Goal: Transaction & Acquisition: Book appointment/travel/reservation

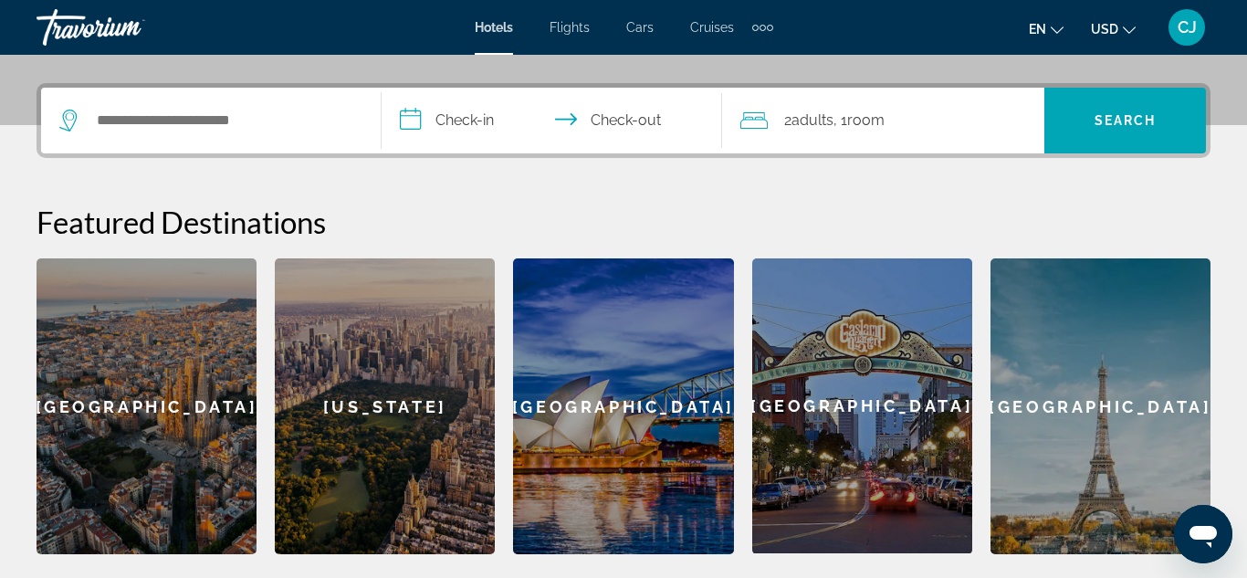
scroll to position [449, 0]
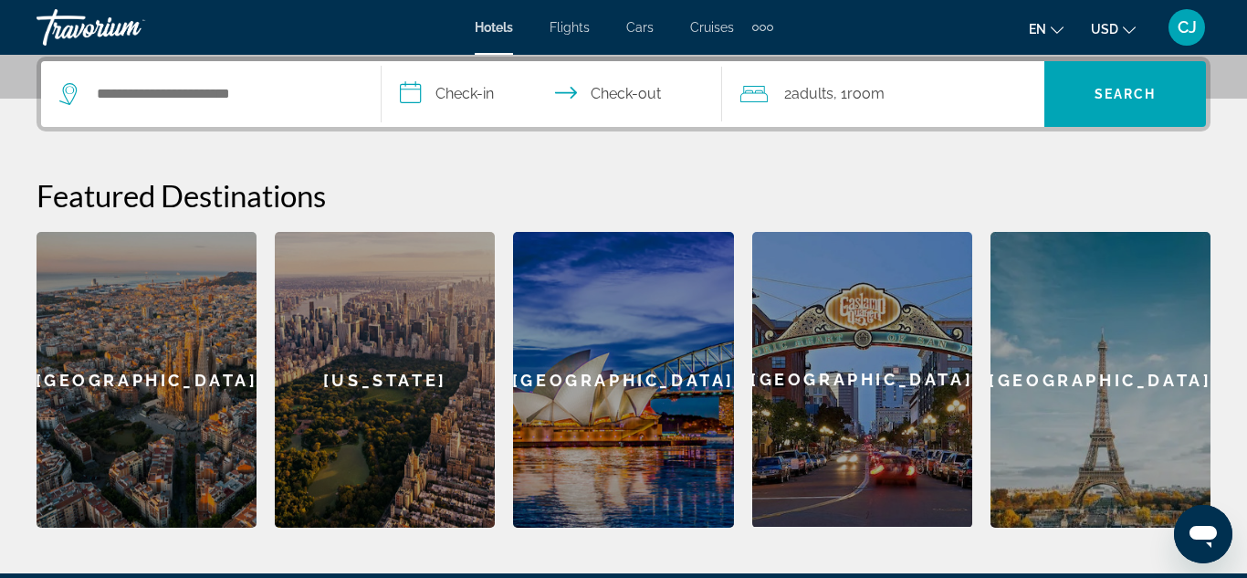
click at [328, 391] on div "[US_STATE]" at bounding box center [385, 380] width 220 height 296
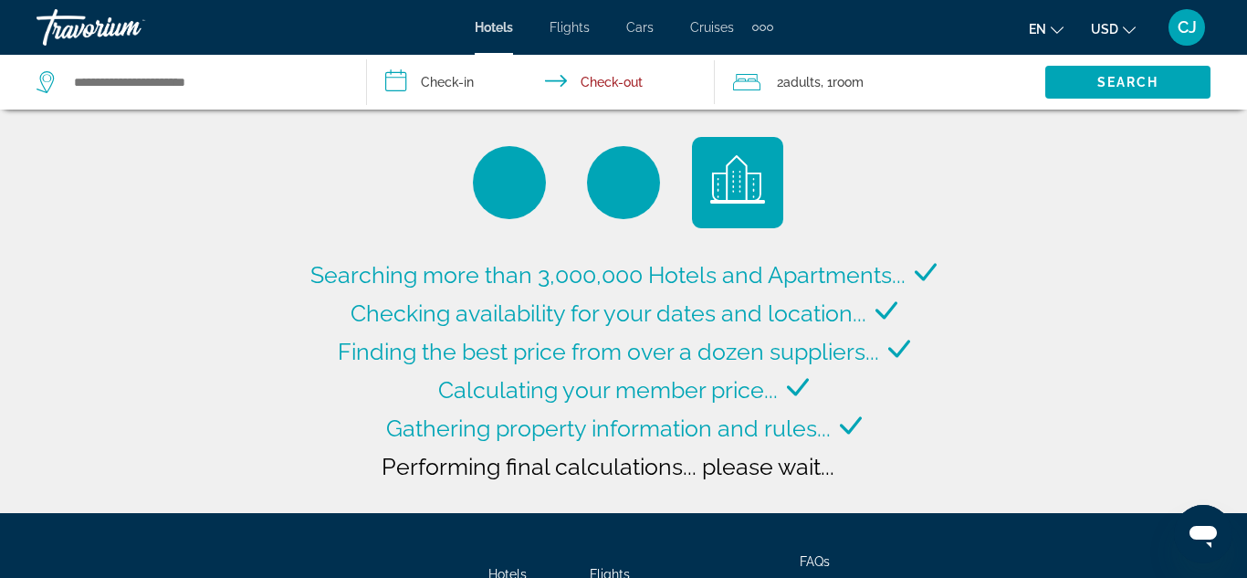
type input "**********"
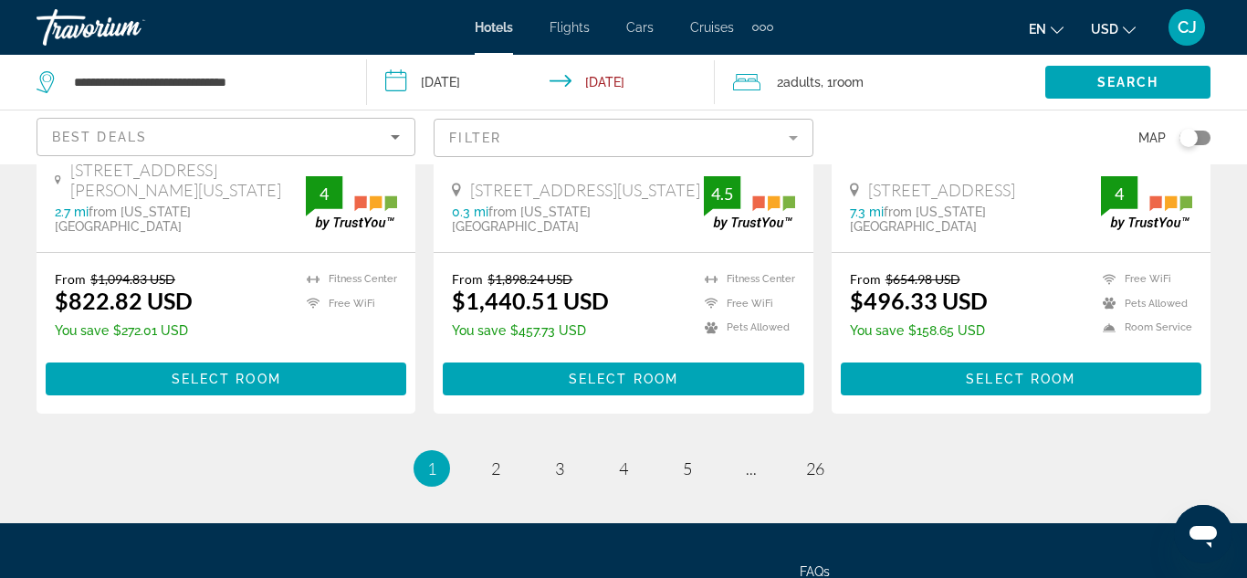
scroll to position [2711, 0]
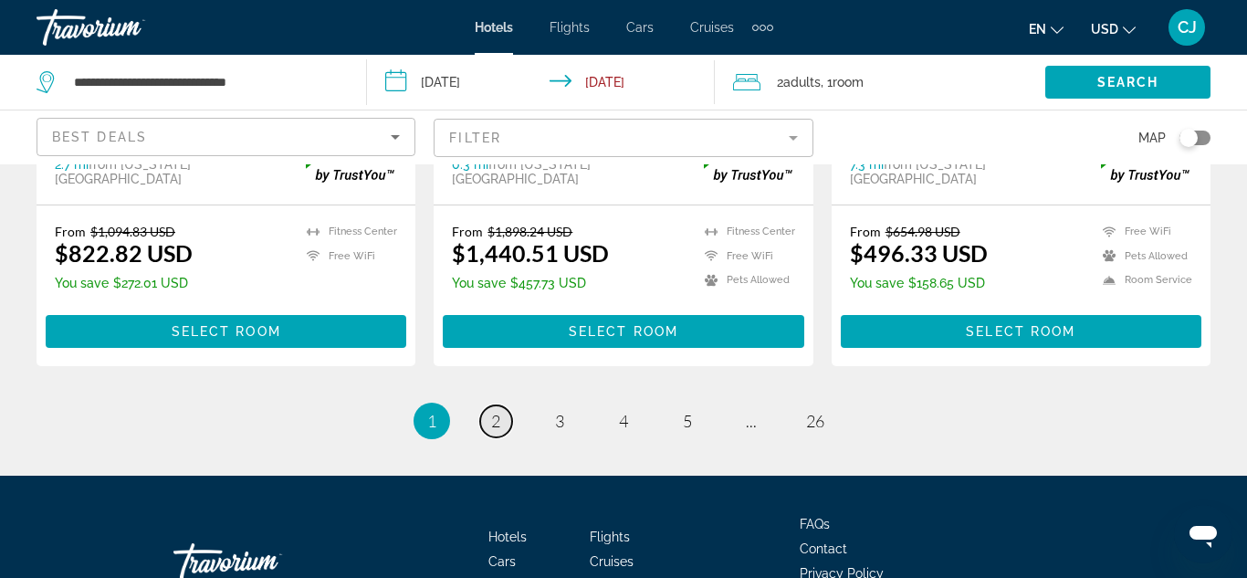
click at [496, 411] on span "2" at bounding box center [495, 421] width 9 height 20
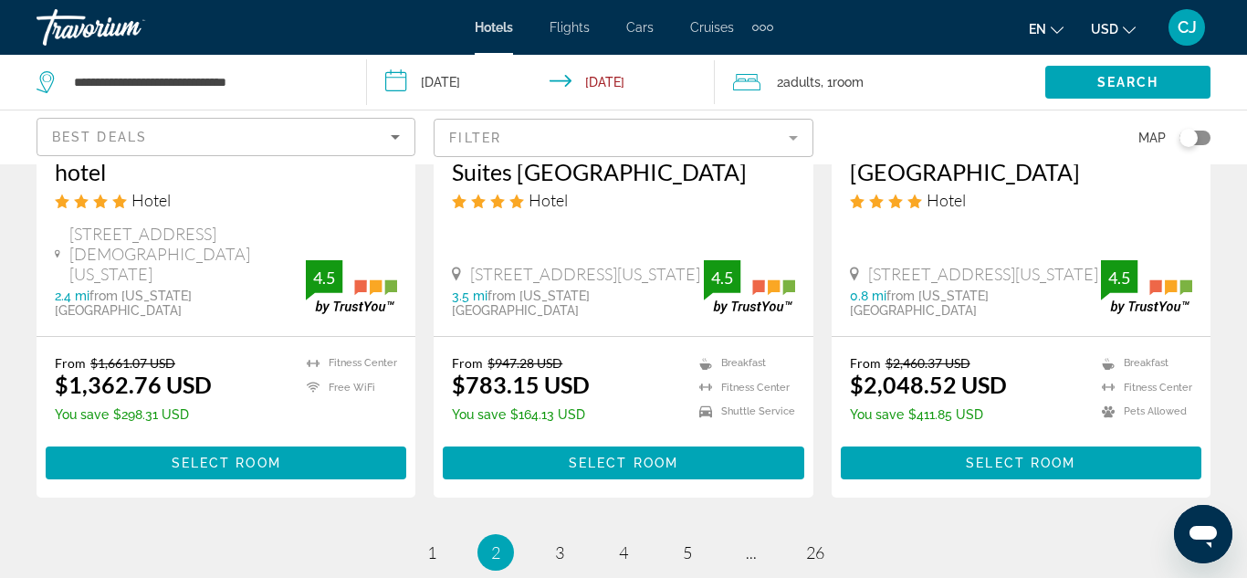
scroll to position [2520, 0]
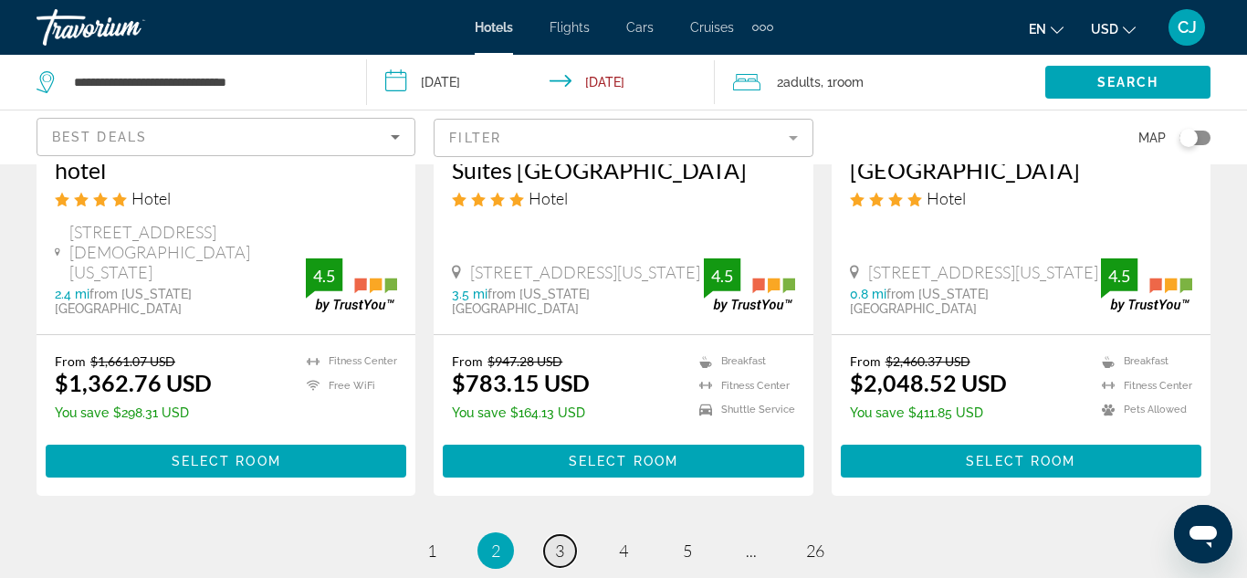
click at [556, 540] on span "3" at bounding box center [559, 550] width 9 height 20
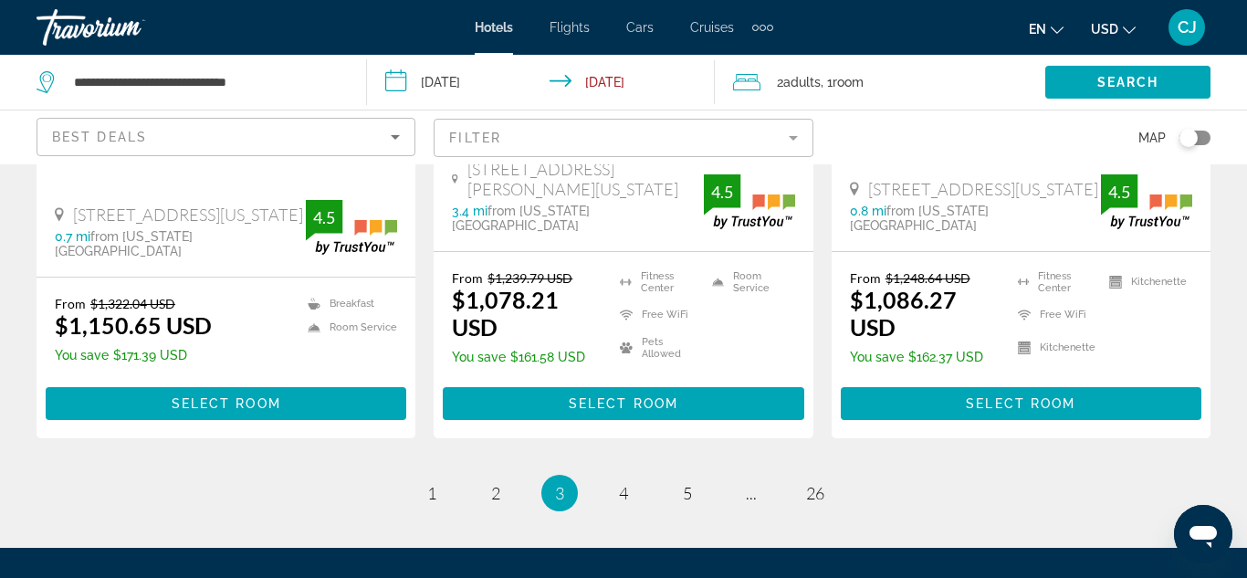
scroll to position [2721, 0]
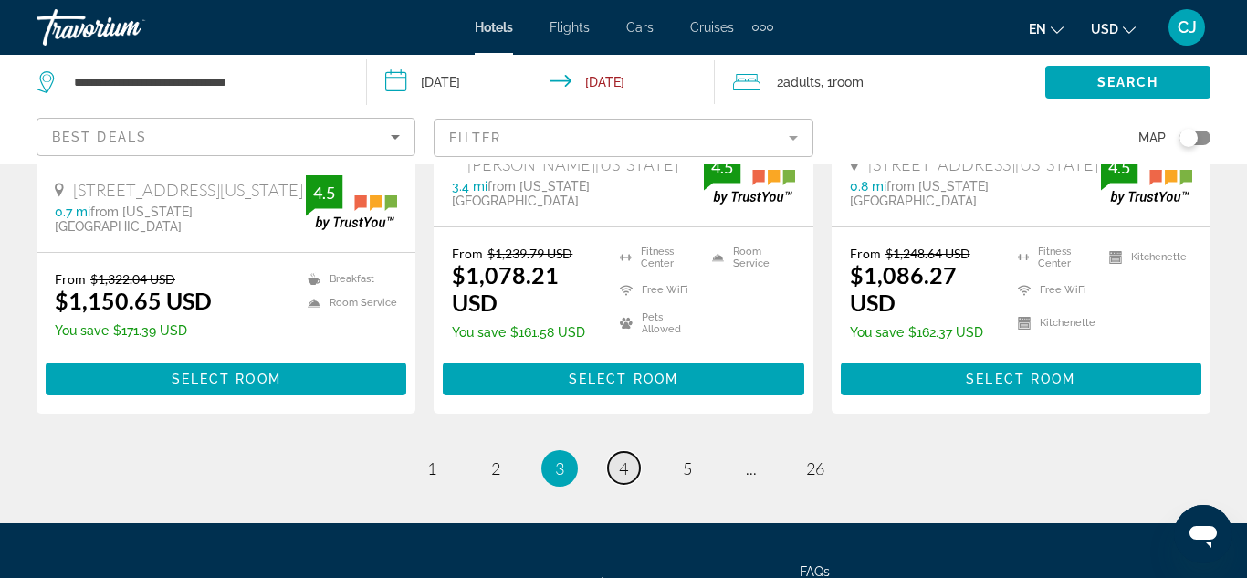
click at [627, 458] on span "4" at bounding box center [623, 468] width 9 height 20
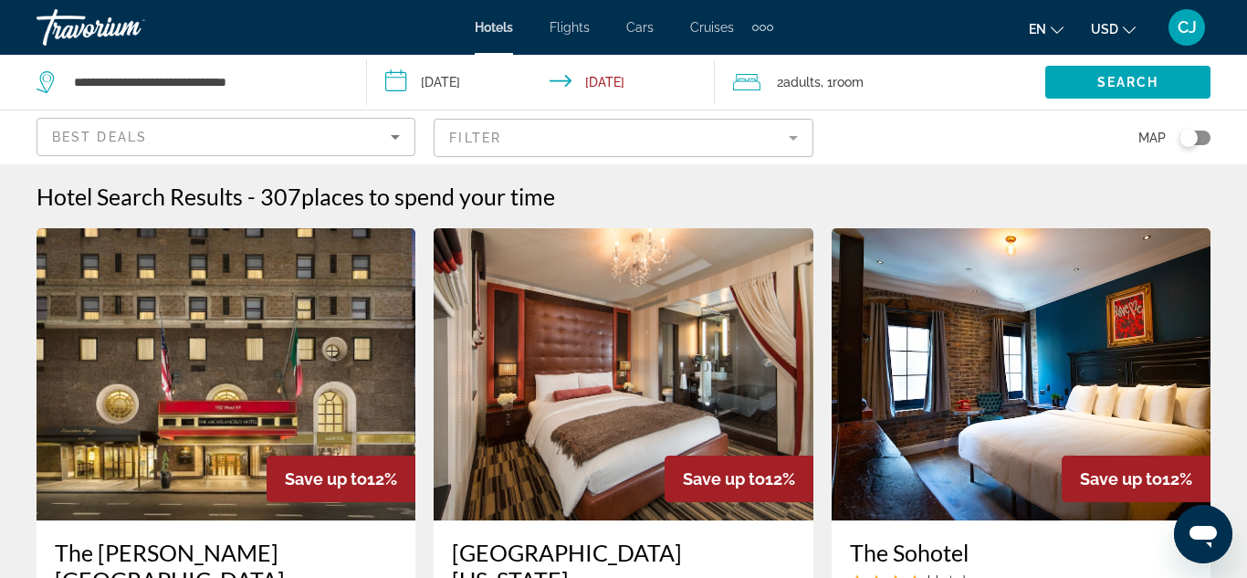
click at [627, 301] on img "Main content" at bounding box center [623, 374] width 379 height 292
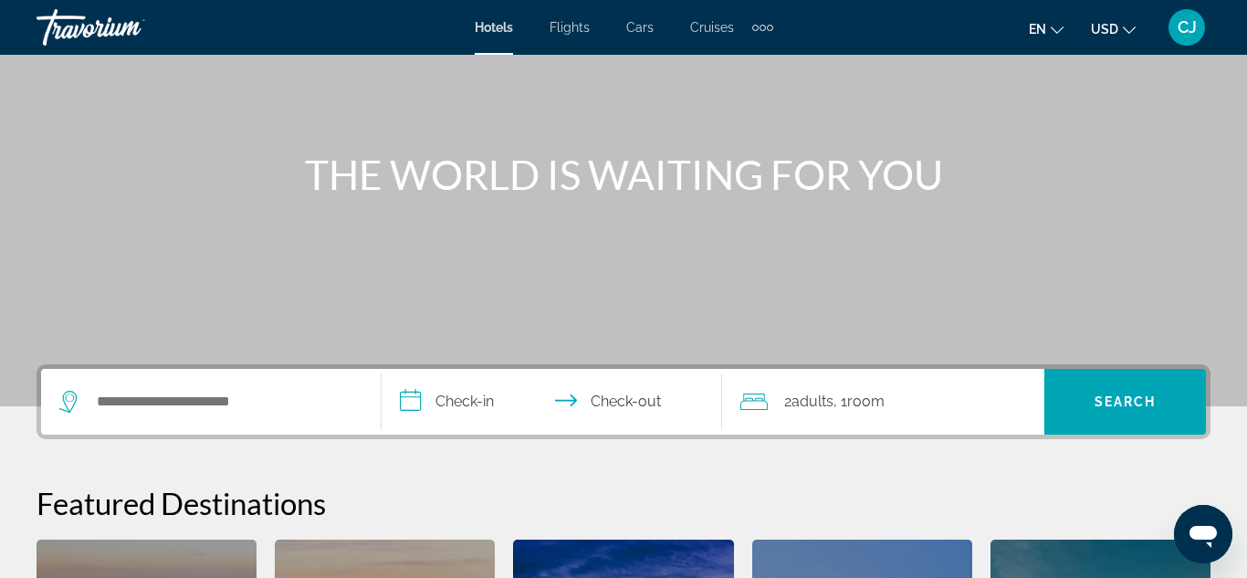
scroll to position [146, 0]
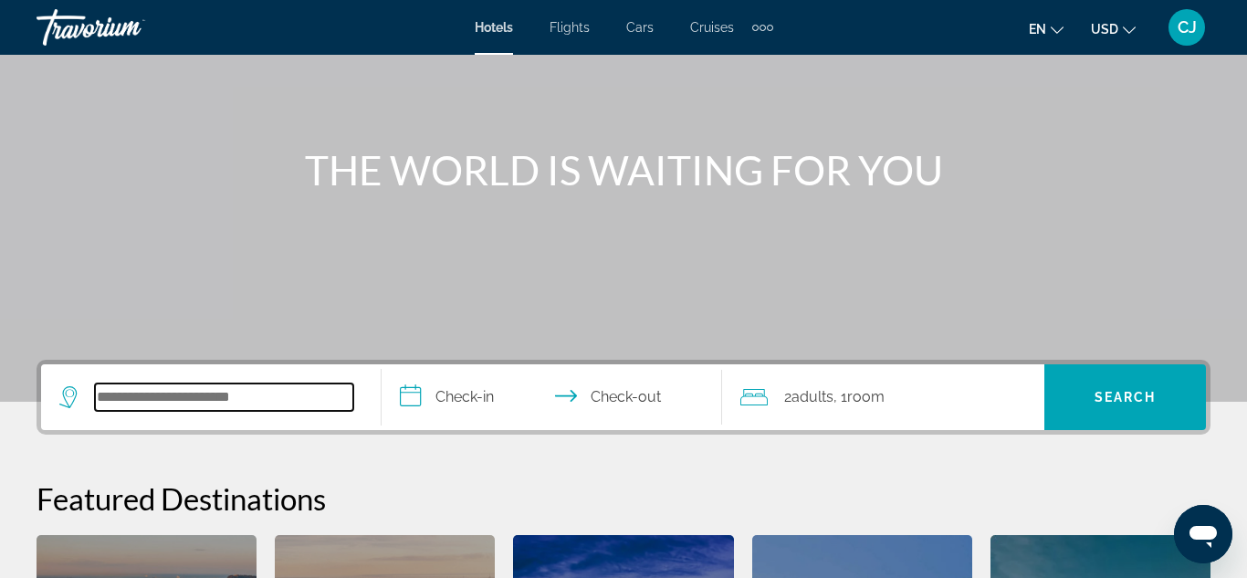
click at [107, 400] on input "Search widget" at bounding box center [224, 396] width 258 height 27
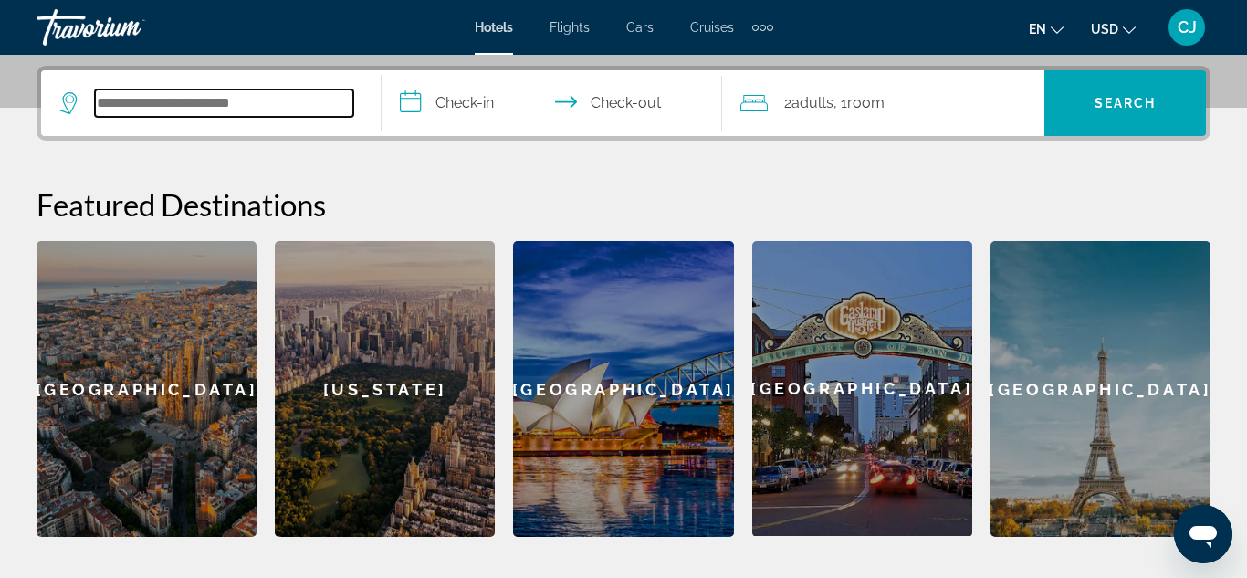
scroll to position [446, 0]
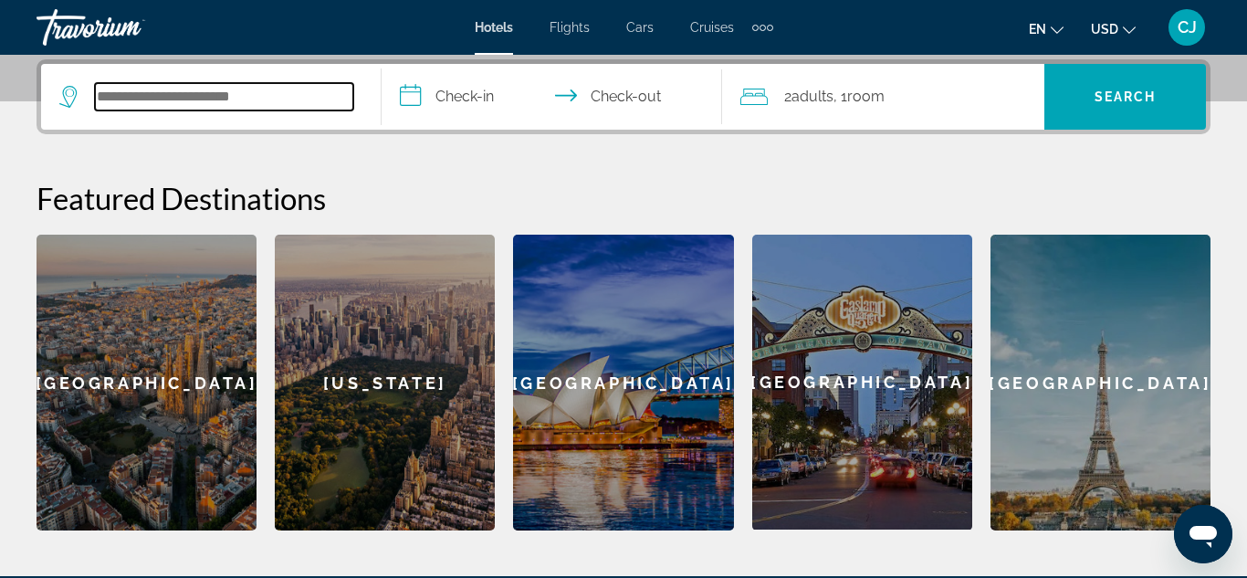
click at [122, 93] on input "Search widget" at bounding box center [224, 96] width 258 height 27
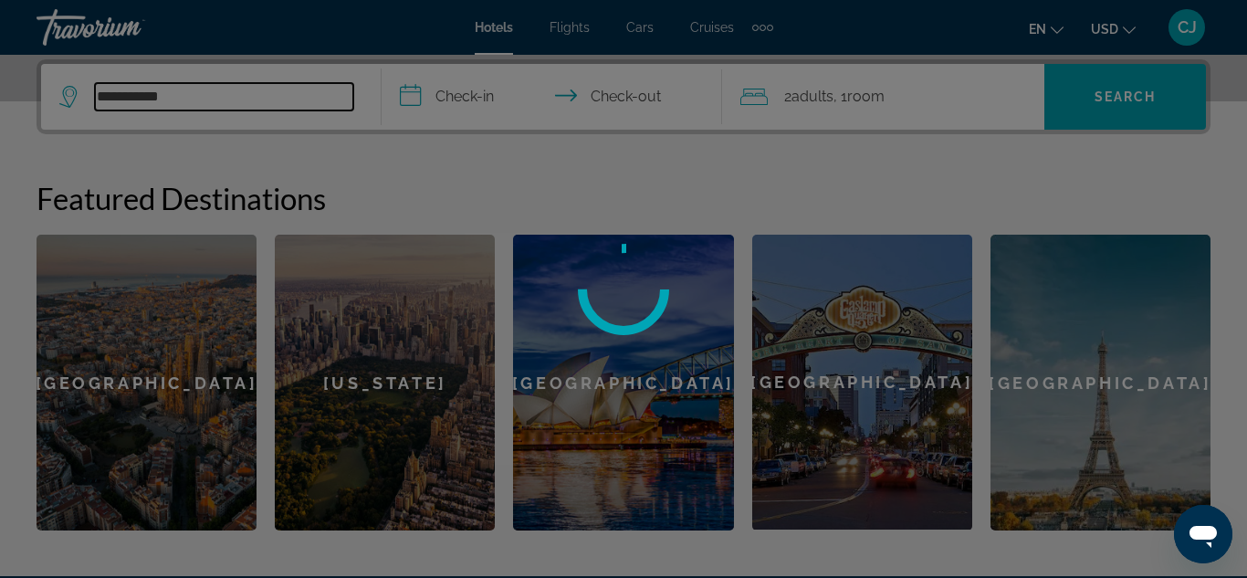
type input "**********"
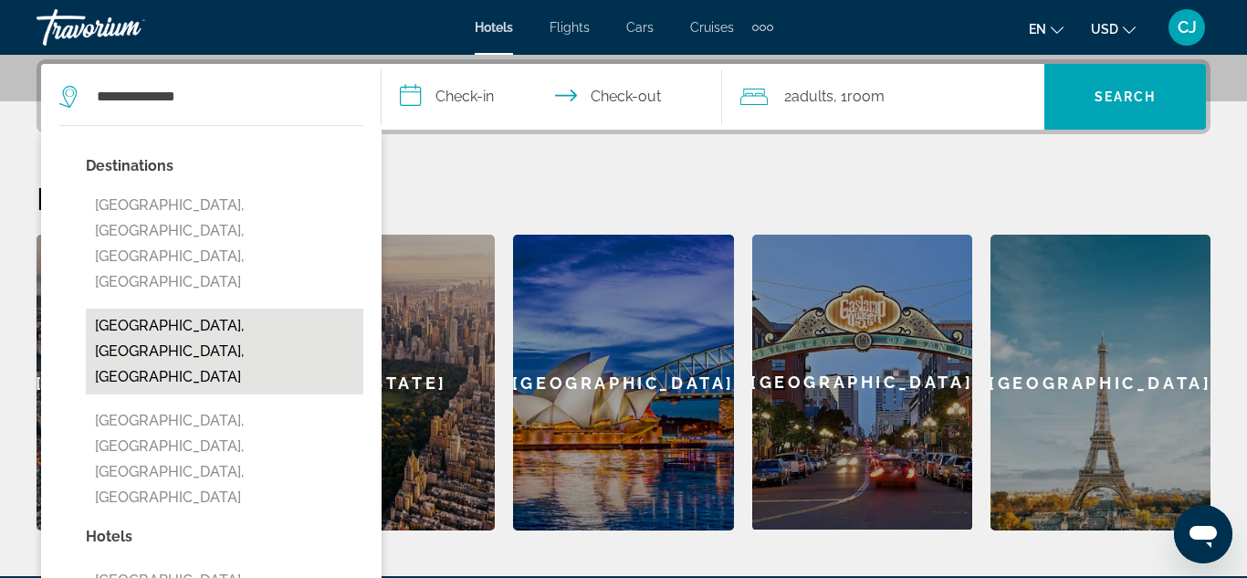
click at [181, 309] on button "[GEOGRAPHIC_DATA], [GEOGRAPHIC_DATA], [GEOGRAPHIC_DATA]" at bounding box center [225, 352] width 278 height 86
type input "**********"
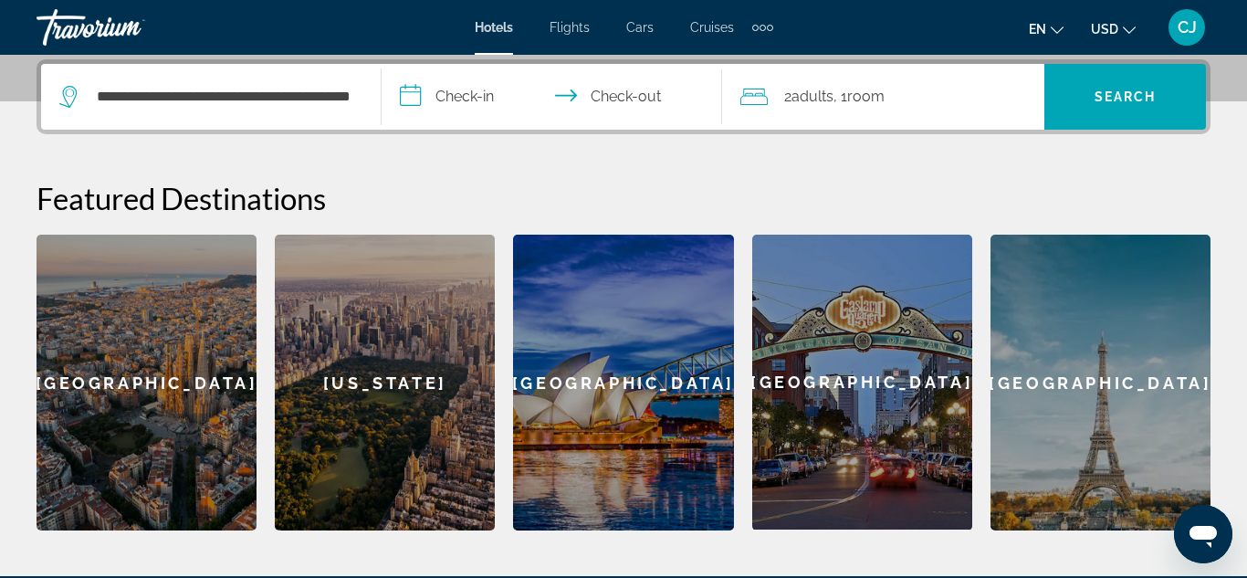
click at [412, 93] on input "**********" at bounding box center [556, 99] width 348 height 71
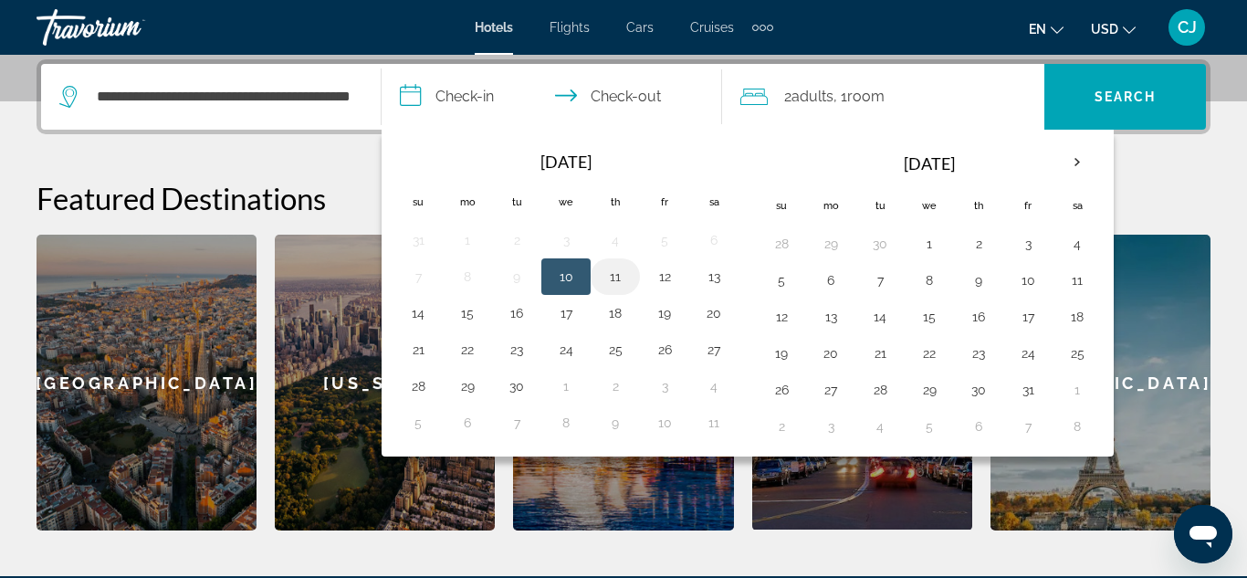
click at [617, 275] on button "11" at bounding box center [615, 277] width 29 height 26
click at [637, 95] on input "**********" at bounding box center [556, 99] width 348 height 71
click at [663, 272] on button "12" at bounding box center [664, 277] width 29 height 26
type input "**********"
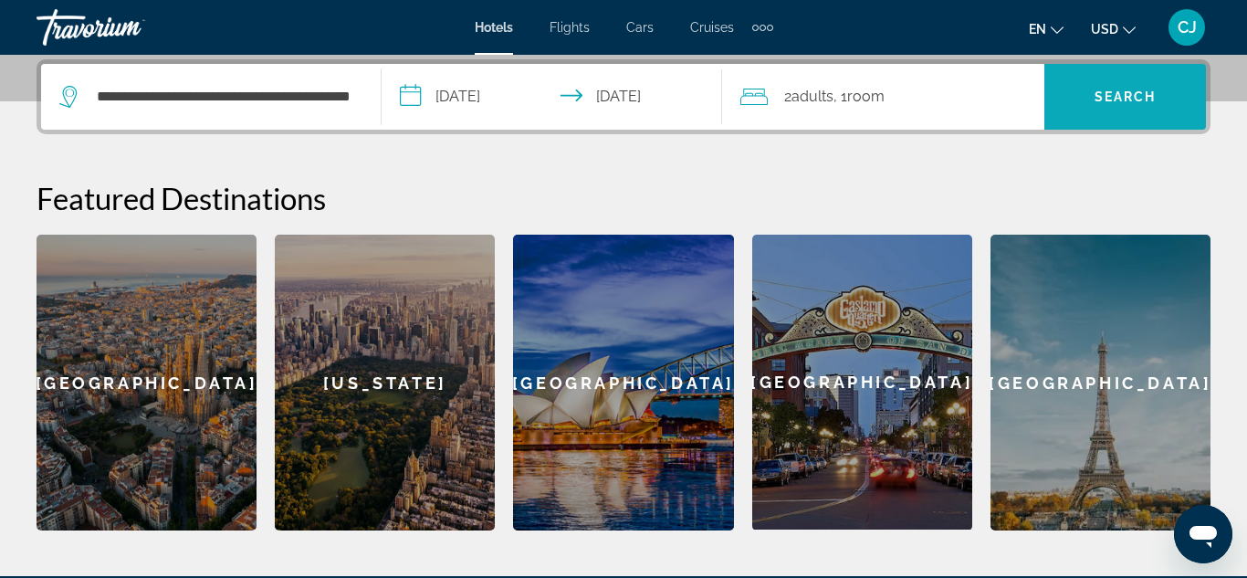
click at [1123, 89] on span "Search" at bounding box center [1126, 96] width 62 height 15
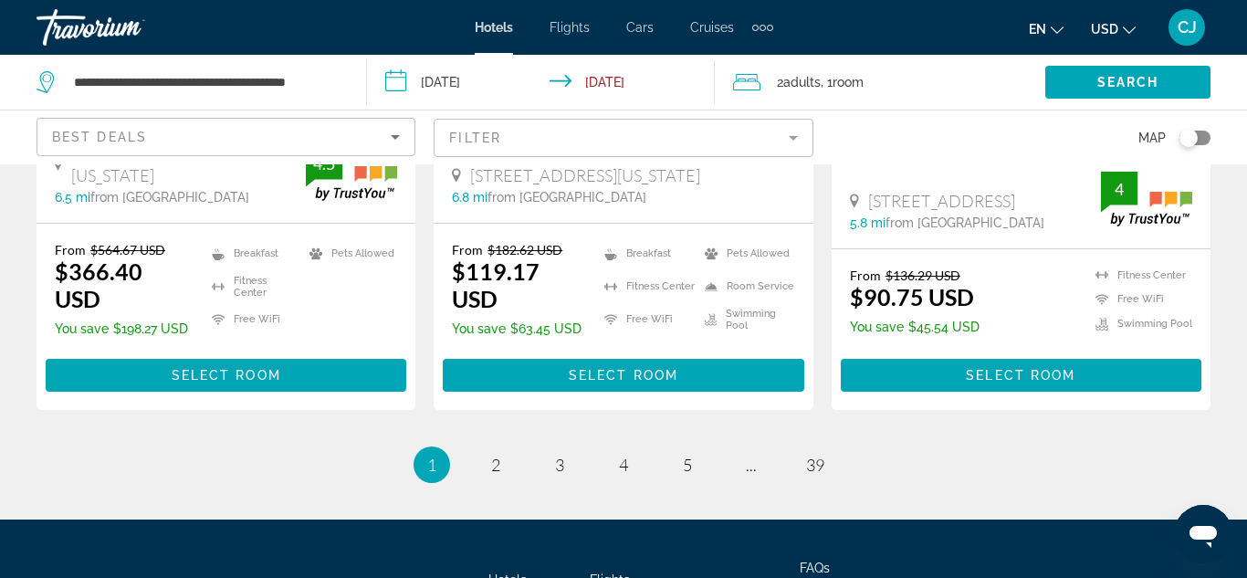
scroll to position [2702, 0]
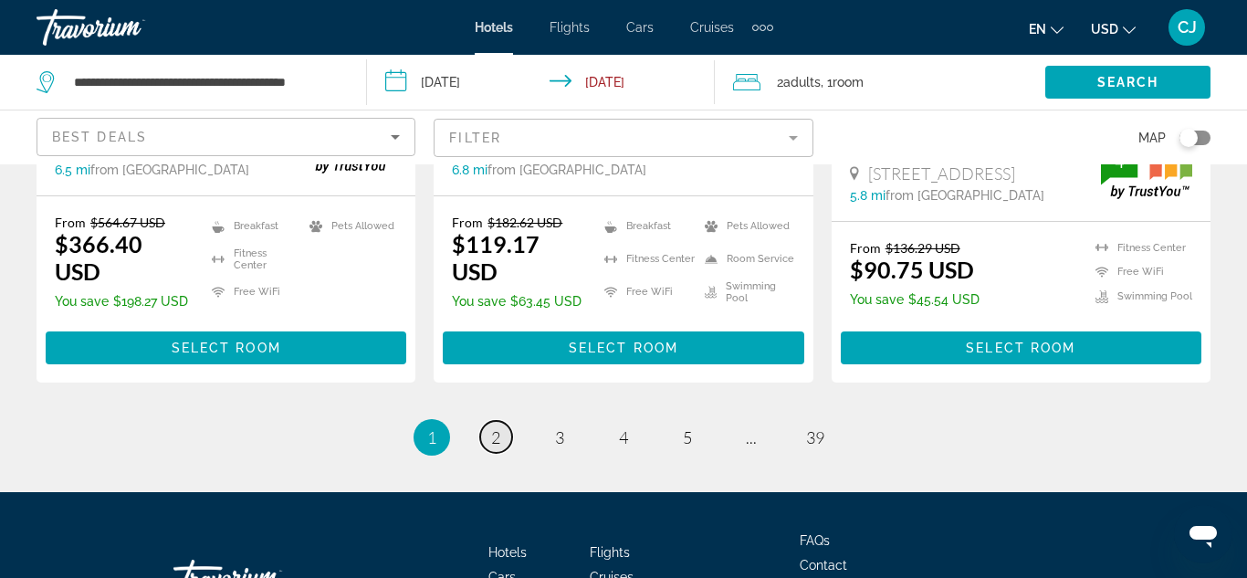
click at [498, 427] on span "2" at bounding box center [495, 437] width 9 height 20
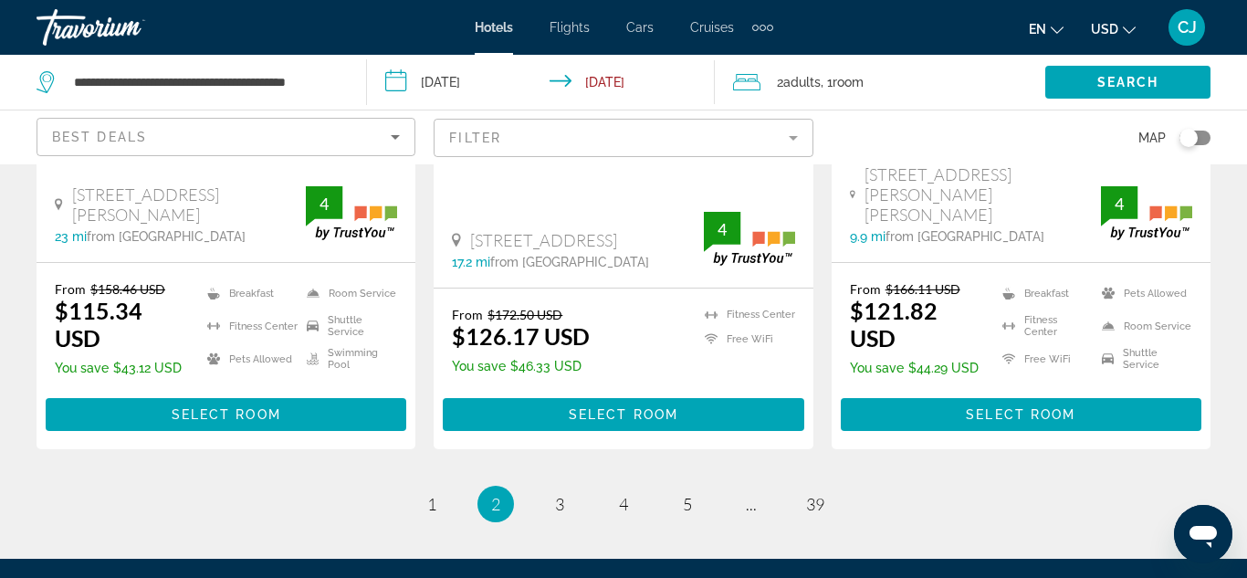
scroll to position [2629, 0]
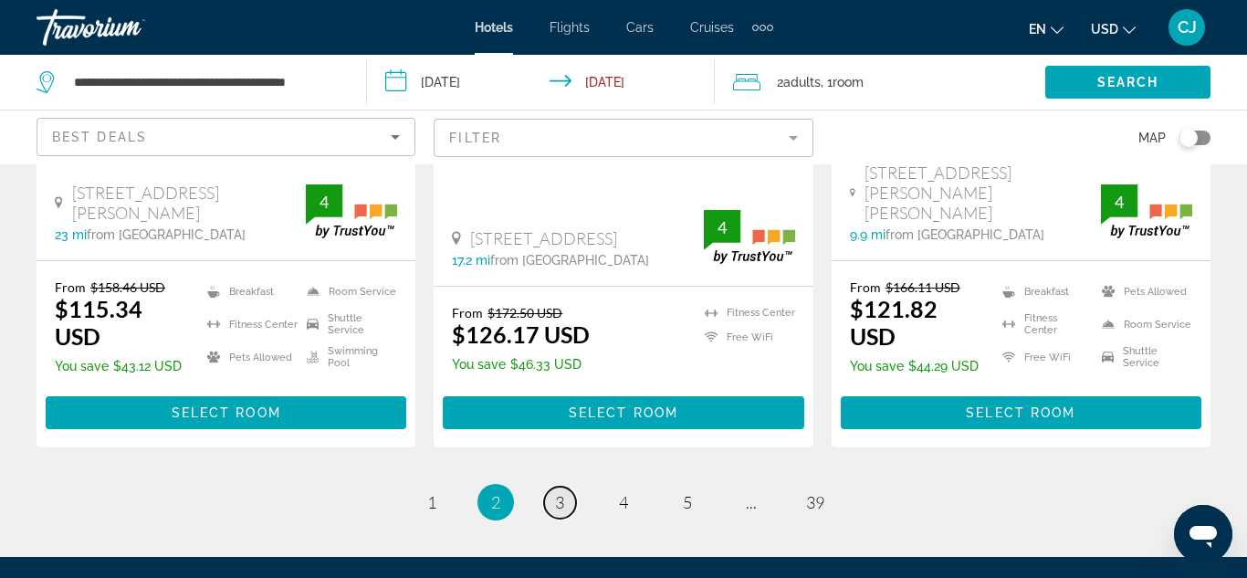
click at [555, 492] on span "3" at bounding box center [559, 502] width 9 height 20
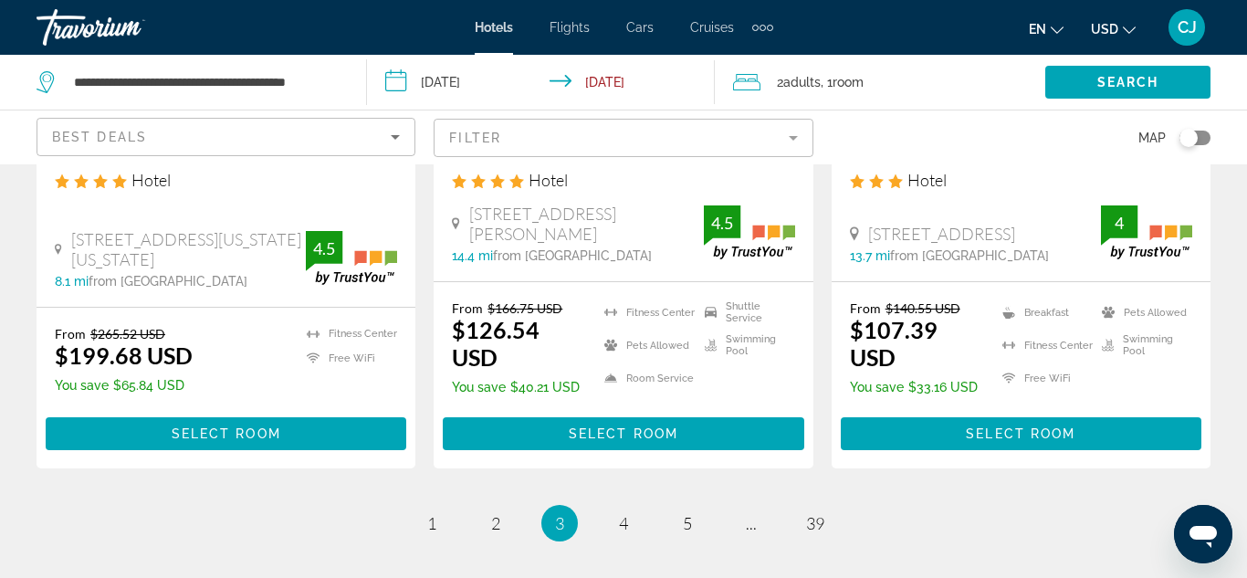
scroll to position [2629, 0]
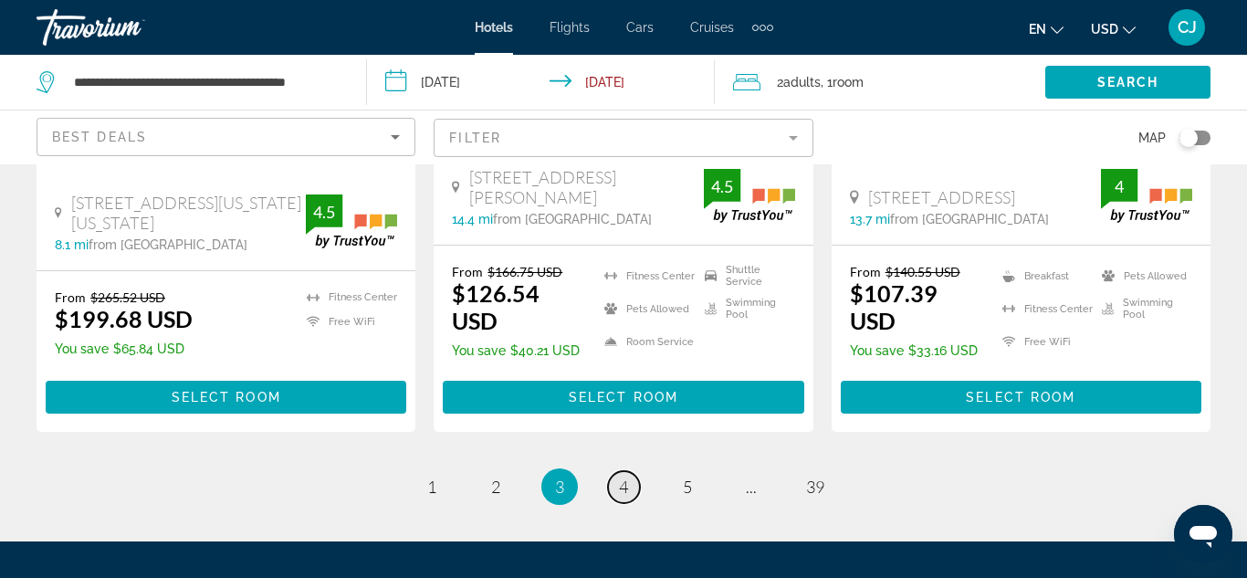
click at [621, 477] on span "4" at bounding box center [623, 487] width 9 height 20
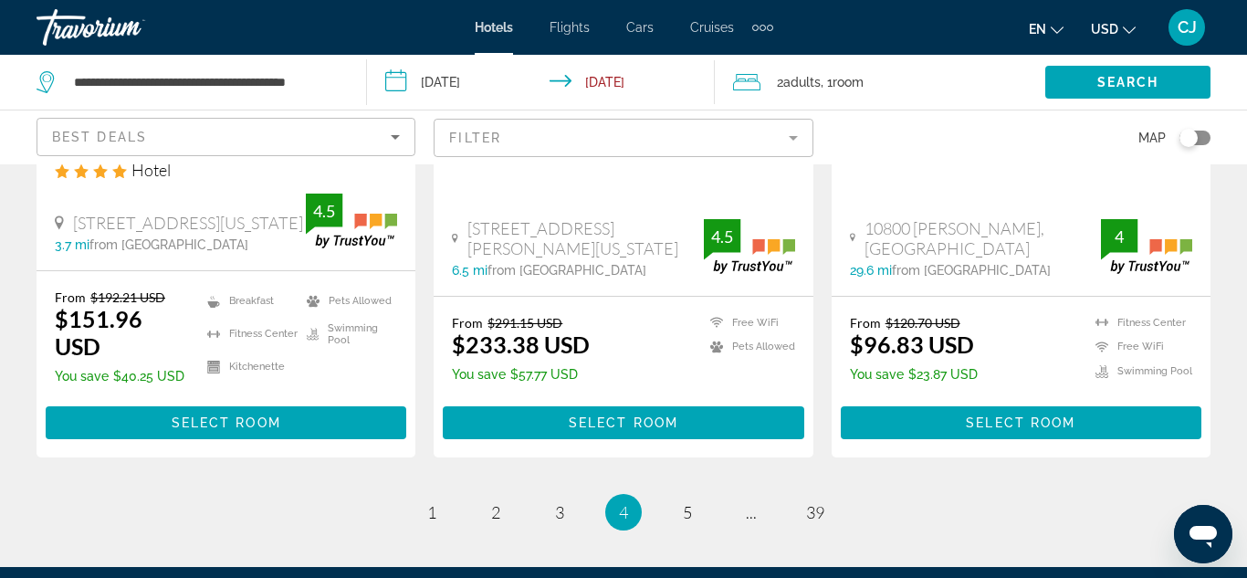
scroll to position [2593, 0]
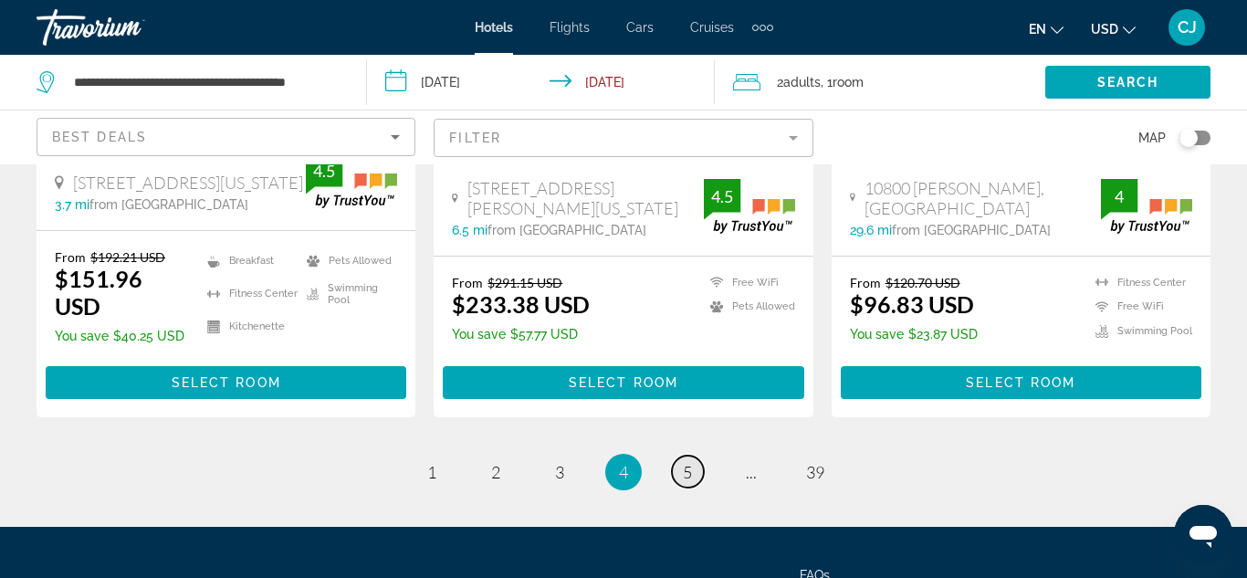
click at [678, 456] on link "page 5" at bounding box center [688, 472] width 32 height 32
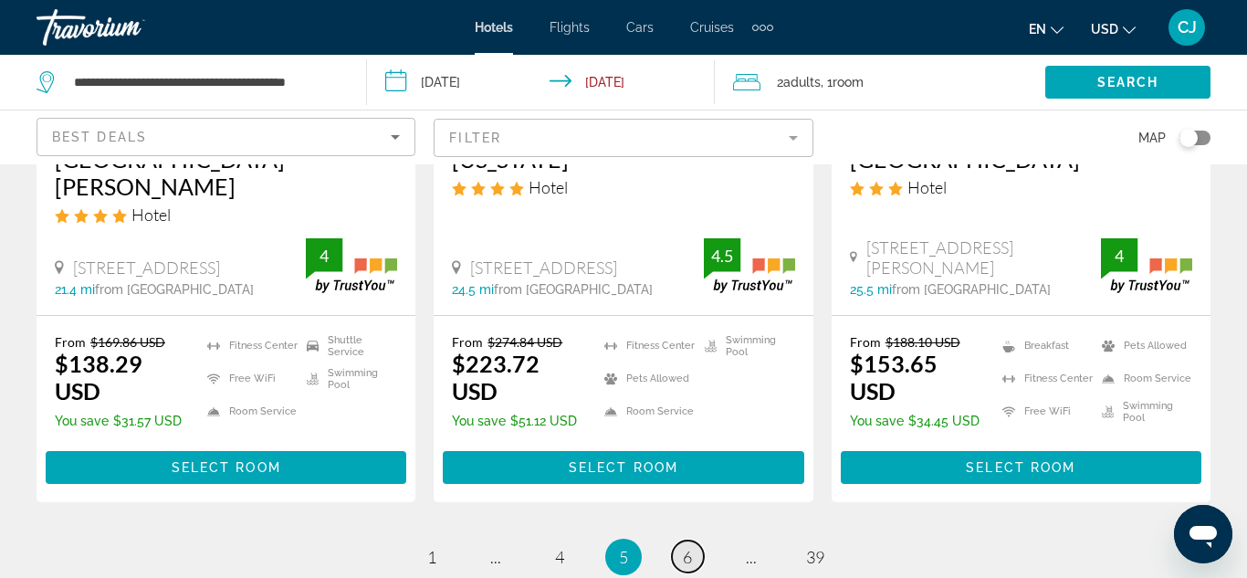
scroll to position [2702, 0]
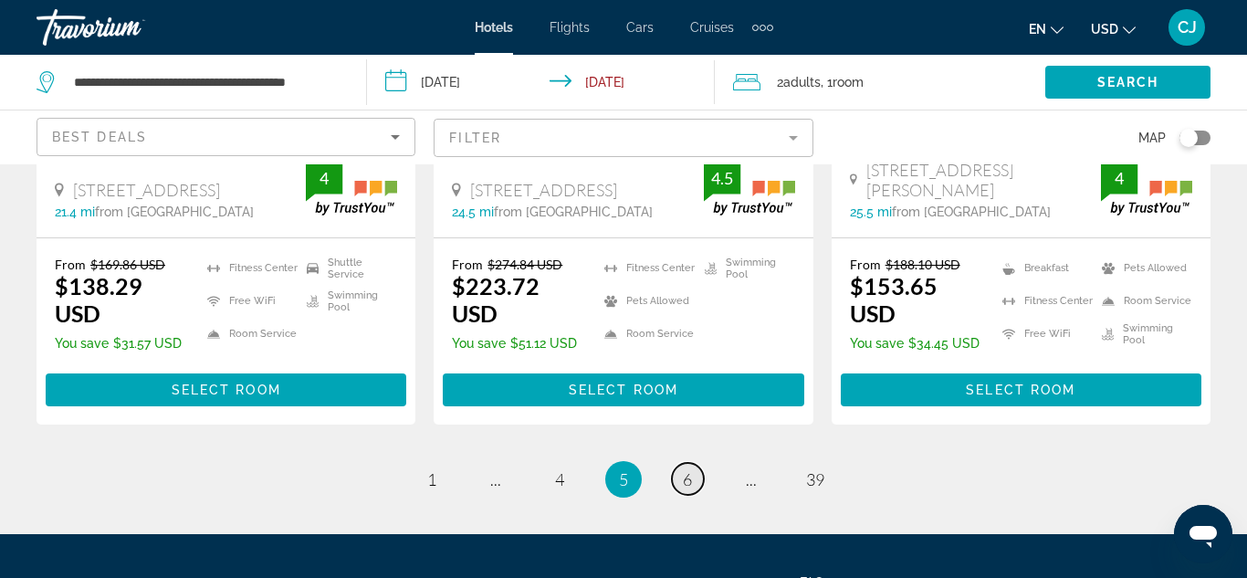
click at [689, 469] on span "6" at bounding box center [687, 479] width 9 height 20
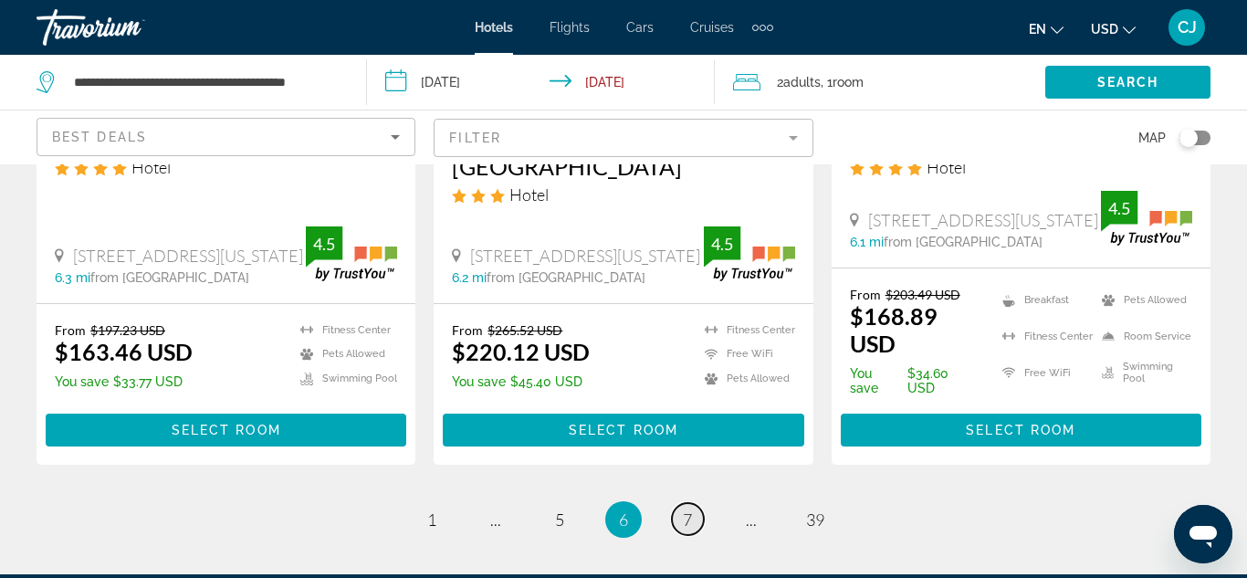
scroll to position [2556, 0]
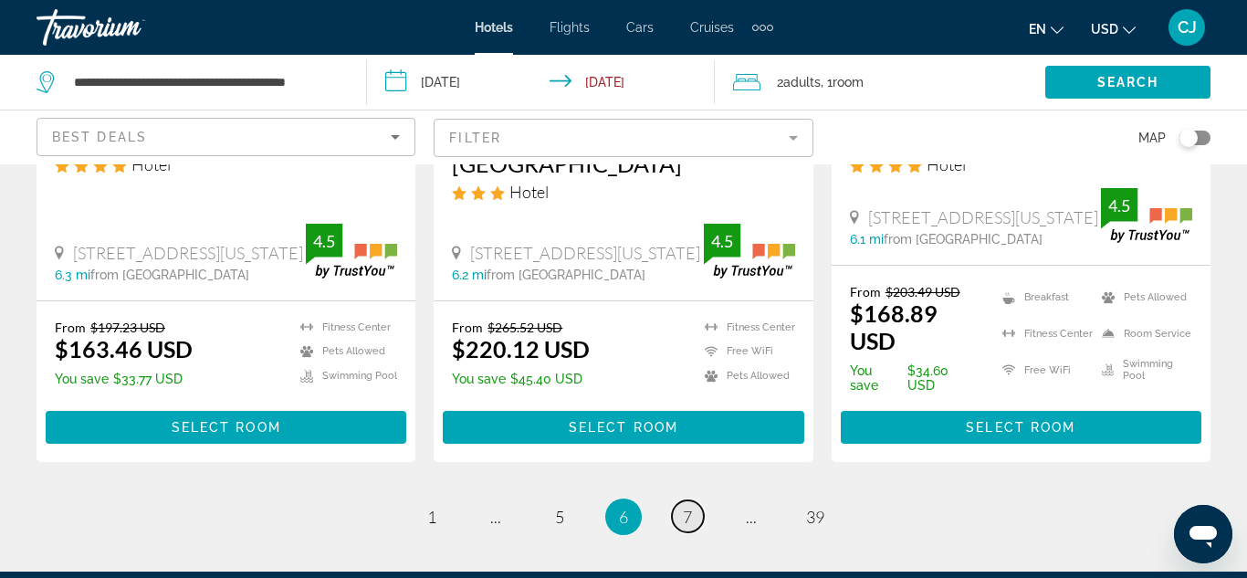
click at [687, 507] on span "7" at bounding box center [687, 517] width 9 height 20
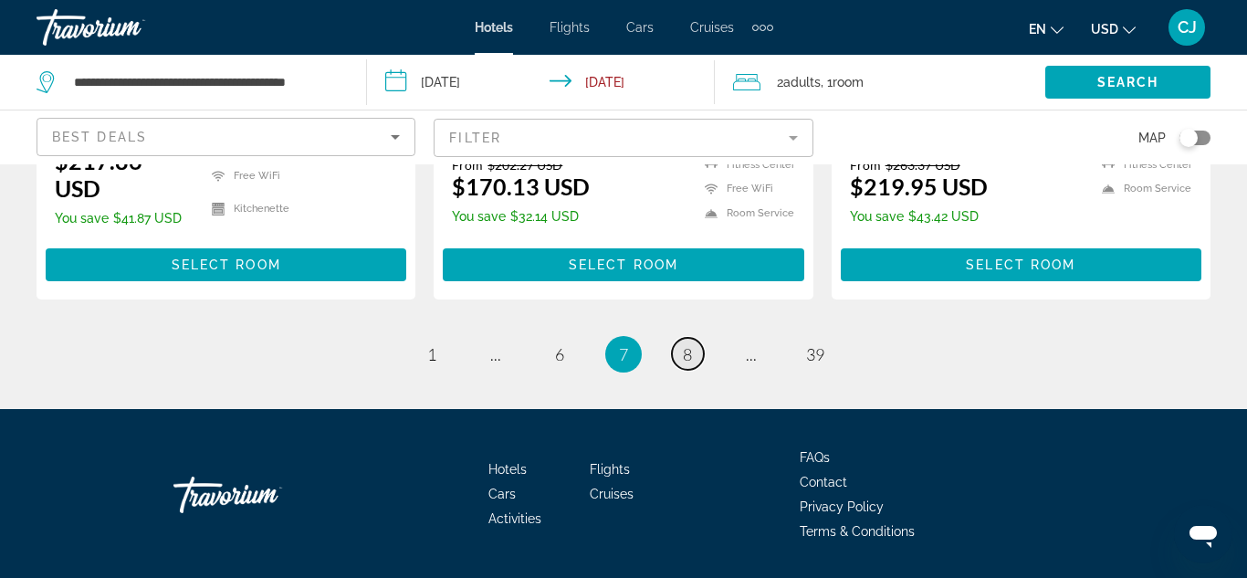
scroll to position [2764, 0]
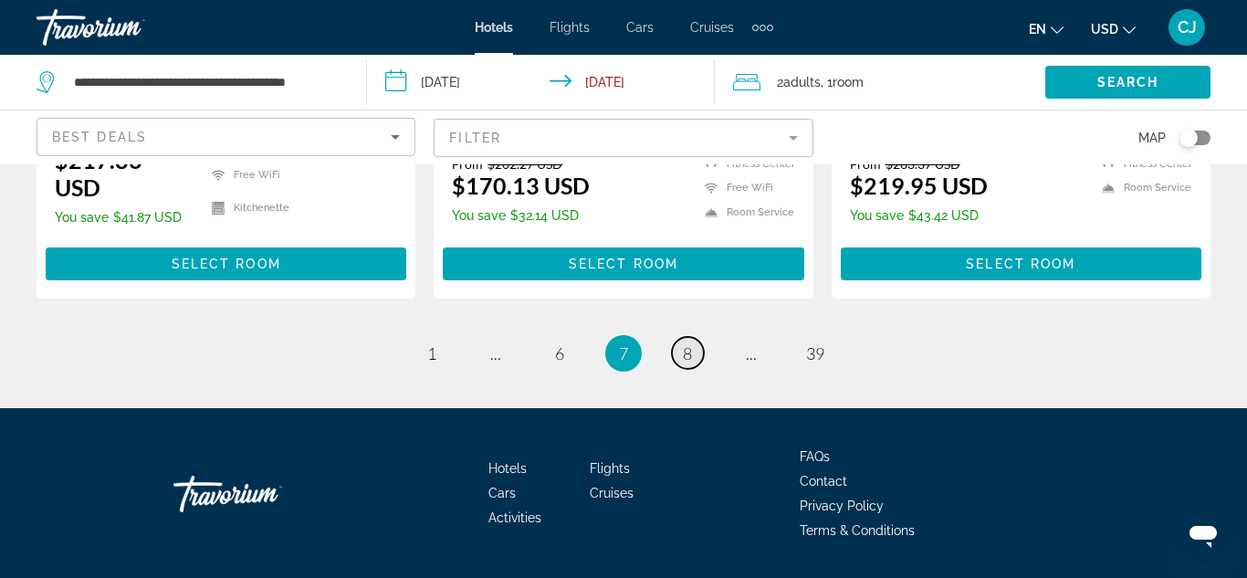
click at [687, 343] on span "8" at bounding box center [687, 353] width 9 height 20
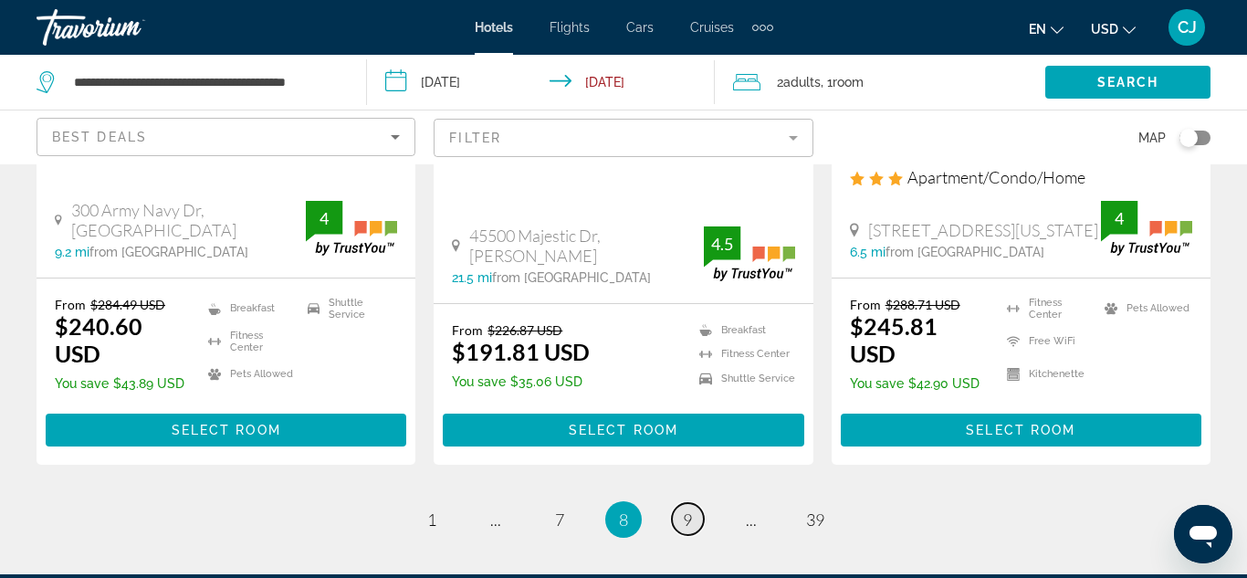
scroll to position [2629, 0]
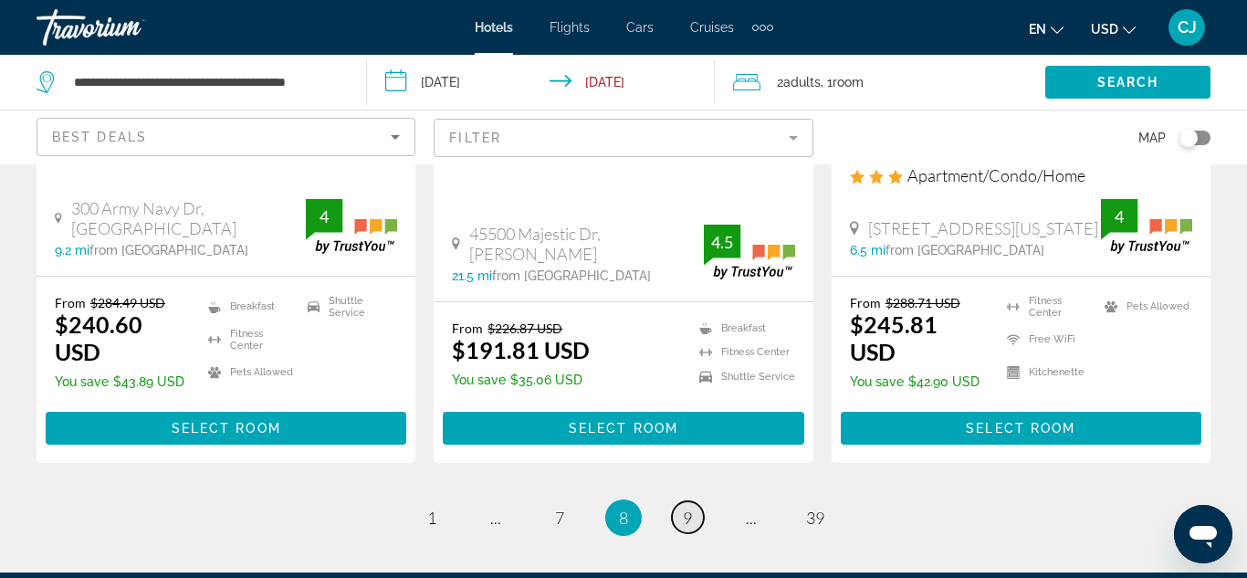
click at [685, 508] on span "9" at bounding box center [687, 518] width 9 height 20
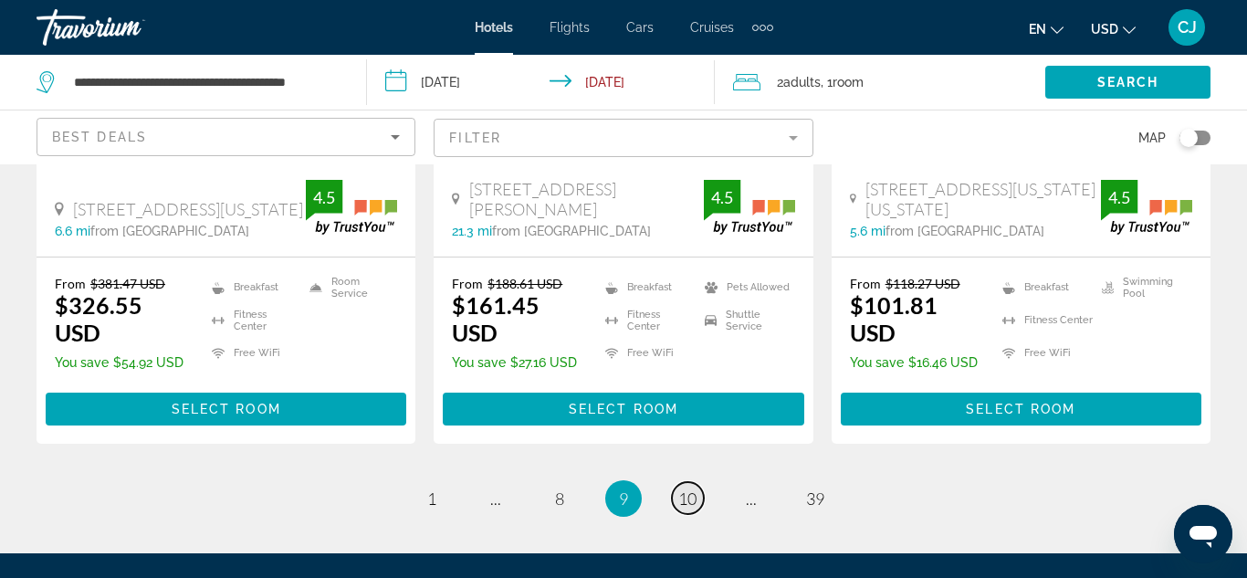
scroll to position [2702, 0]
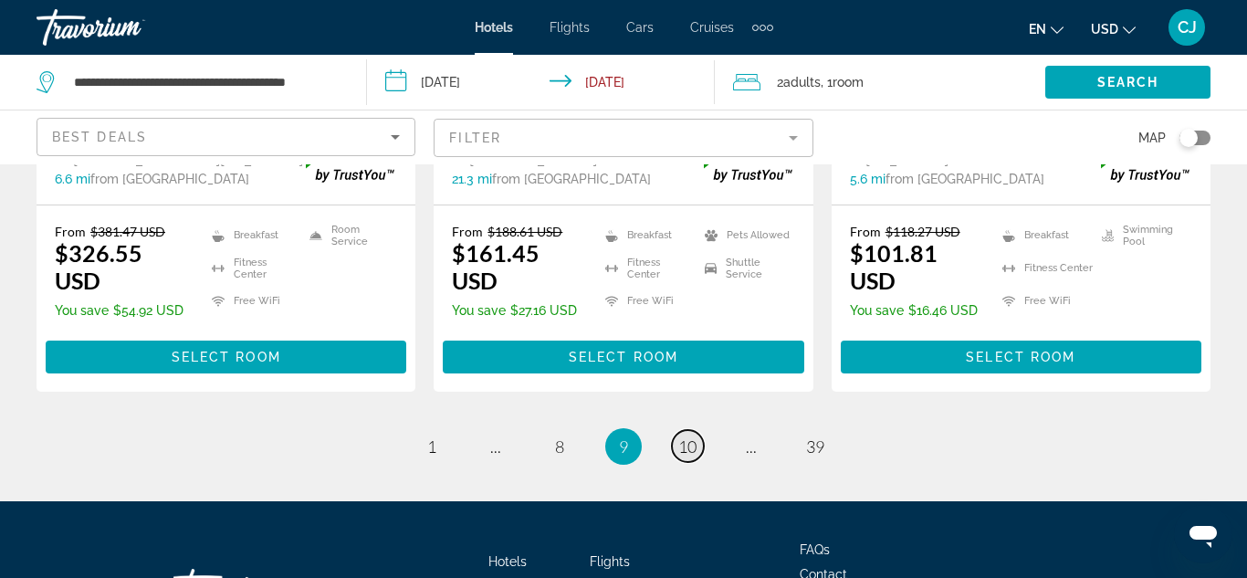
click at [687, 436] on span "10" at bounding box center [687, 446] width 18 height 20
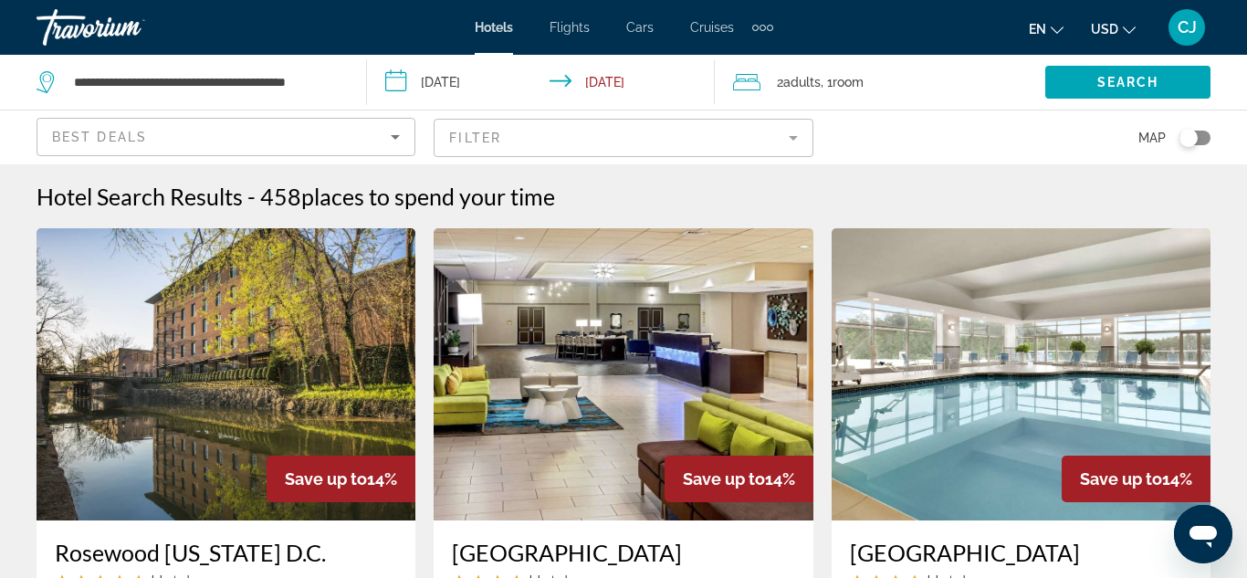
click at [65, 36] on div "Travorium" at bounding box center [128, 27] width 183 height 47
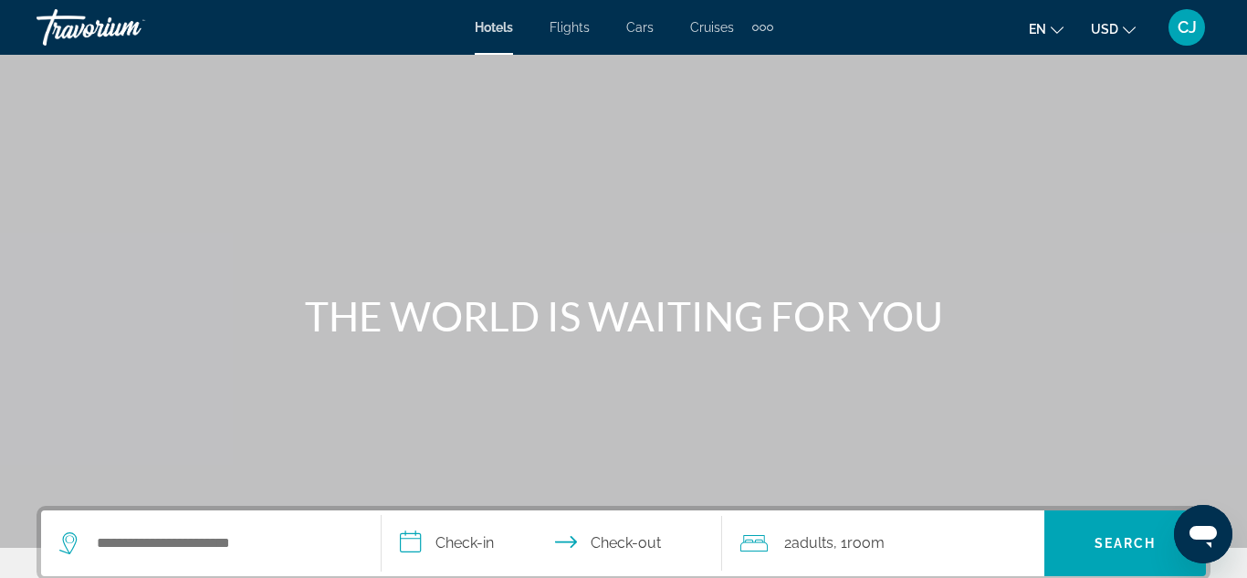
click at [81, 28] on div "Travorium" at bounding box center [128, 27] width 183 height 47
click at [75, 32] on div "Travorium" at bounding box center [128, 27] width 183 height 47
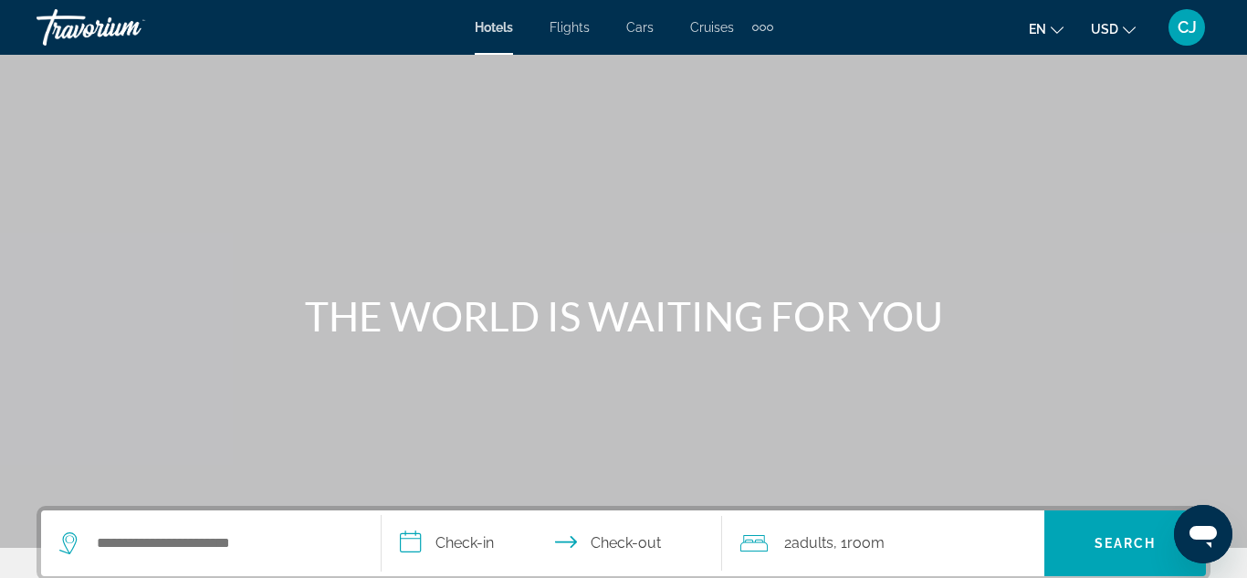
click at [76, 32] on div "Travorium" at bounding box center [128, 27] width 183 height 47
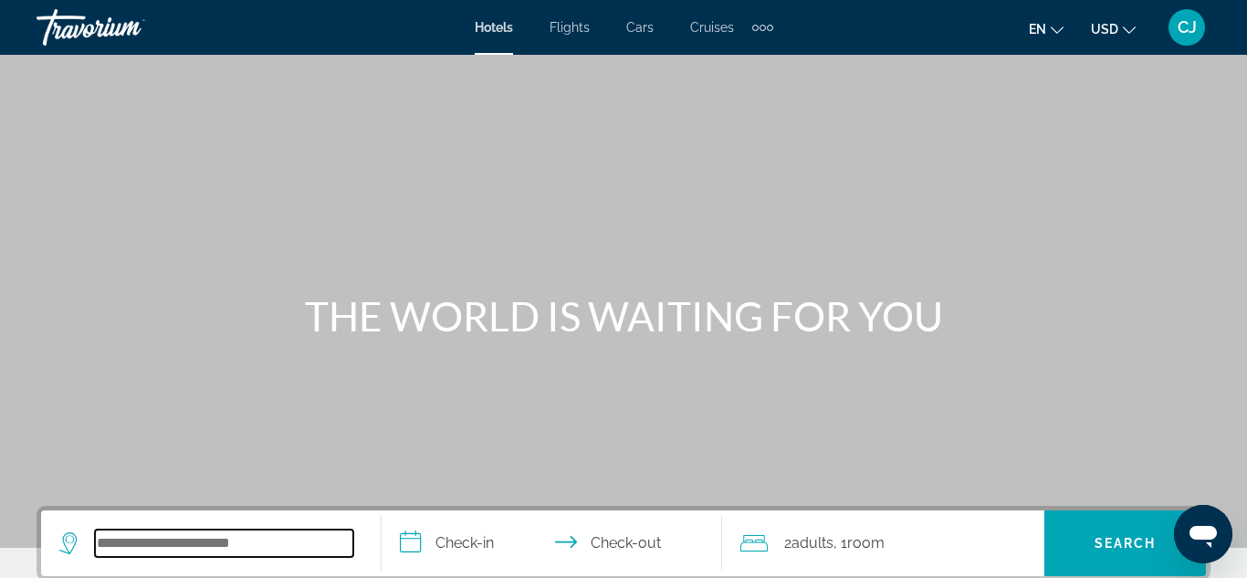
click at [271, 536] on input "Search widget" at bounding box center [224, 543] width 258 height 27
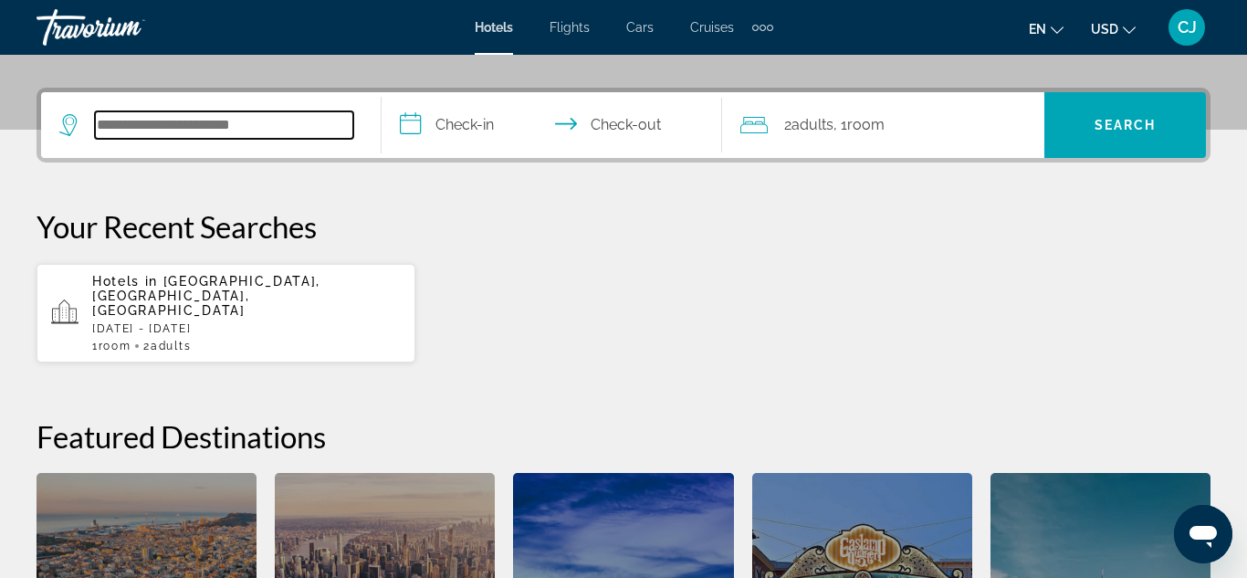
scroll to position [446, 0]
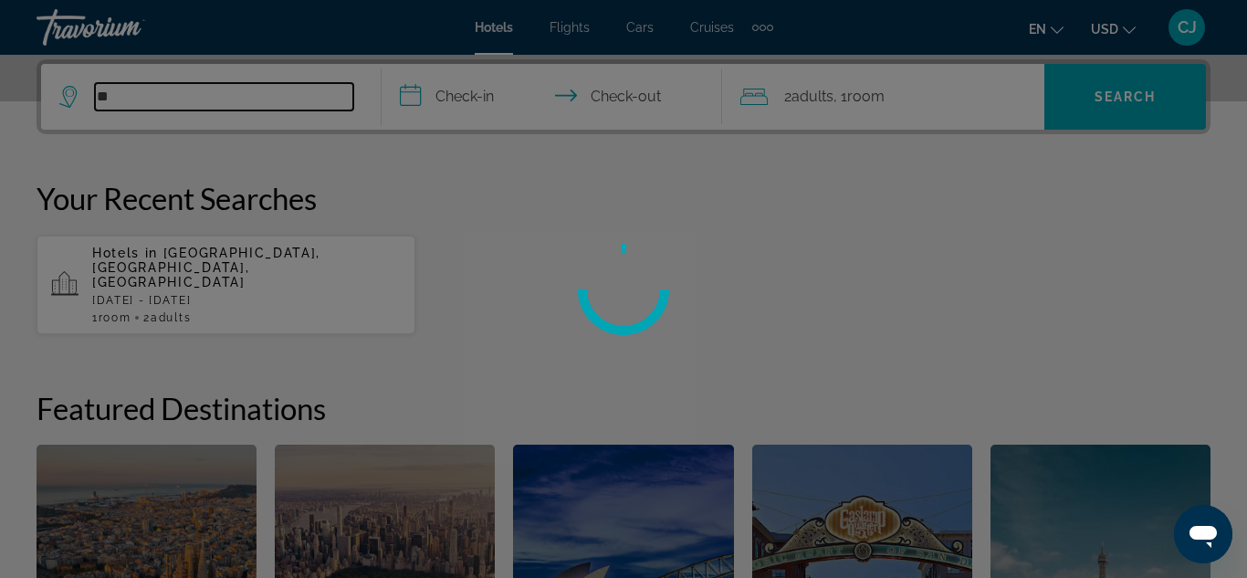
type input "*"
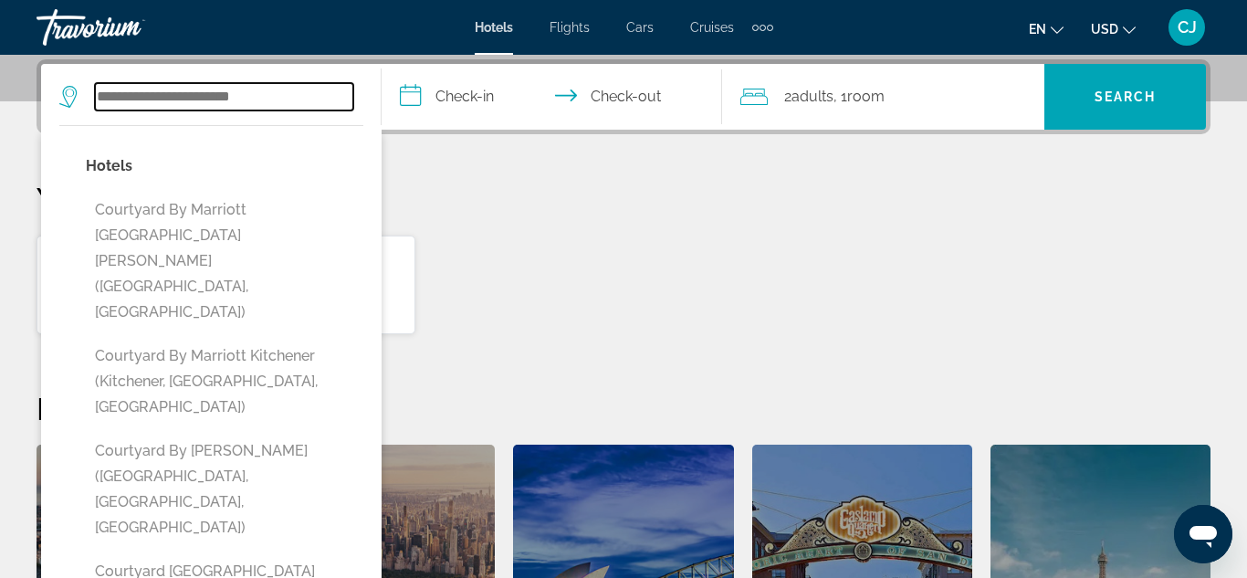
click at [280, 99] on input "Search widget" at bounding box center [224, 96] width 258 height 27
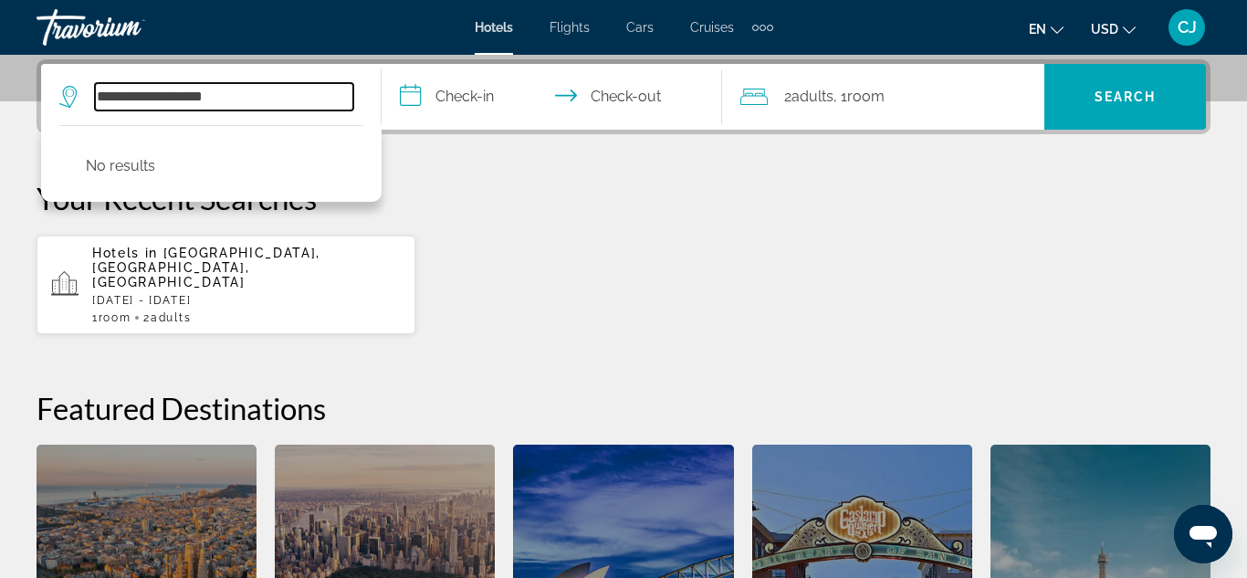
click at [175, 96] on input "**********" at bounding box center [224, 96] width 258 height 27
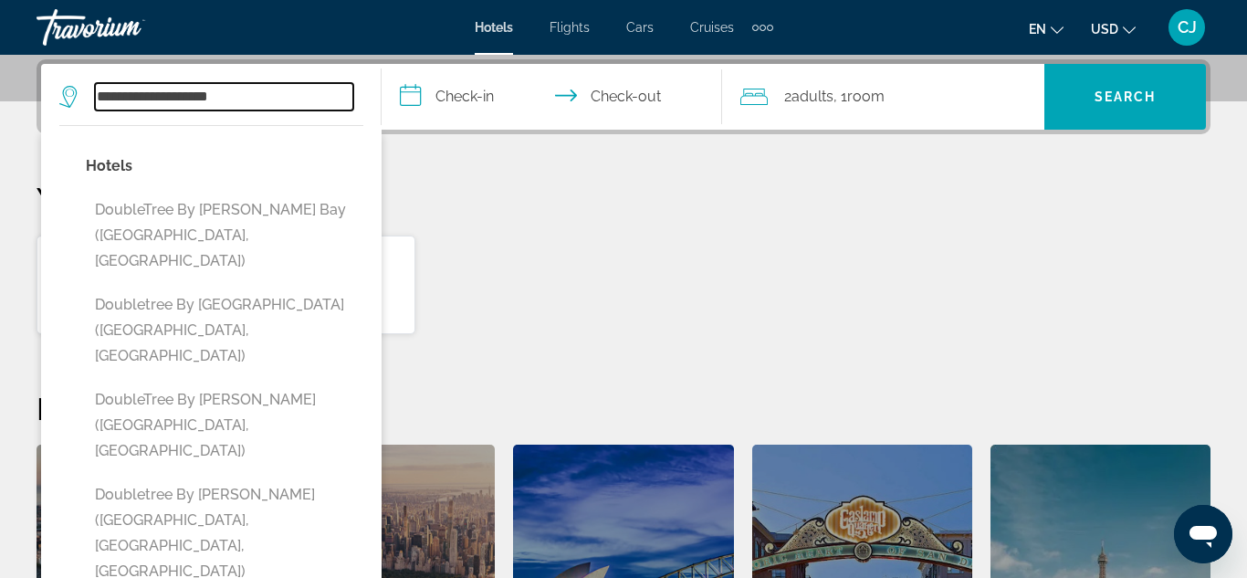
click at [246, 94] on input "**********" at bounding box center [224, 96] width 258 height 27
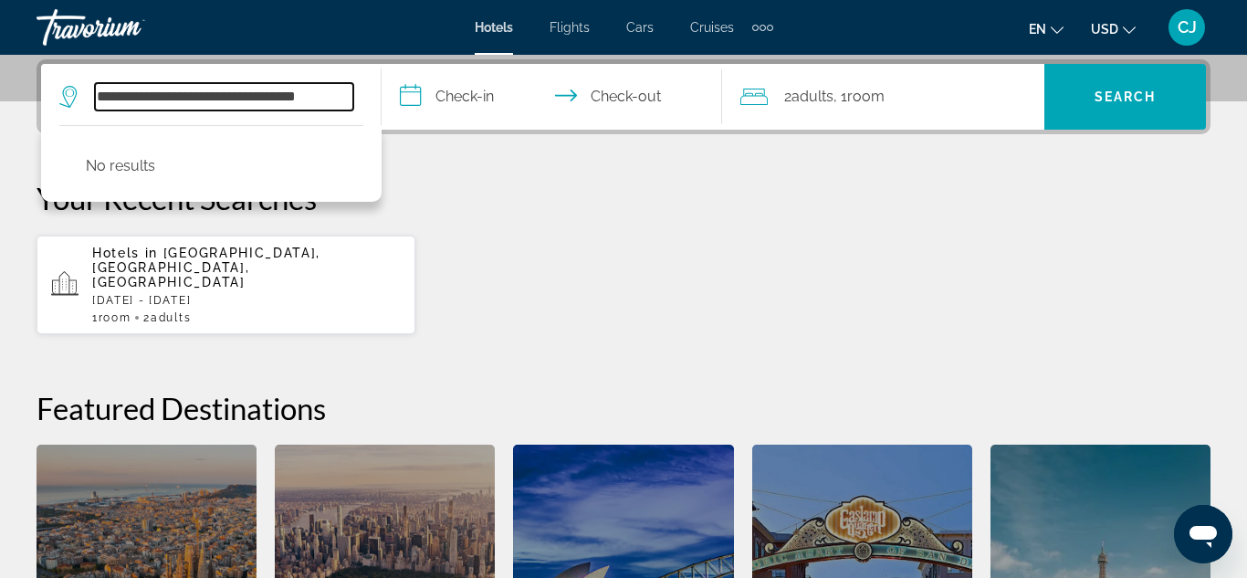
scroll to position [0, 0]
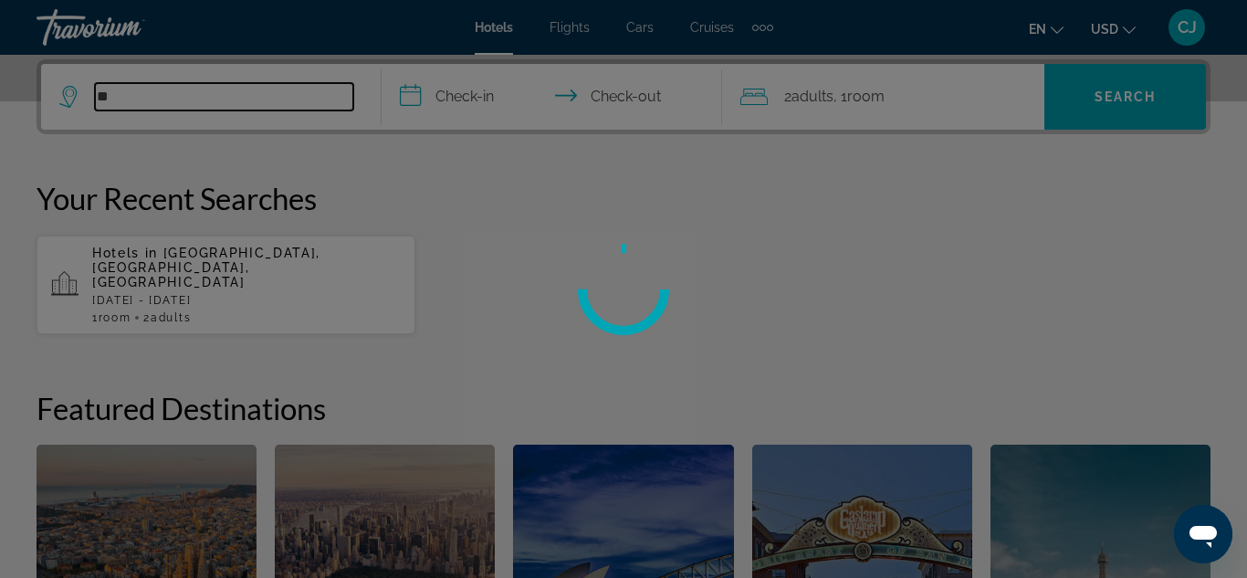
type input "*"
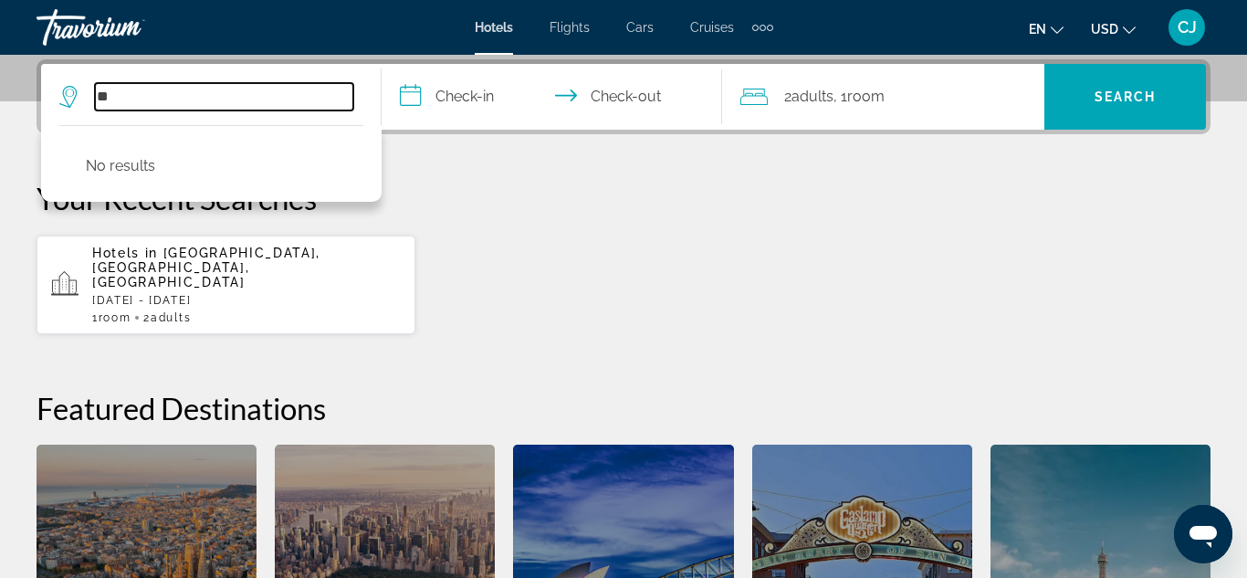
type input "*"
click at [50, 23] on div "Travorium" at bounding box center [128, 27] width 183 height 47
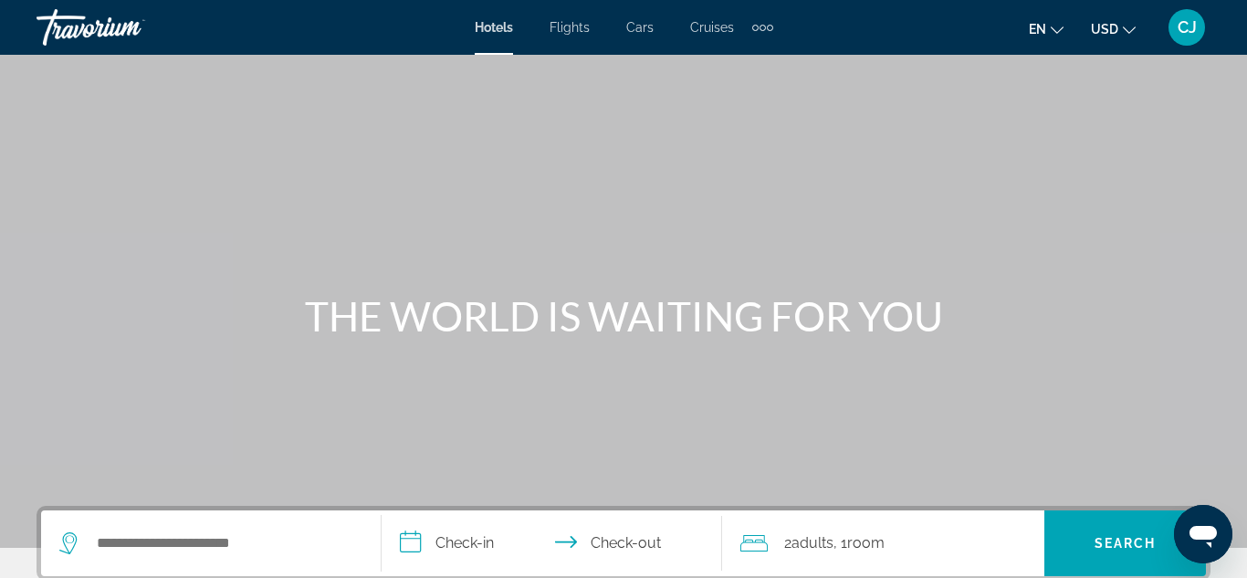
click at [50, 23] on div "Travorium" at bounding box center [128, 27] width 183 height 47
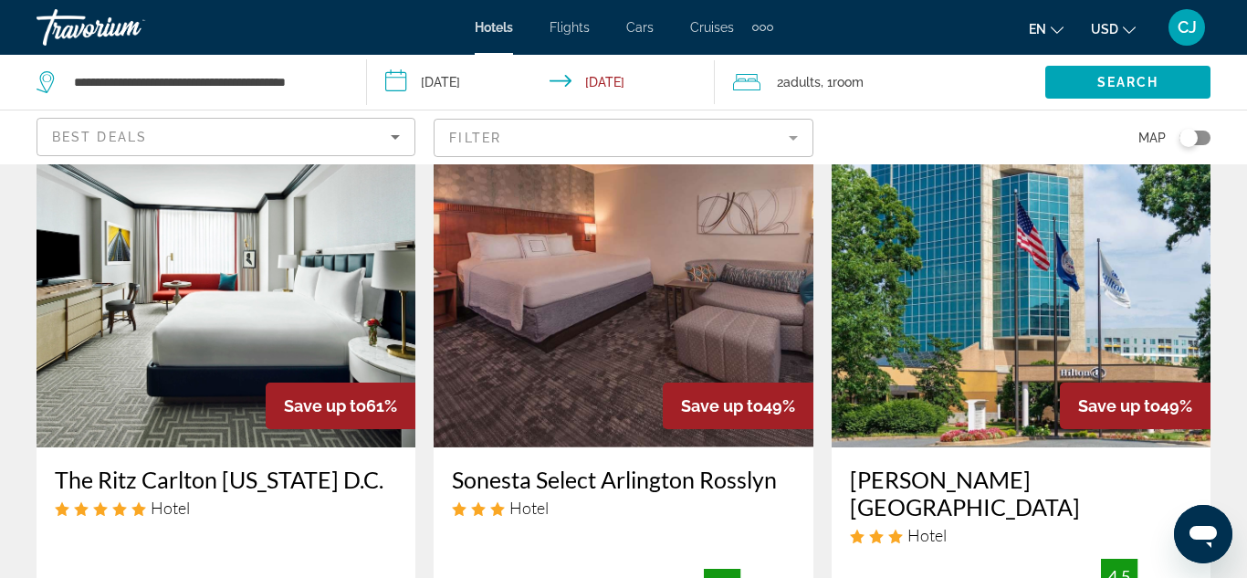
scroll to position [37, 0]
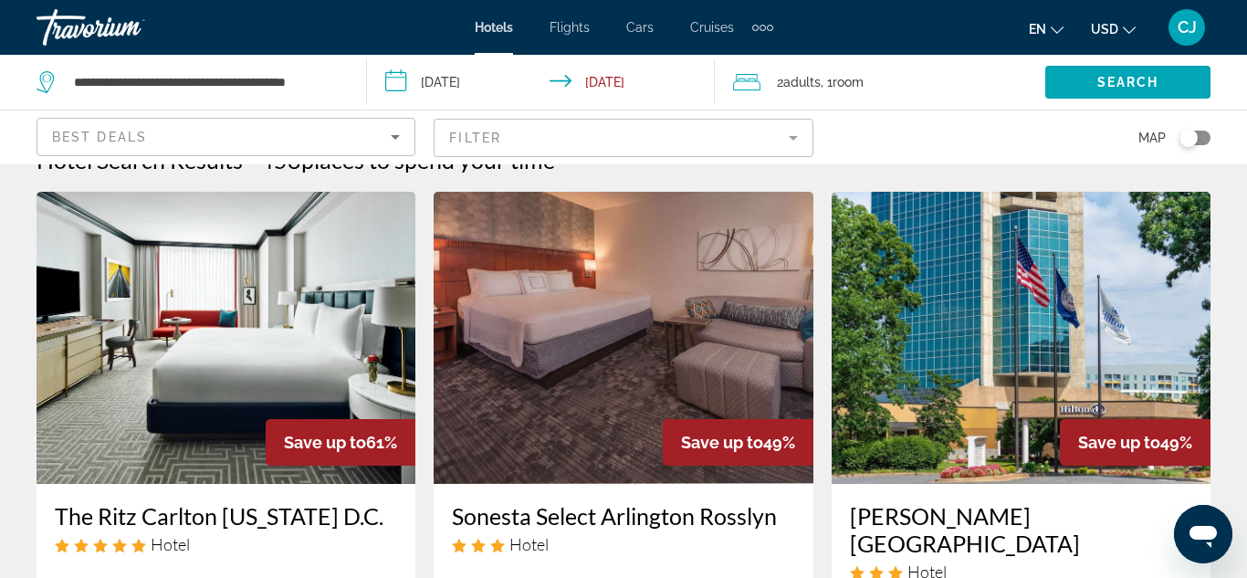
click at [679, 294] on img "Main content" at bounding box center [623, 338] width 379 height 292
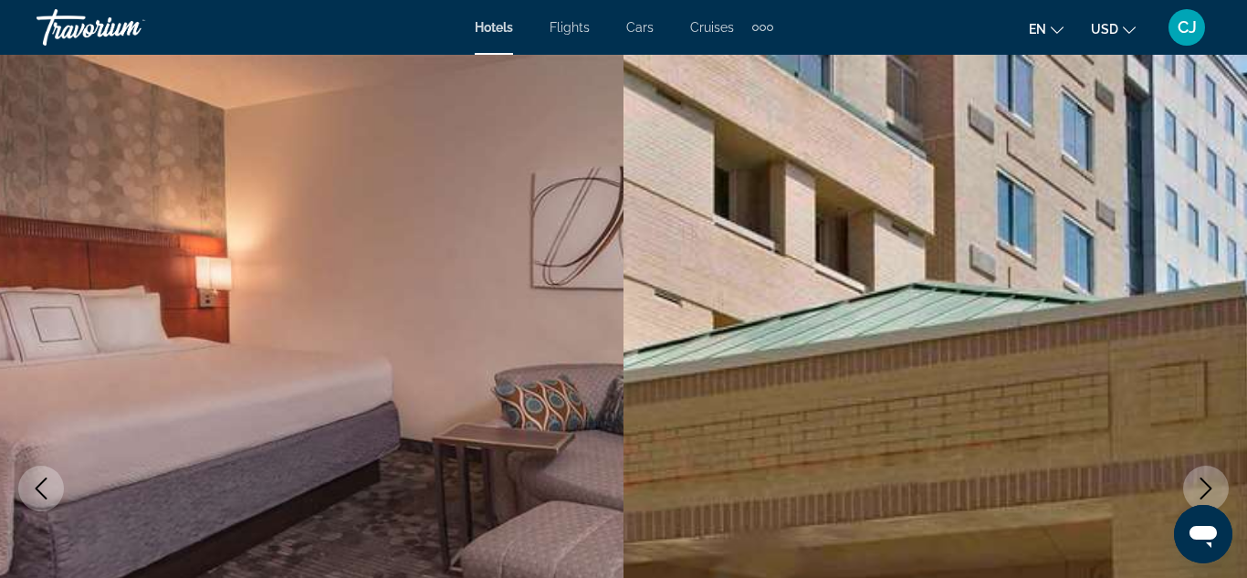
click at [1203, 481] on icon "Next image" at bounding box center [1207, 488] width 12 height 22
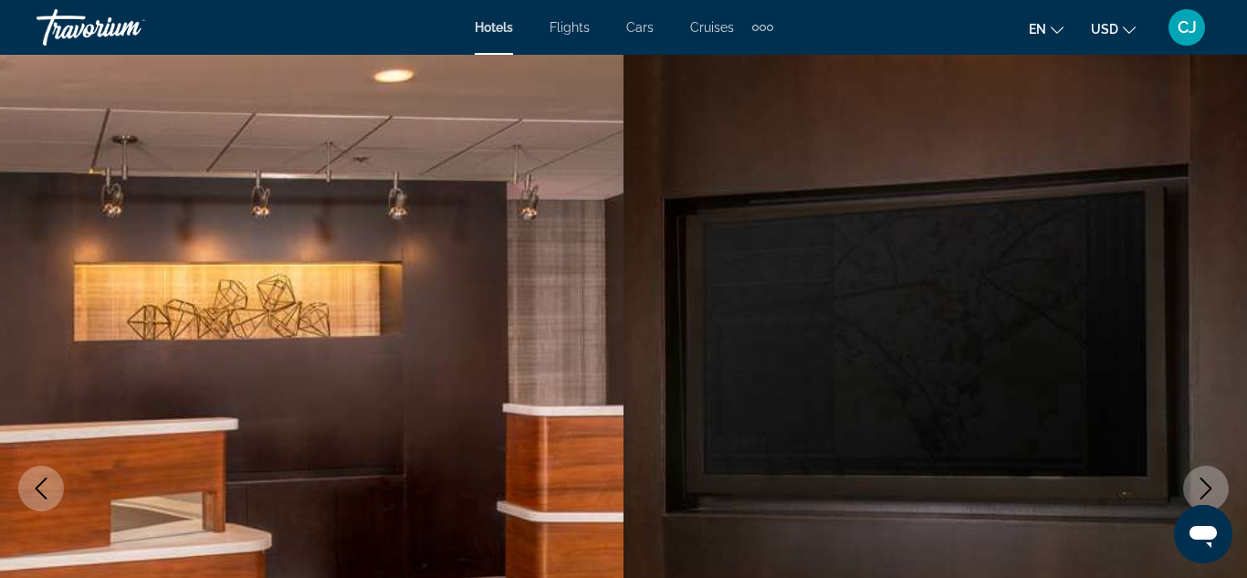
click at [1203, 481] on icon "Next image" at bounding box center [1207, 488] width 12 height 22
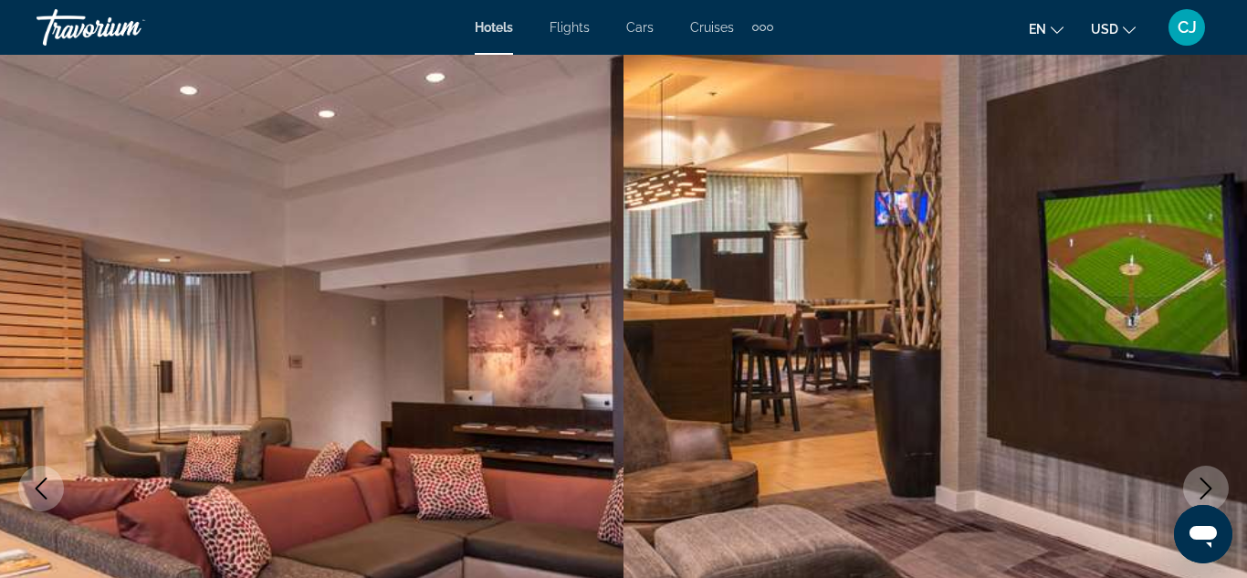
click at [1203, 481] on icon "Next image" at bounding box center [1207, 488] width 12 height 22
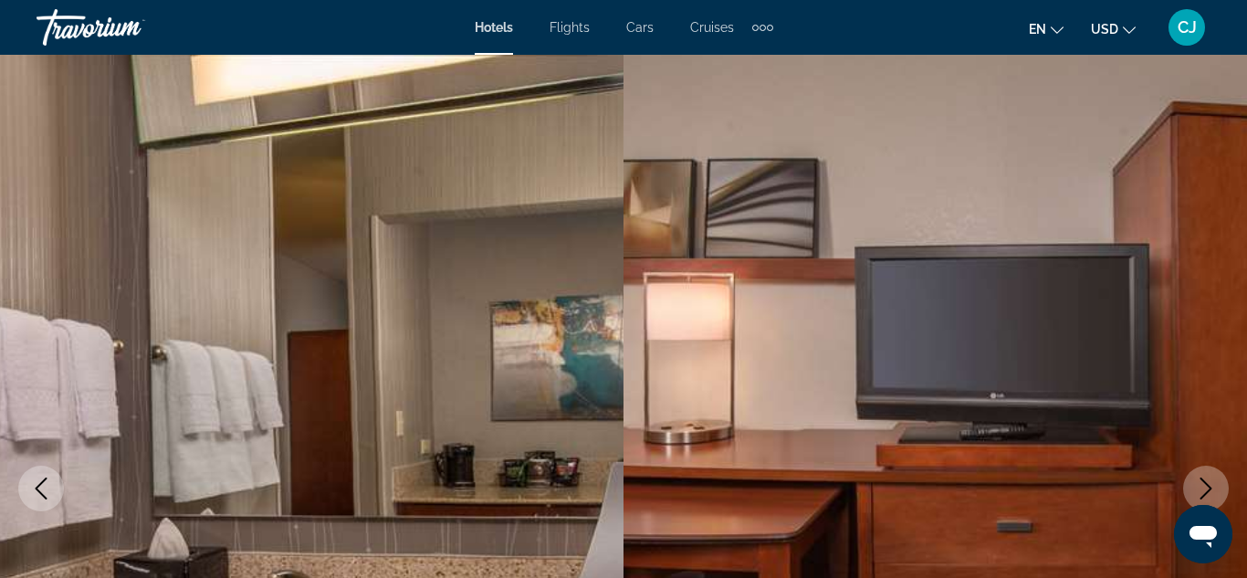
click at [1203, 481] on icon "Next image" at bounding box center [1207, 488] width 12 height 22
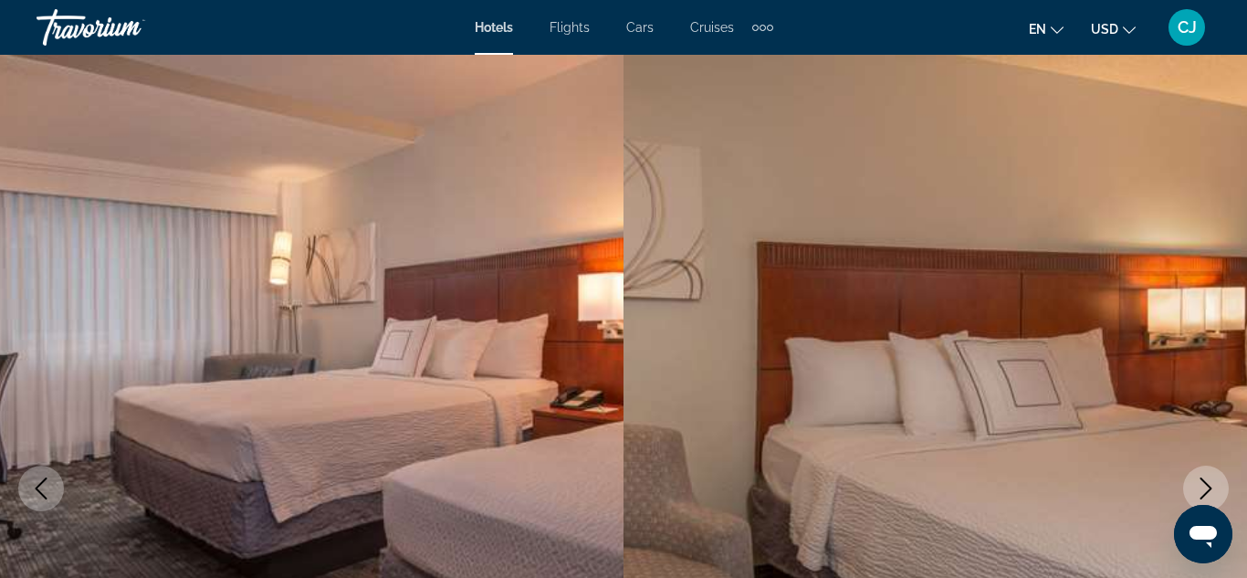
click at [1203, 481] on icon "Next image" at bounding box center [1207, 488] width 12 height 22
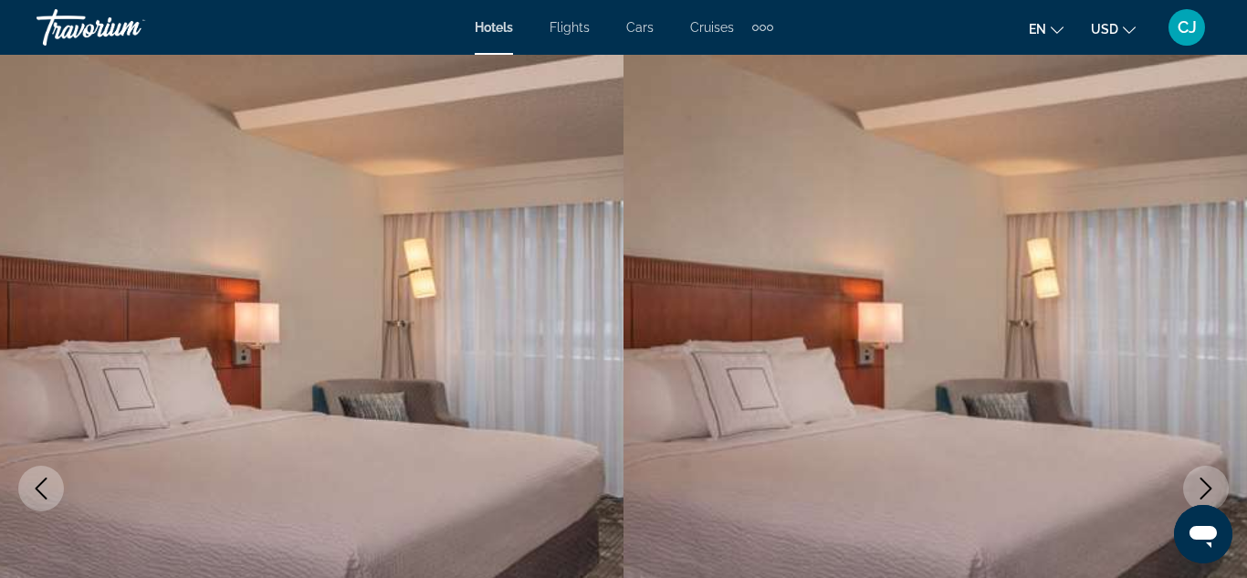
click at [1203, 481] on icon "Next image" at bounding box center [1207, 488] width 12 height 22
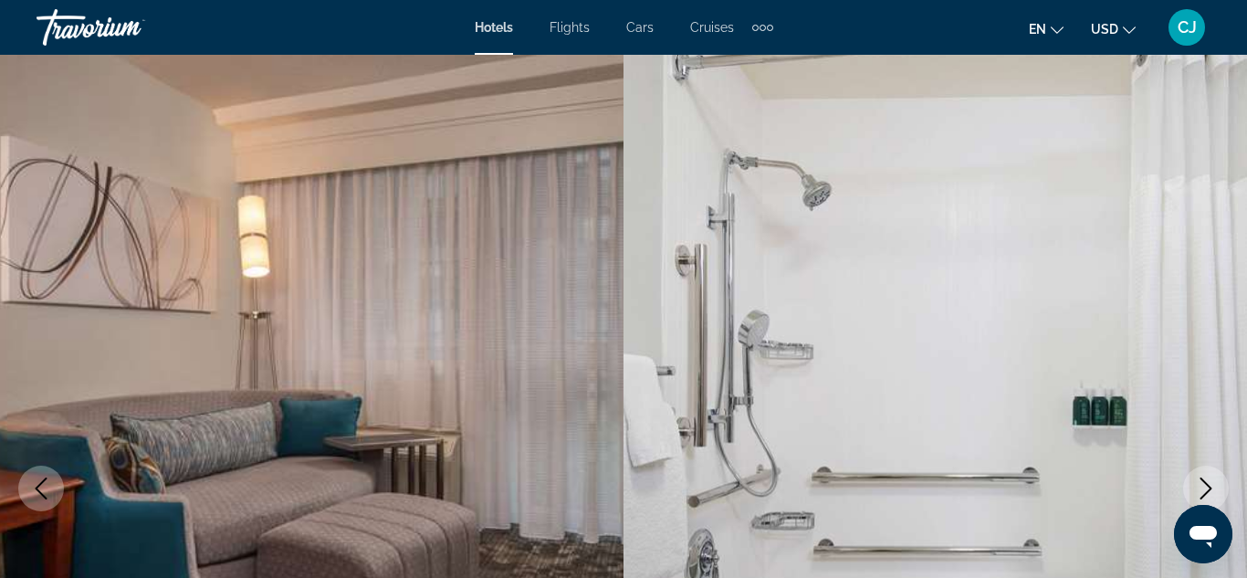
click at [1203, 481] on icon "Next image" at bounding box center [1207, 488] width 12 height 22
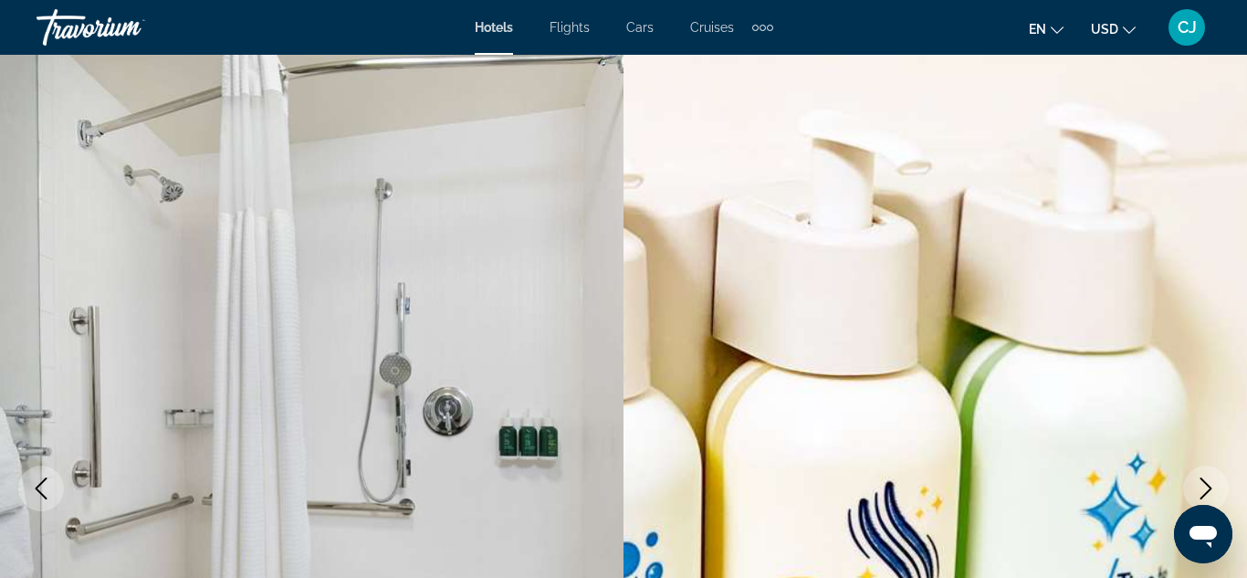
click at [1203, 481] on icon "Next image" at bounding box center [1207, 488] width 12 height 22
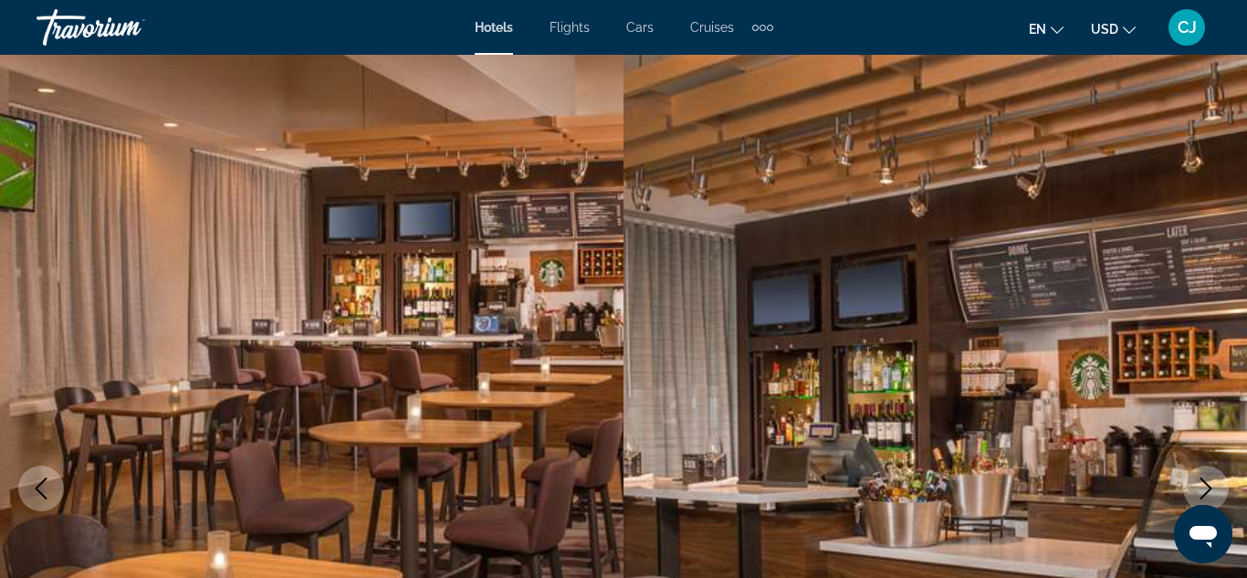
click at [1203, 481] on icon "Next image" at bounding box center [1207, 488] width 12 height 22
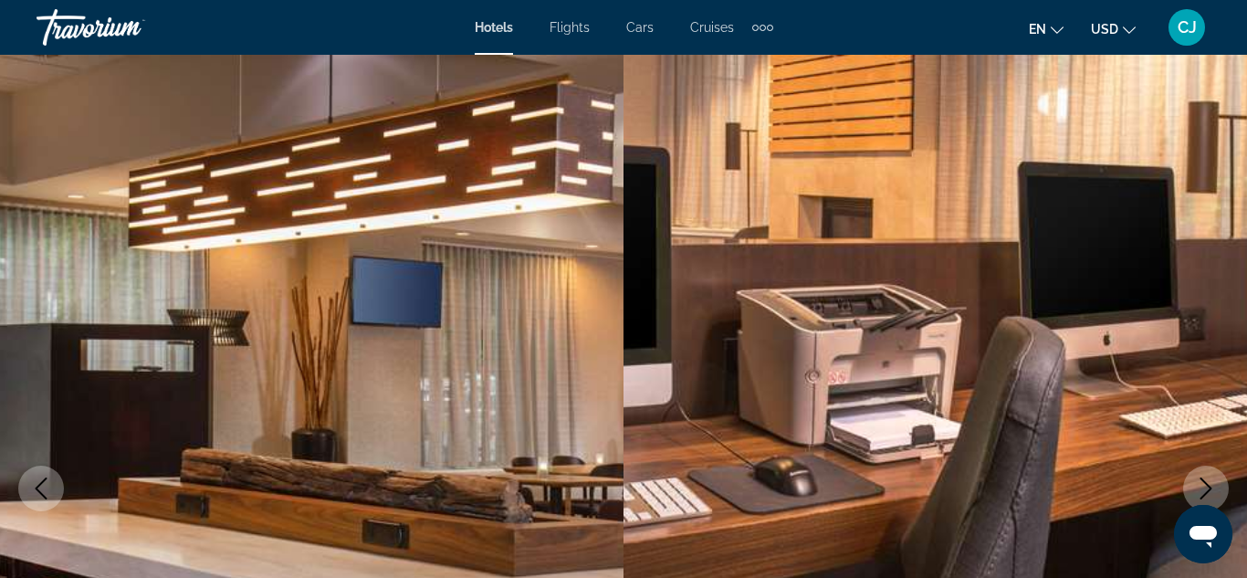
click at [1203, 481] on icon "Next image" at bounding box center [1207, 488] width 12 height 22
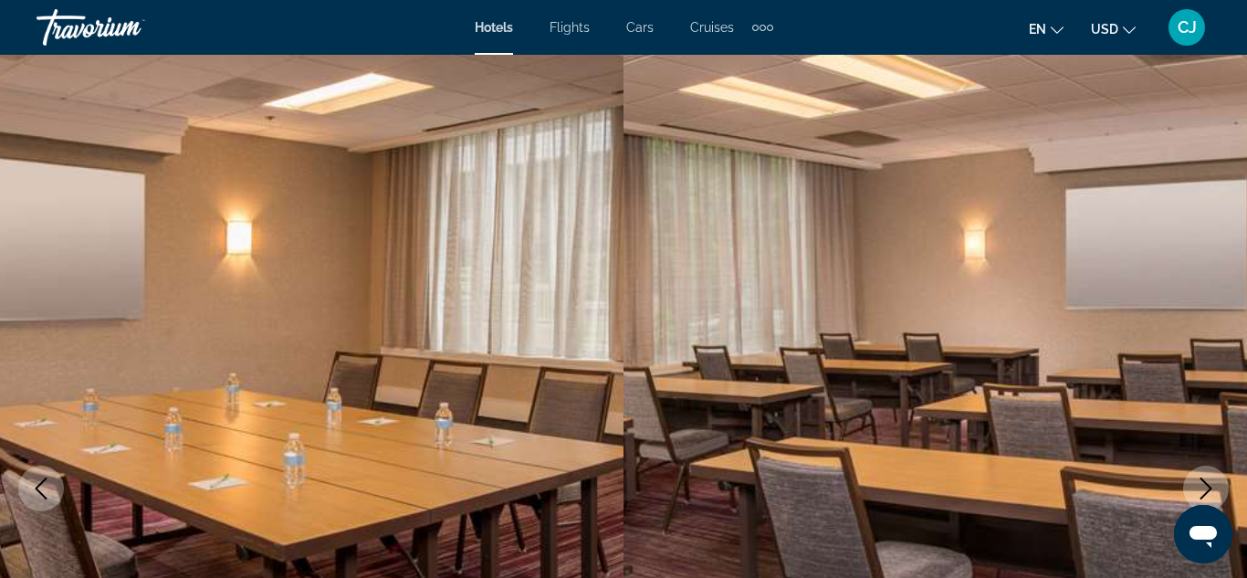
click at [1203, 481] on icon "Next image" at bounding box center [1207, 488] width 12 height 22
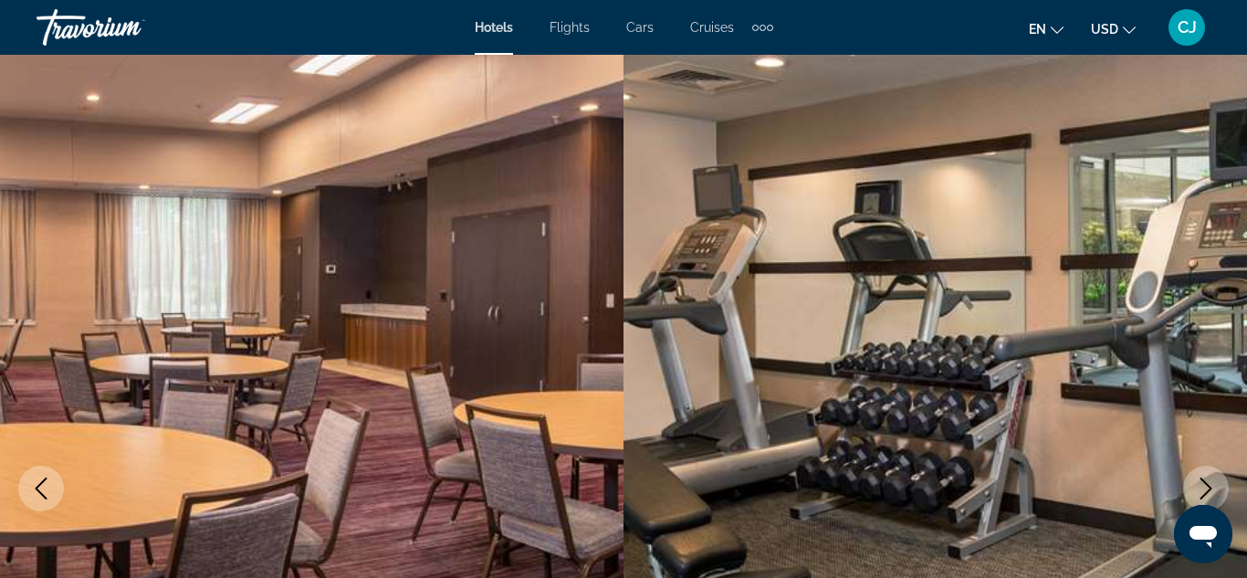
click at [1203, 481] on icon "Next image" at bounding box center [1207, 488] width 12 height 22
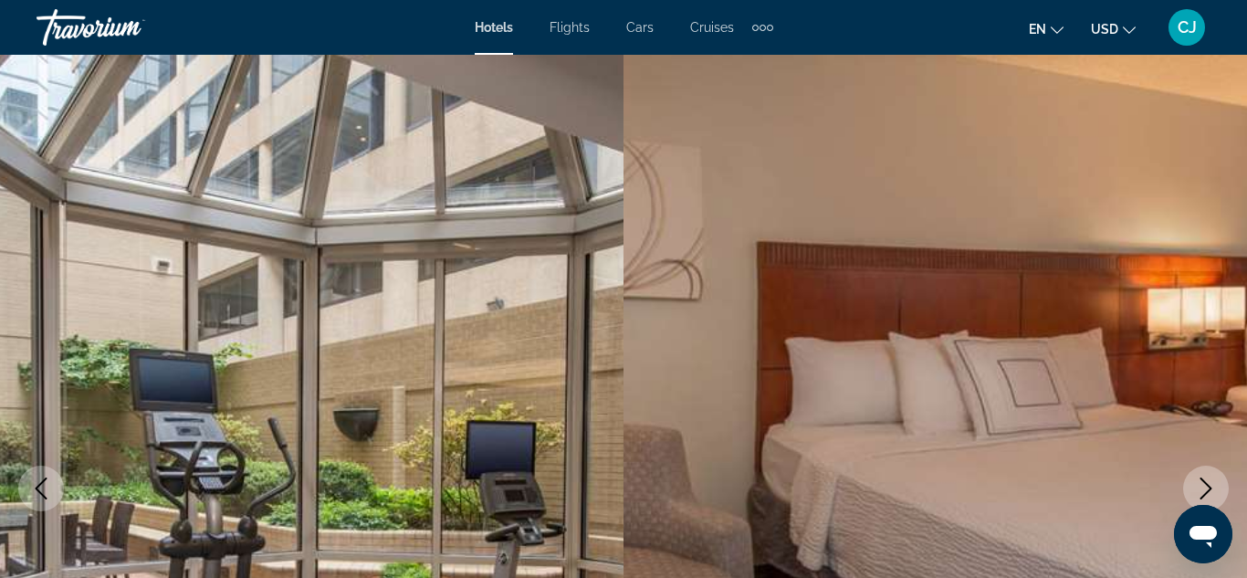
click at [1203, 481] on icon "Next image" at bounding box center [1207, 488] width 12 height 22
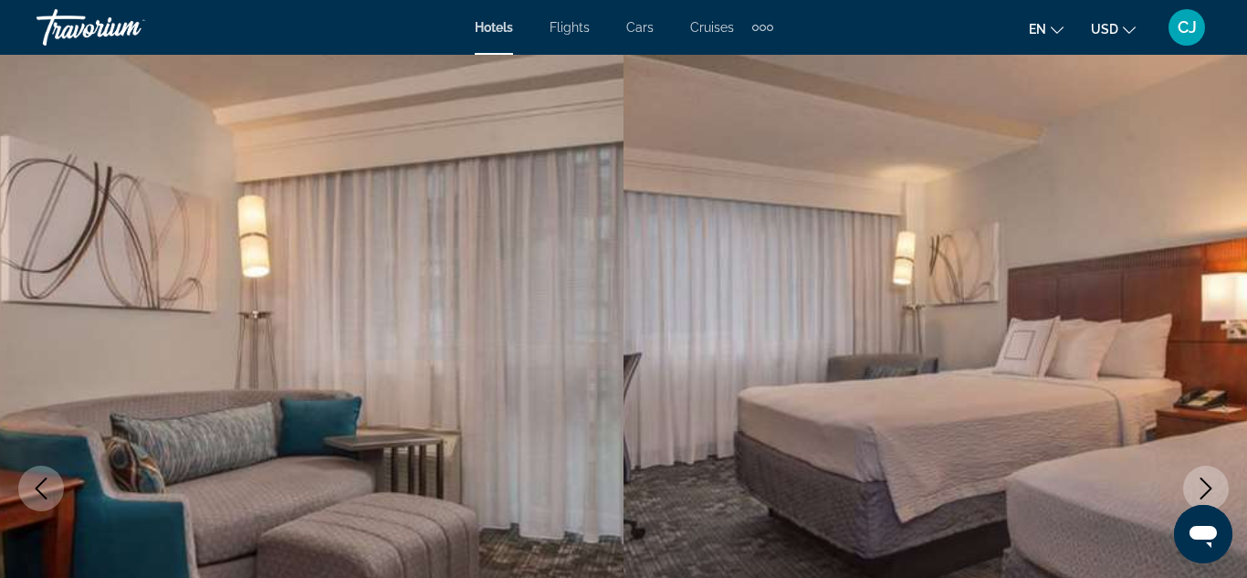
click at [1203, 481] on icon "Next image" at bounding box center [1207, 488] width 12 height 22
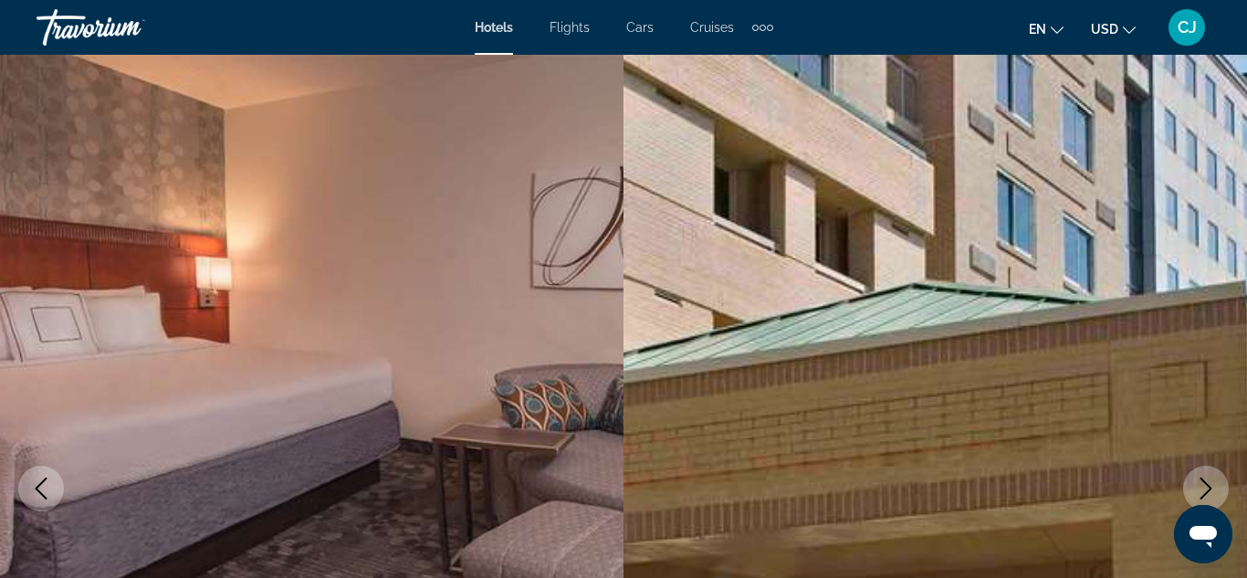
click at [1203, 481] on icon "Next image" at bounding box center [1207, 488] width 12 height 22
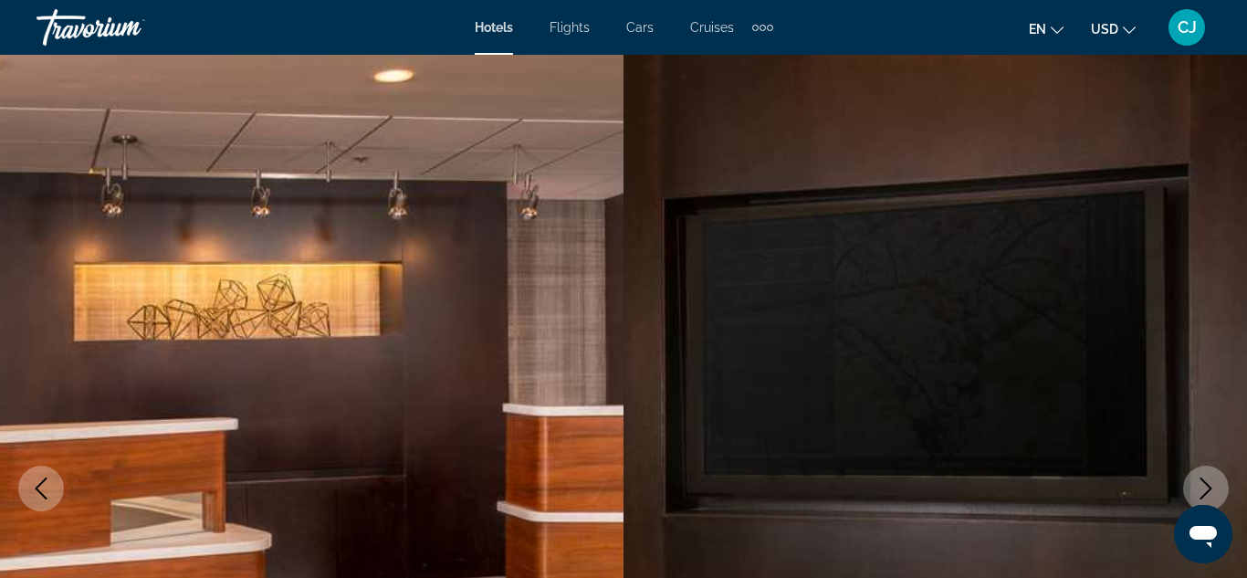
click at [1203, 481] on icon "Next image" at bounding box center [1207, 488] width 12 height 22
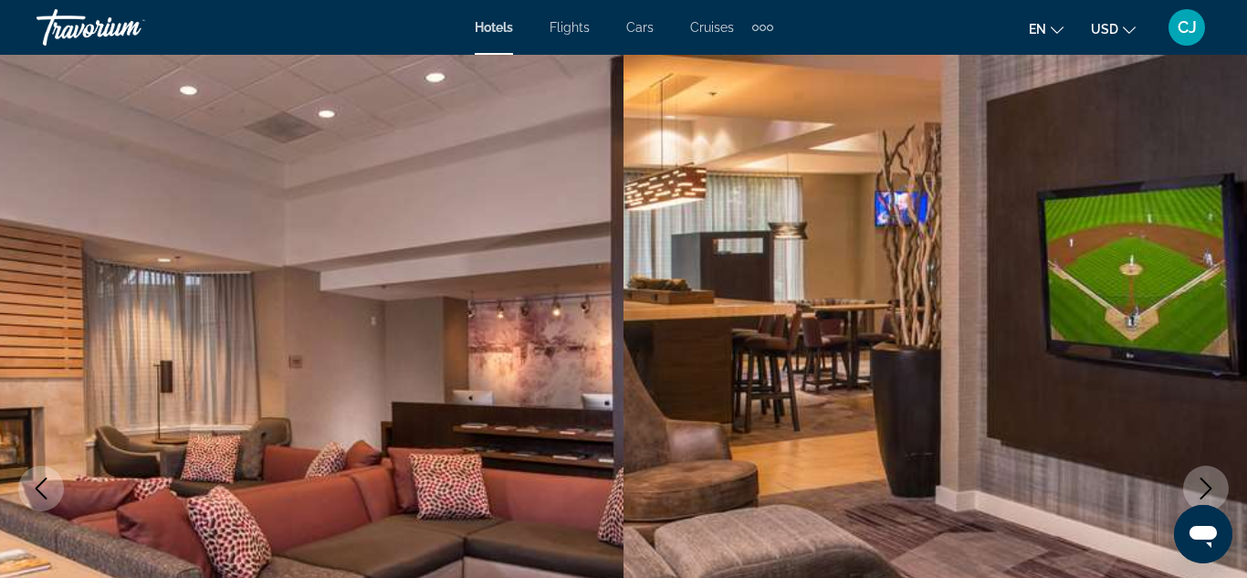
click at [1203, 481] on icon "Next image" at bounding box center [1207, 488] width 12 height 22
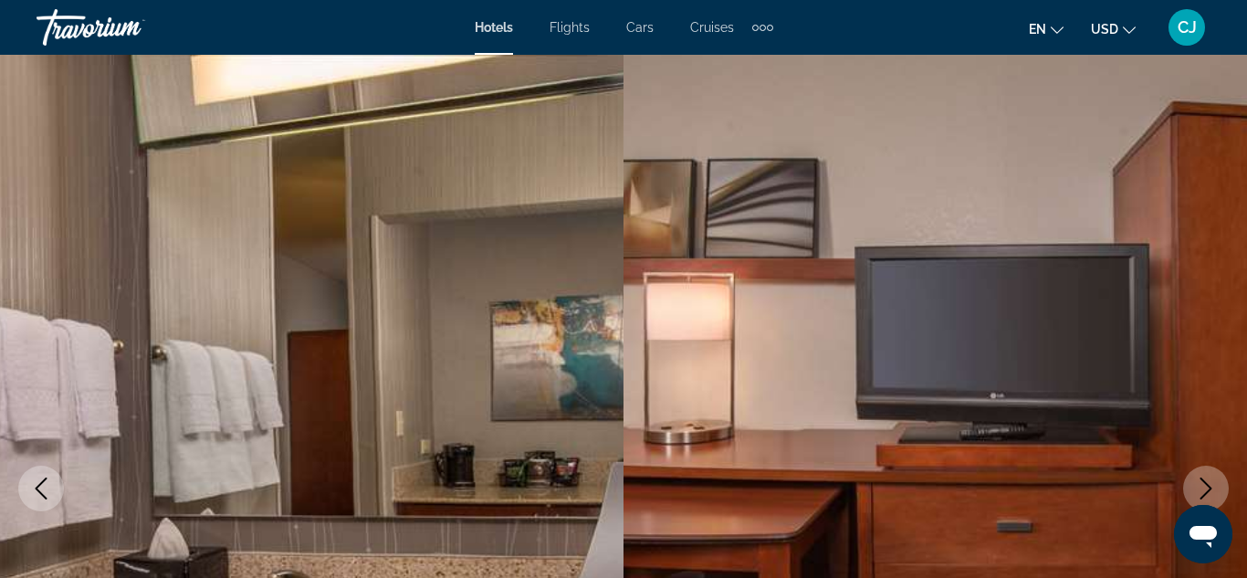
click at [1203, 481] on icon "Next image" at bounding box center [1207, 488] width 12 height 22
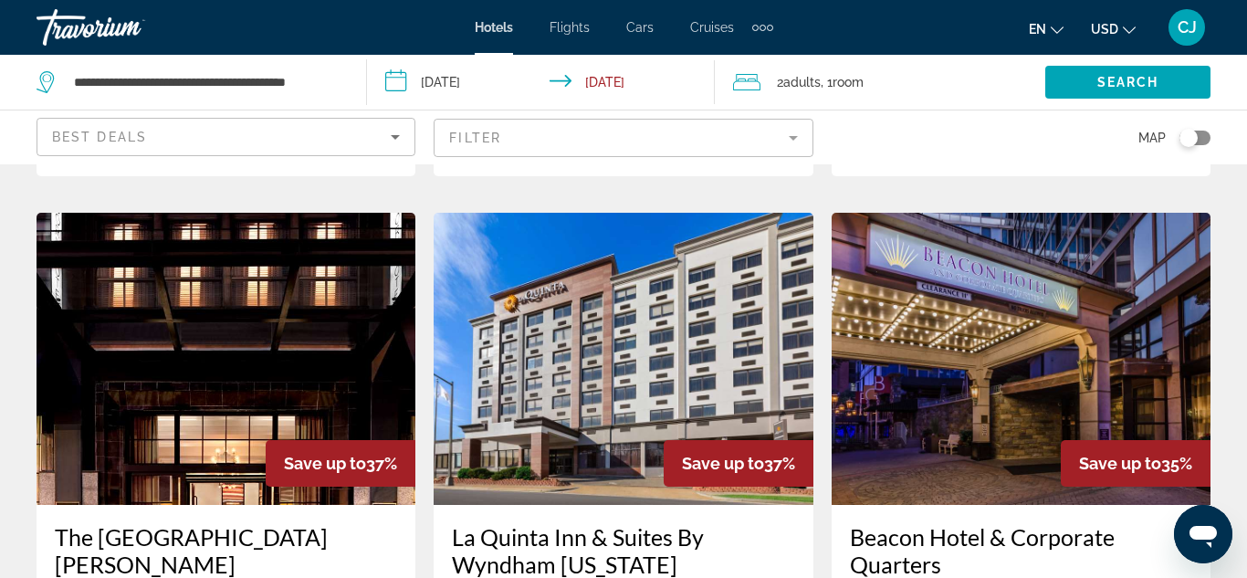
scroll to position [1461, 0]
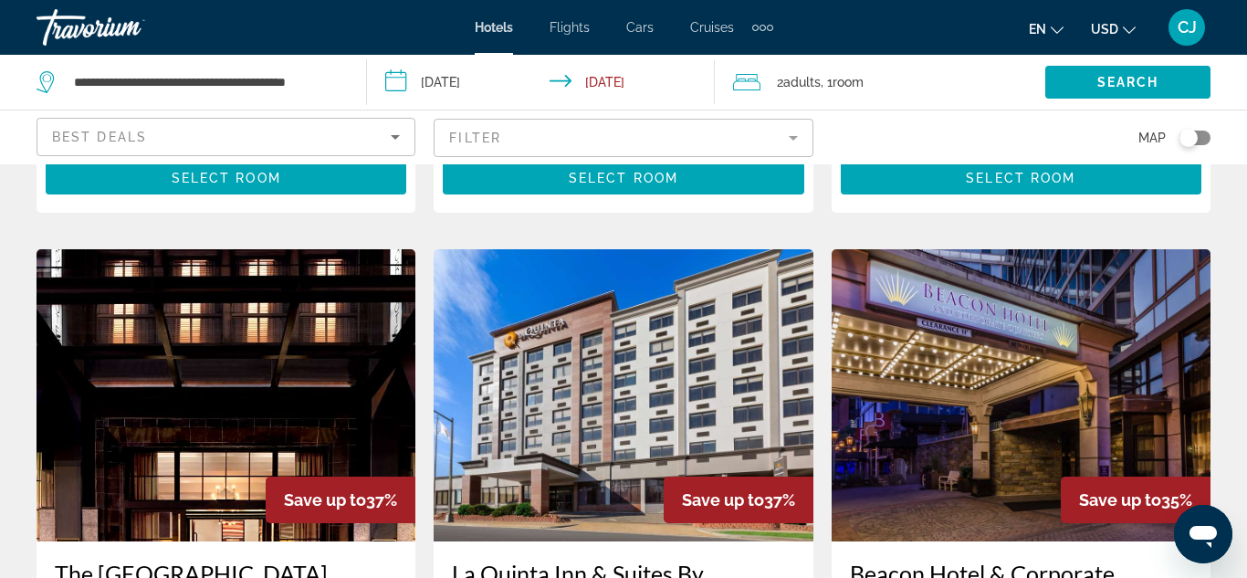
click at [633, 315] on img "Main content" at bounding box center [623, 395] width 379 height 292
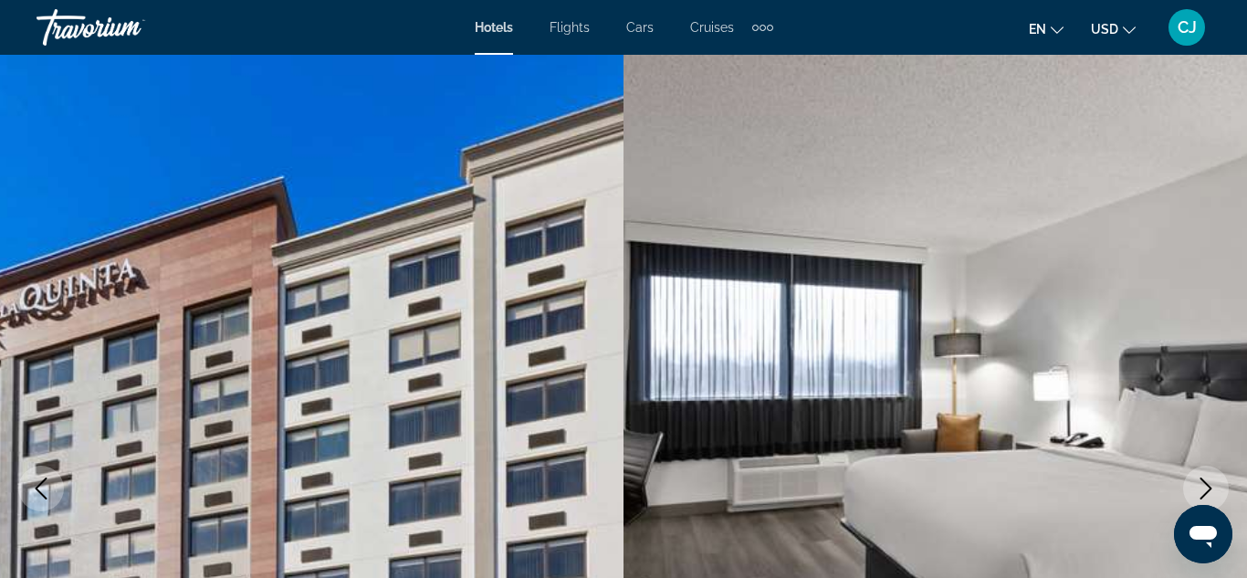
click at [1208, 486] on icon "Next image" at bounding box center [1207, 488] width 12 height 22
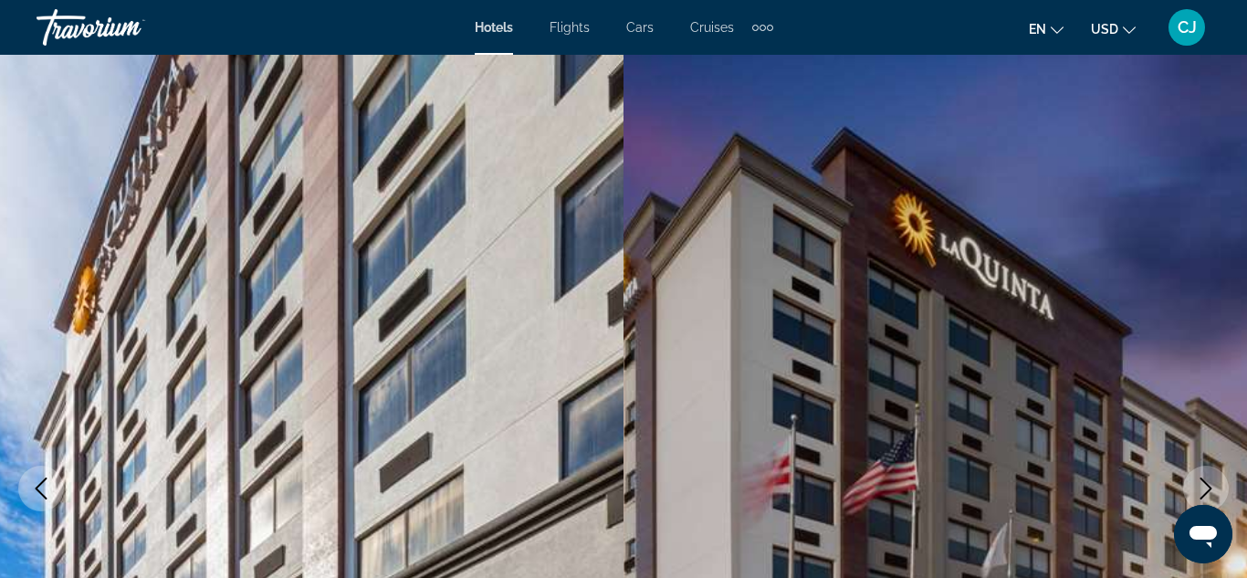
click at [1208, 486] on icon "Next image" at bounding box center [1207, 488] width 12 height 22
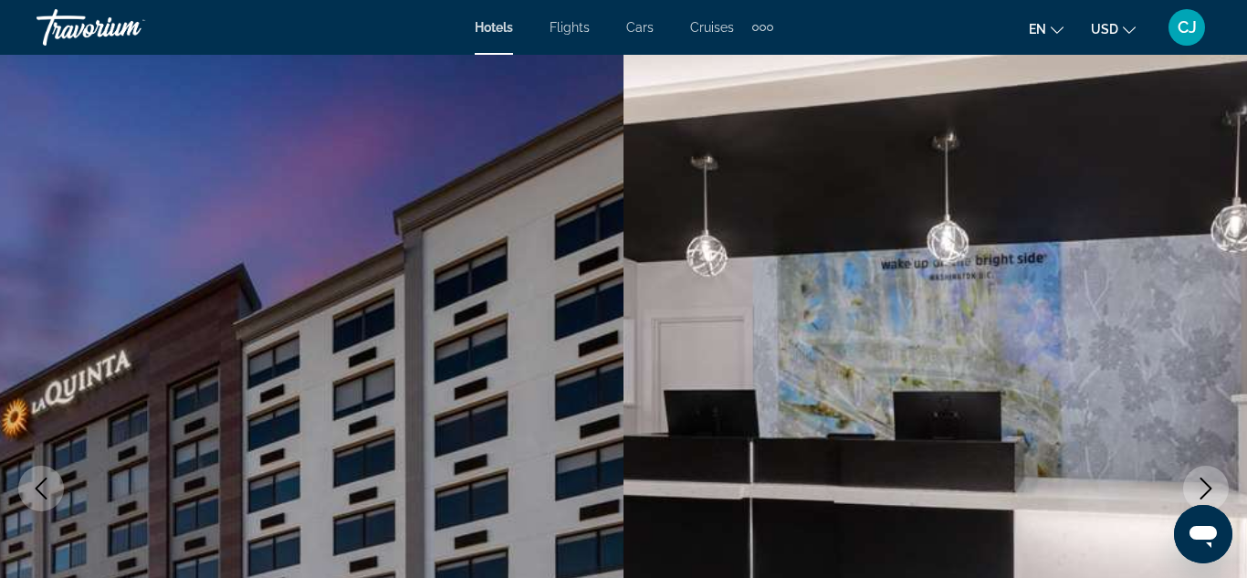
click at [1208, 486] on icon "Next image" at bounding box center [1207, 488] width 12 height 22
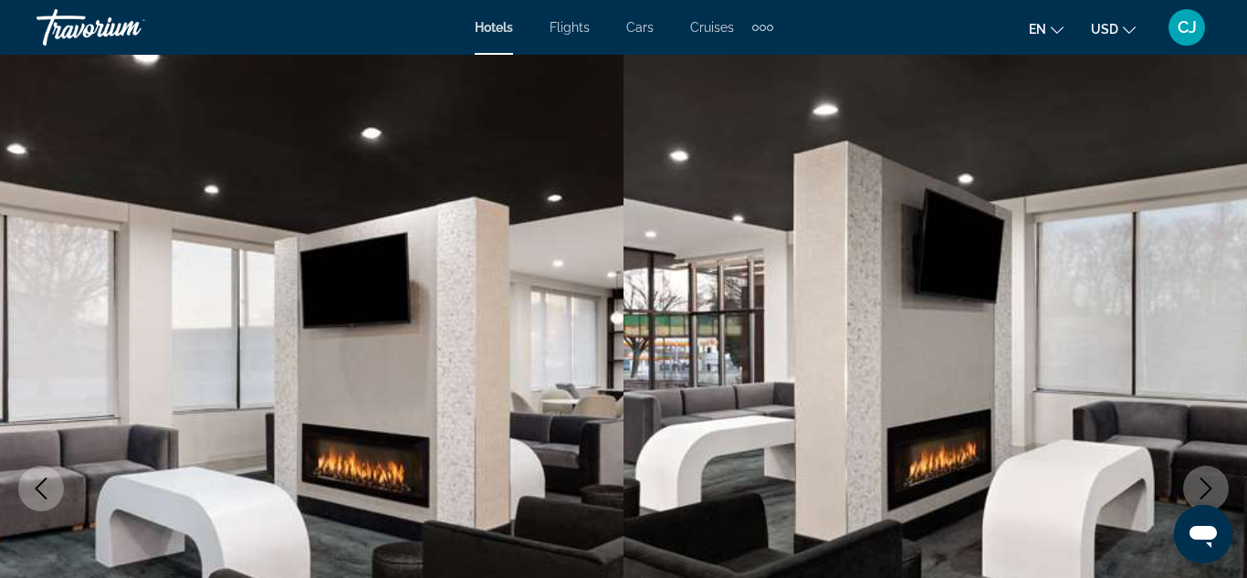
click at [1208, 486] on icon "Next image" at bounding box center [1207, 488] width 12 height 22
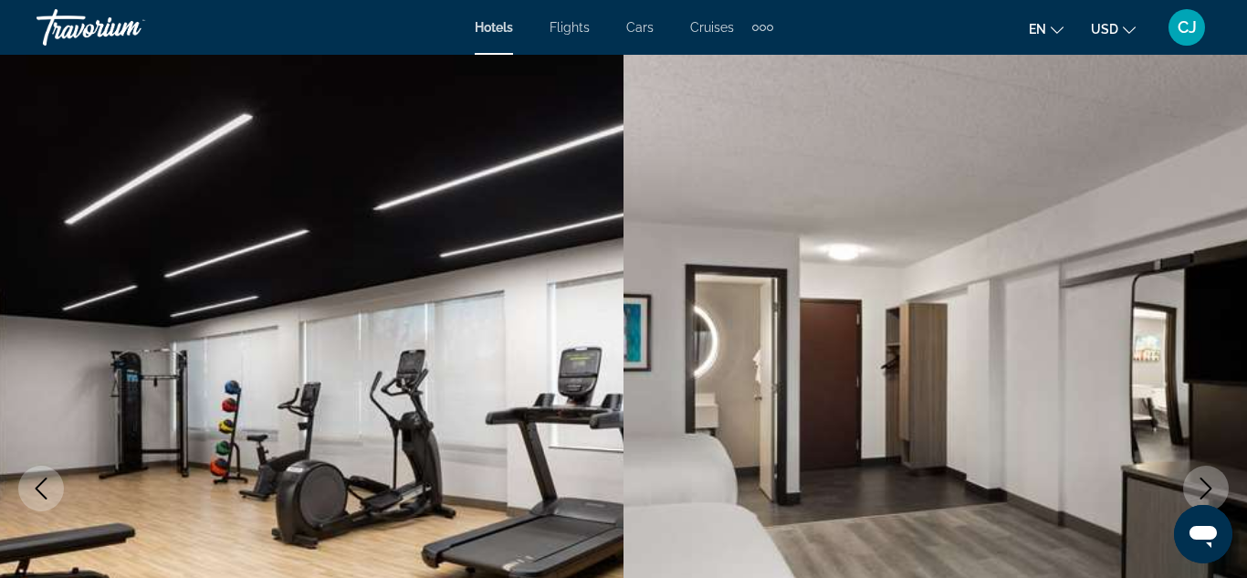
click at [1208, 486] on icon "Next image" at bounding box center [1207, 488] width 12 height 22
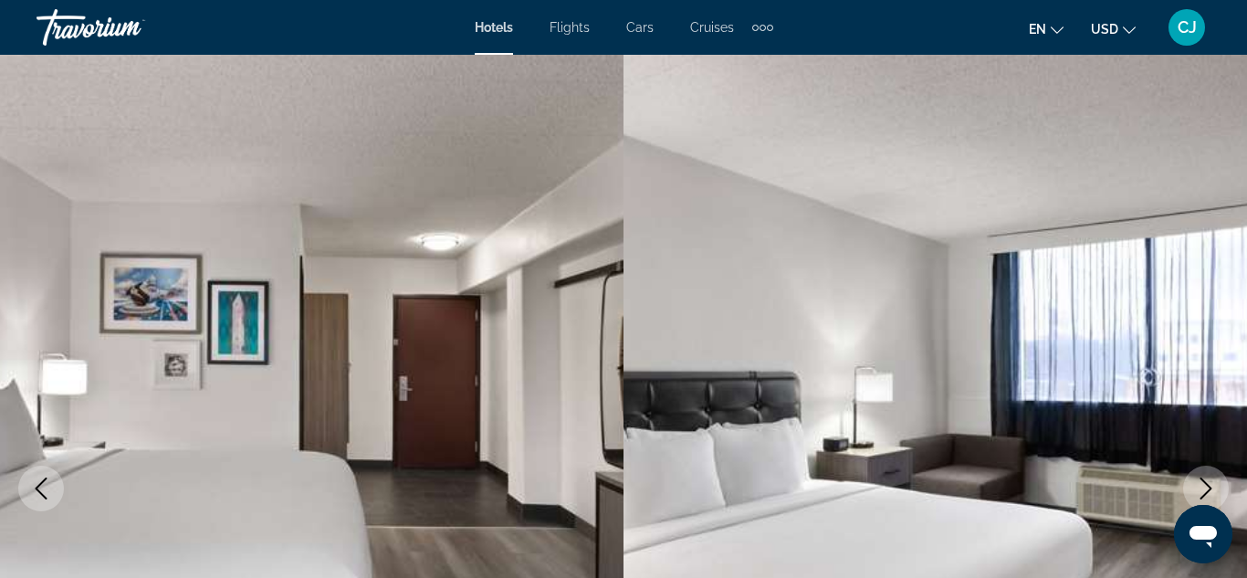
click at [1208, 486] on icon "Next image" at bounding box center [1207, 488] width 12 height 22
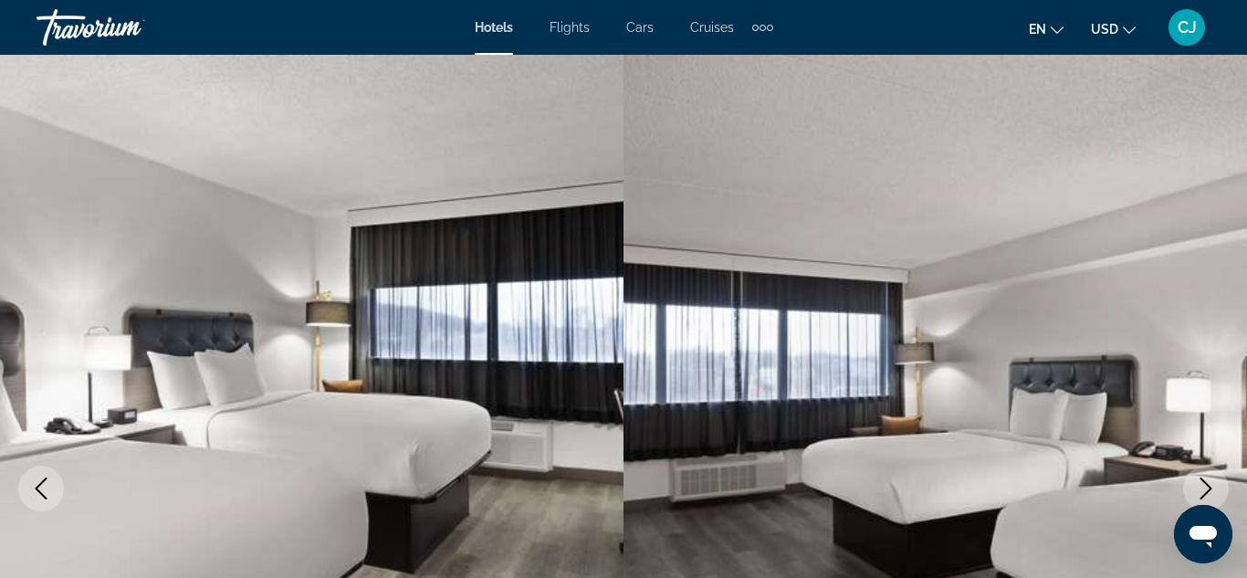
click at [1198, 488] on icon "Next image" at bounding box center [1206, 488] width 22 height 22
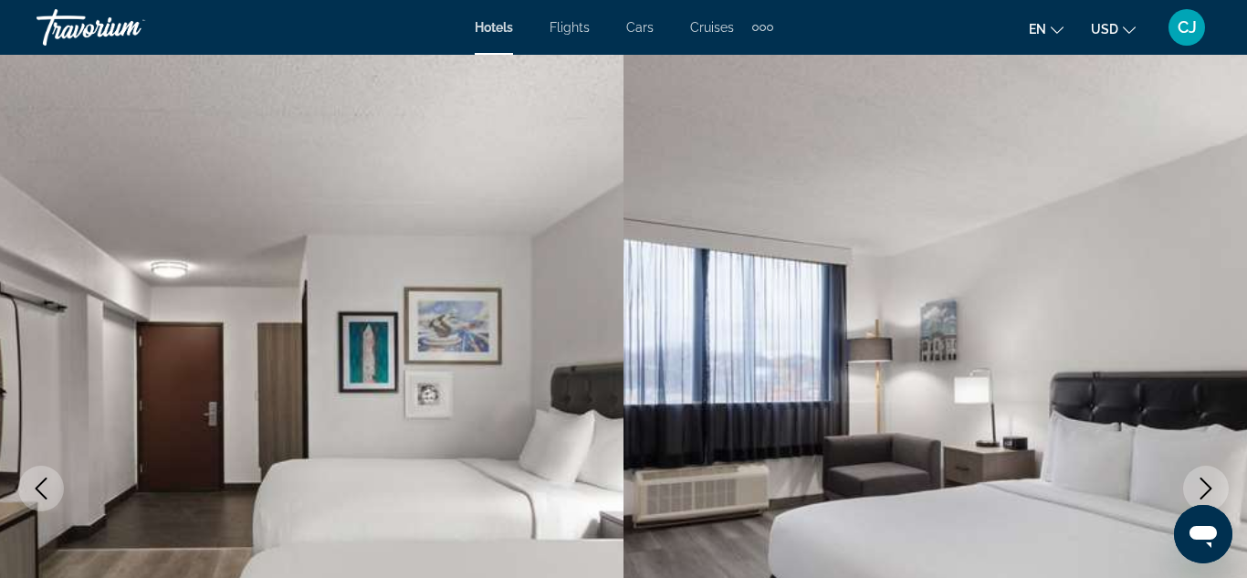
click at [940, 405] on img "Main content" at bounding box center [936, 488] width 624 height 867
click at [1203, 486] on icon "Next image" at bounding box center [1206, 488] width 22 height 22
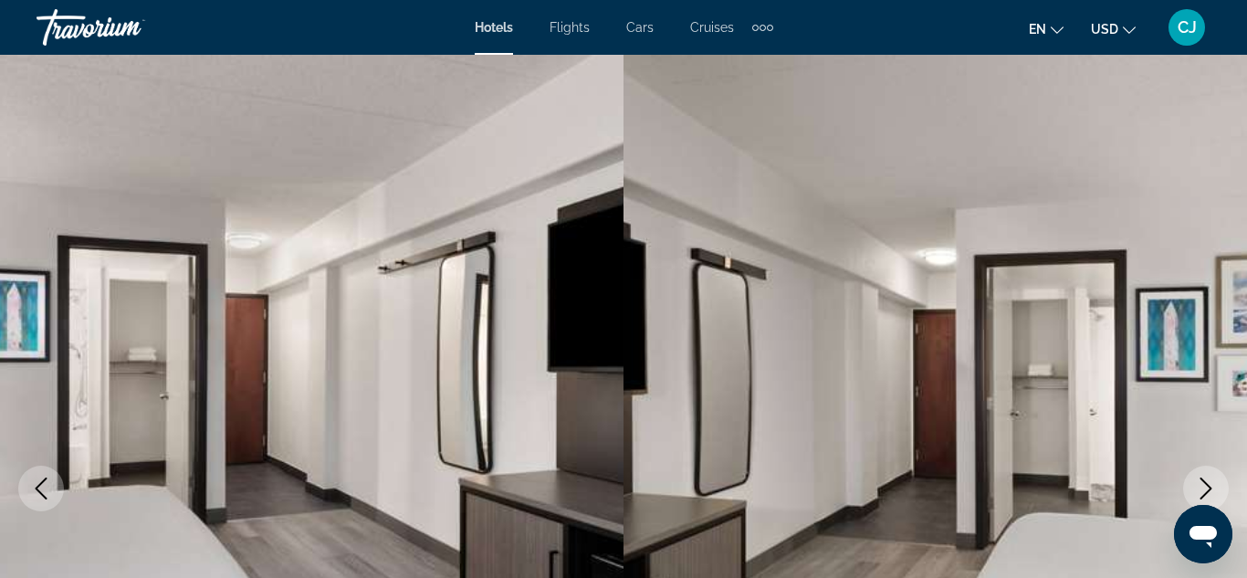
click at [1203, 486] on icon "Next image" at bounding box center [1206, 488] width 22 height 22
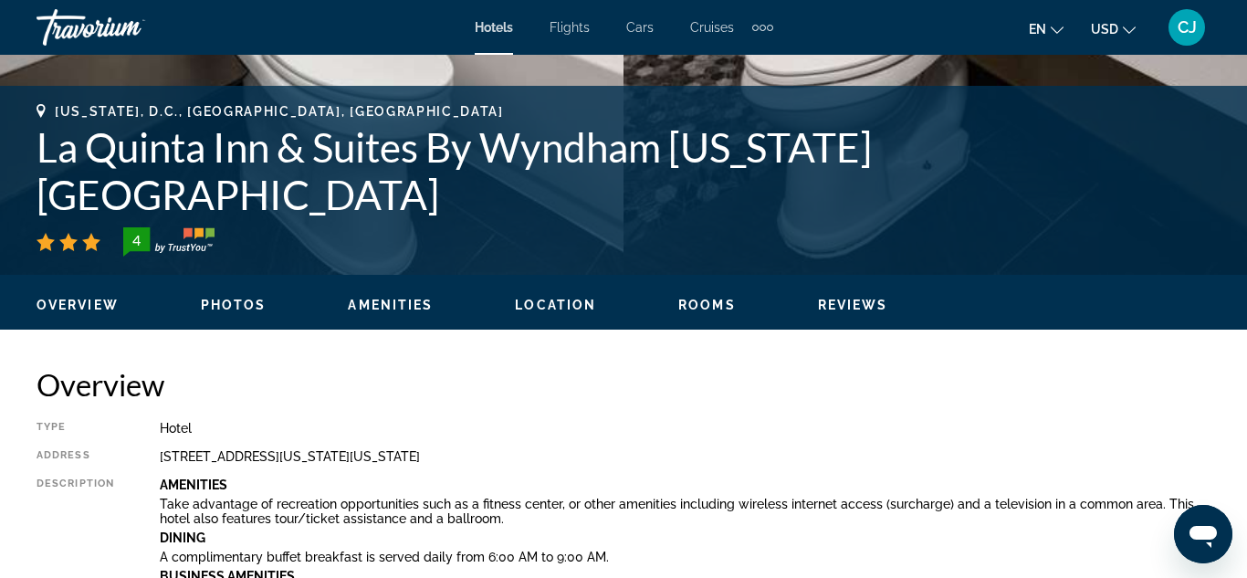
scroll to position [657, 0]
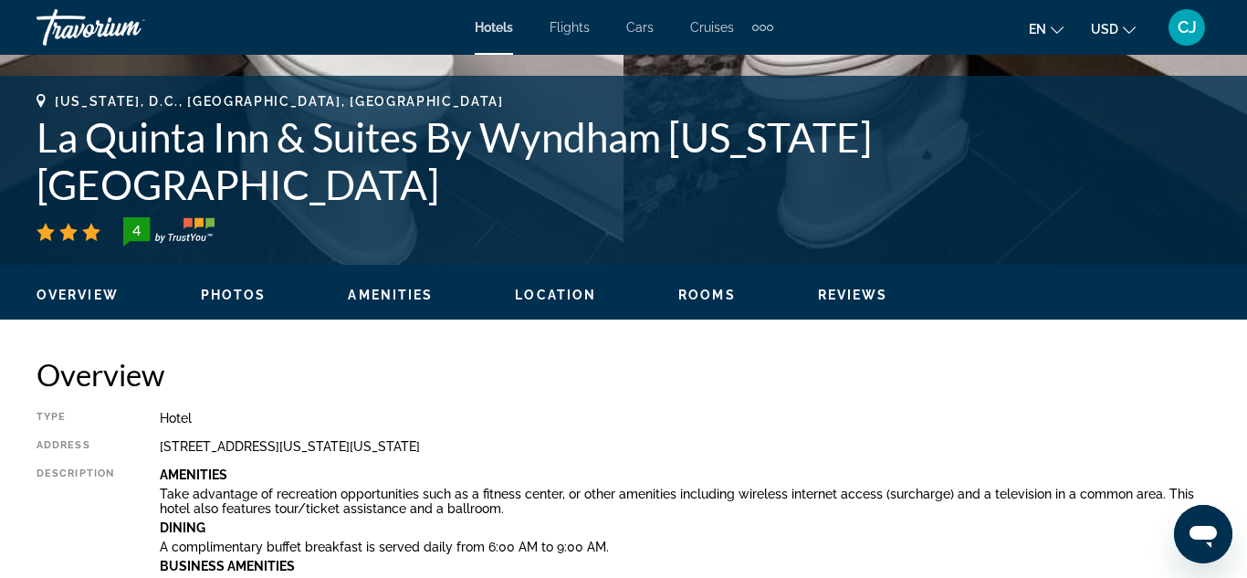
click at [228, 291] on span "Photos" at bounding box center [234, 295] width 66 height 15
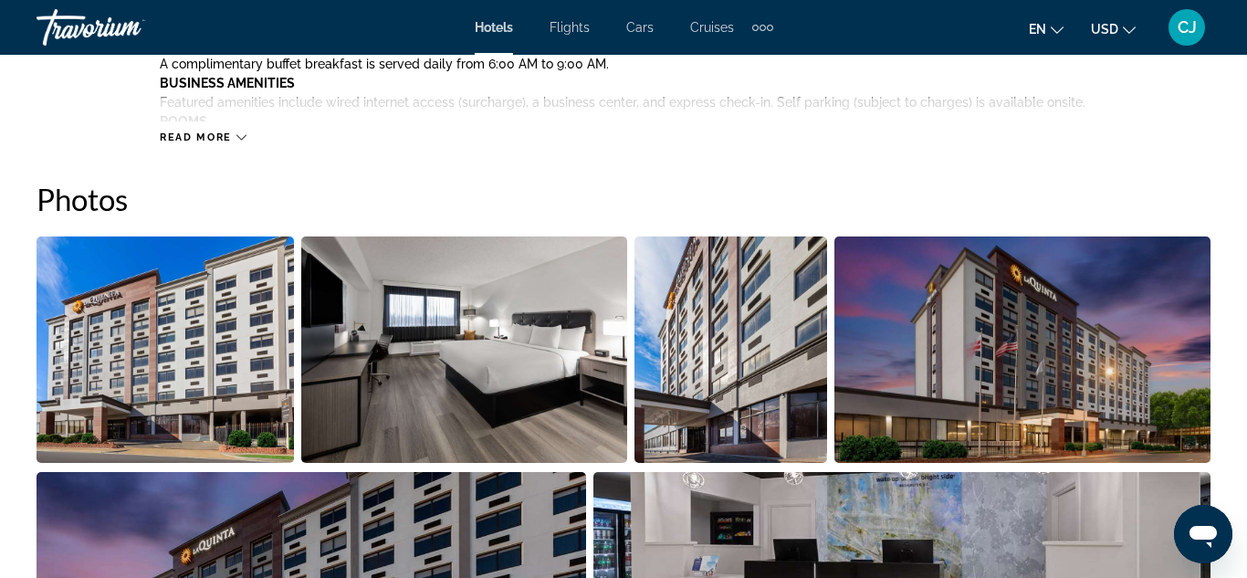
scroll to position [1138, 0]
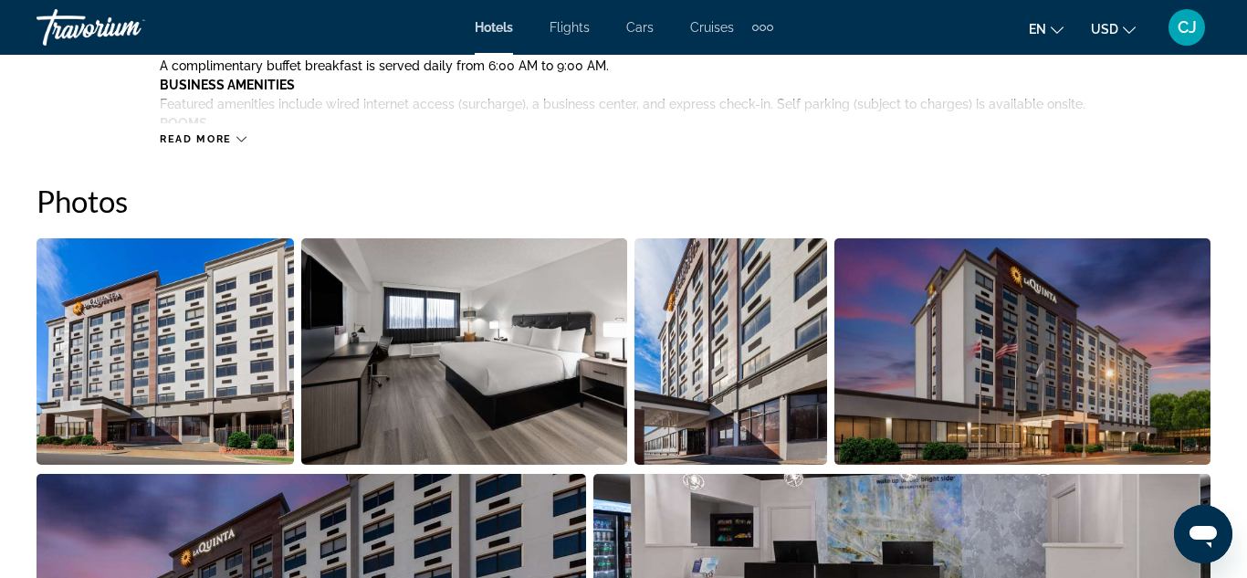
click at [481, 339] on img "Open full-screen image slider" at bounding box center [464, 351] width 326 height 226
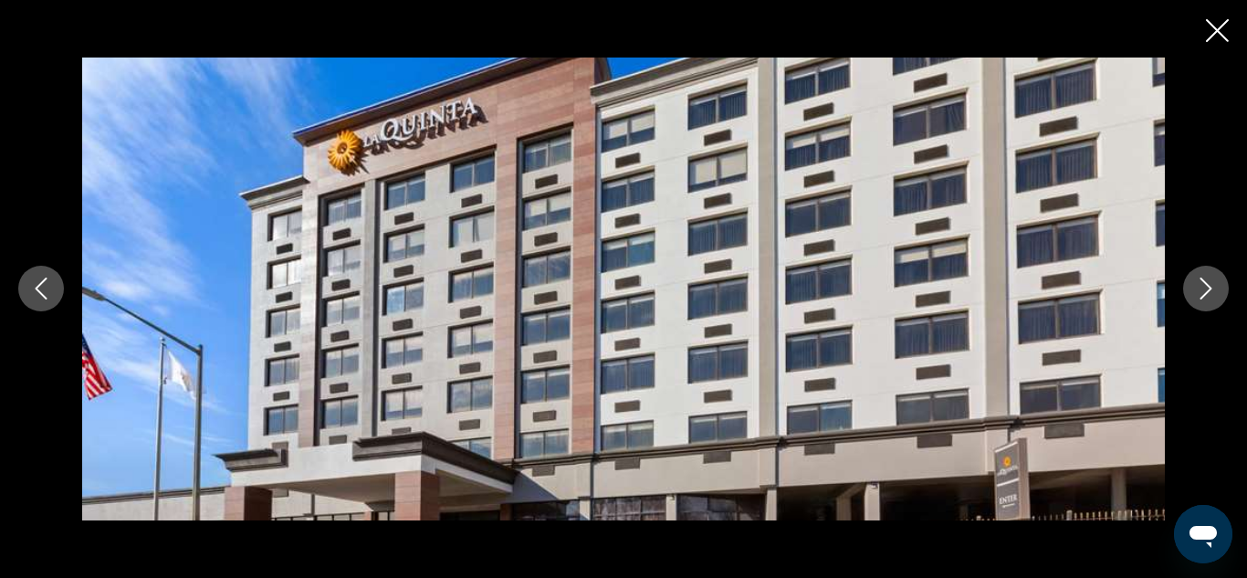
click at [1204, 289] on icon "Next image" at bounding box center [1206, 289] width 22 height 22
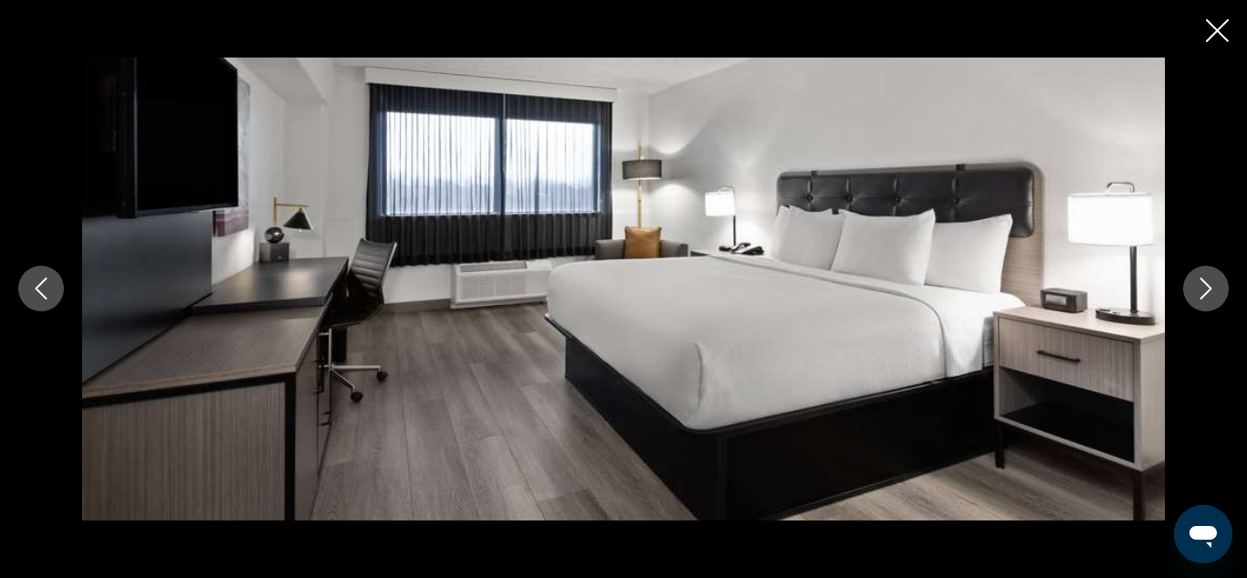
click at [1204, 289] on icon "Next image" at bounding box center [1206, 289] width 22 height 22
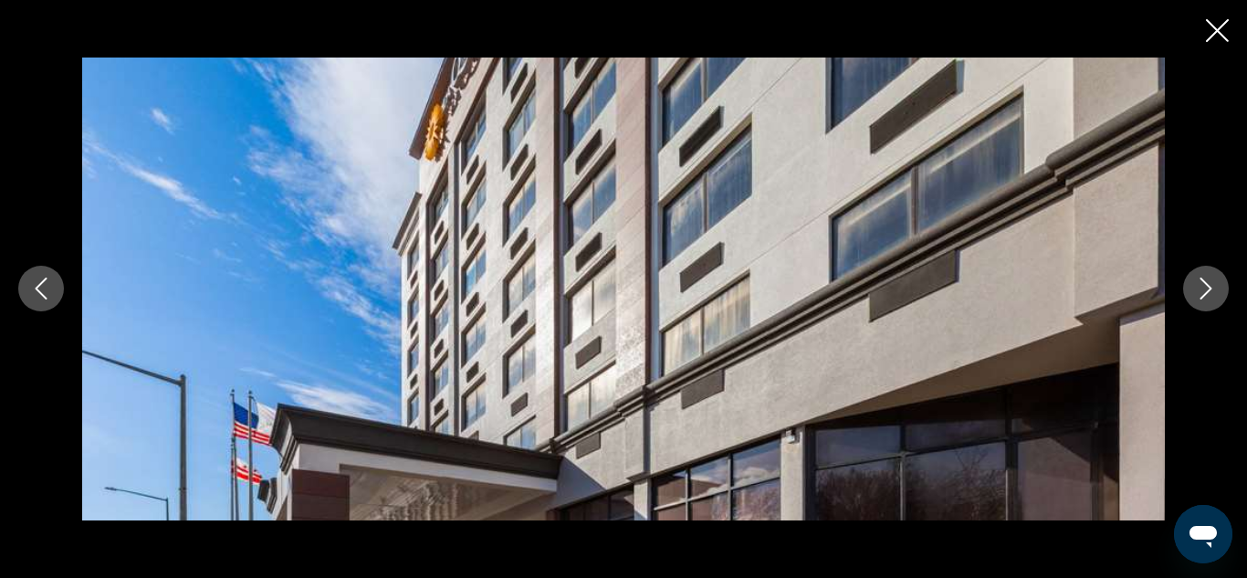
click at [1204, 289] on icon "Next image" at bounding box center [1206, 289] width 22 height 22
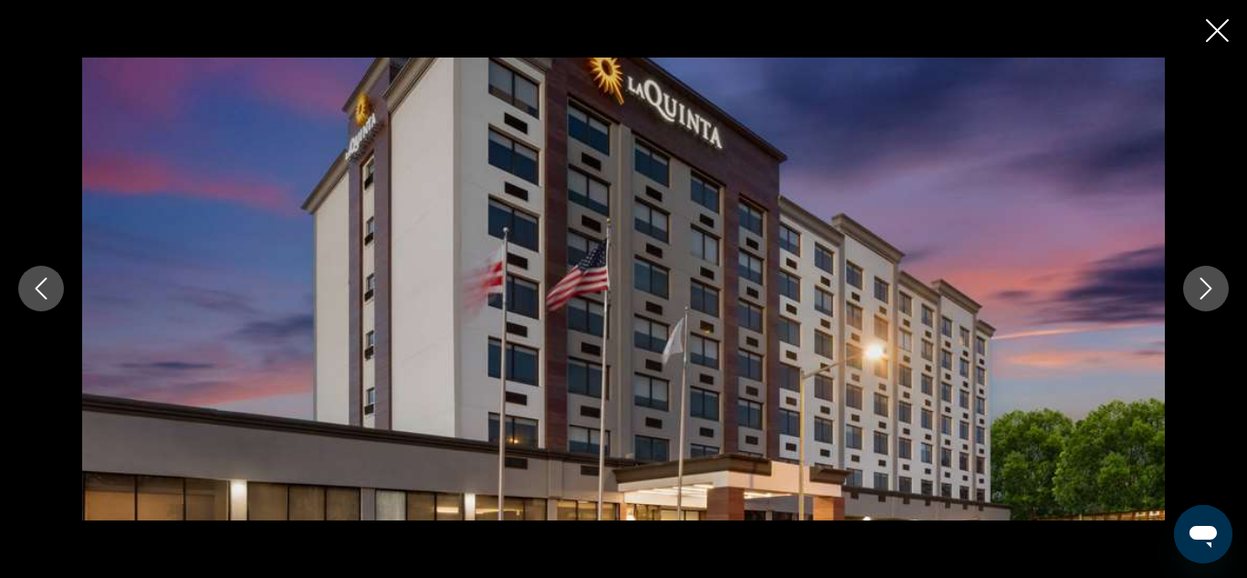
click at [1204, 289] on icon "Next image" at bounding box center [1206, 289] width 22 height 22
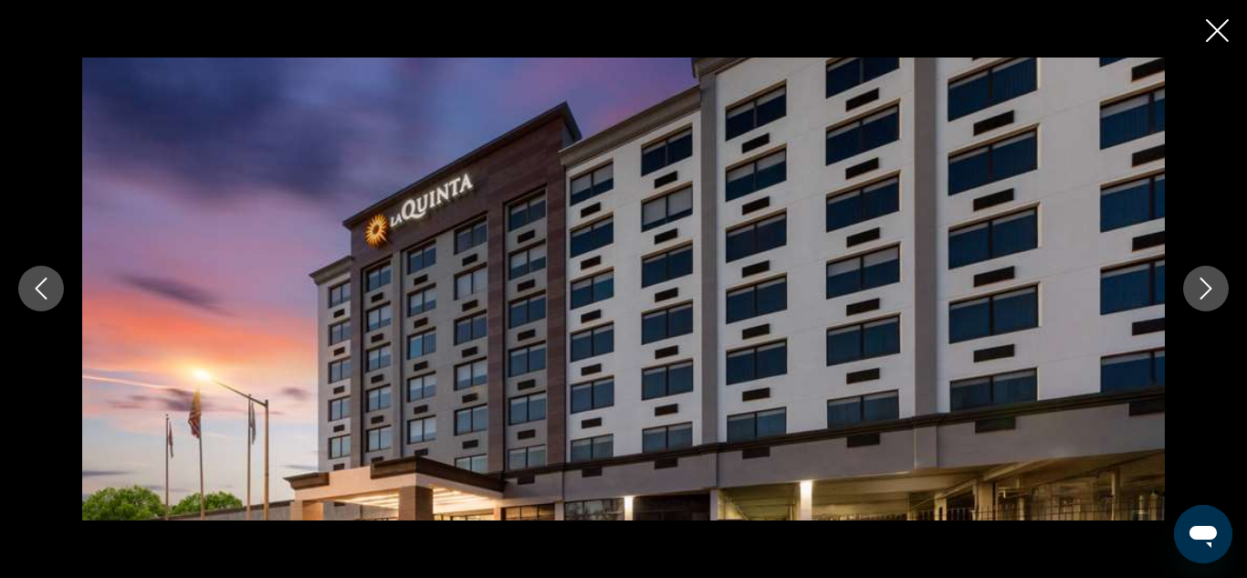
click at [1204, 289] on icon "Next image" at bounding box center [1206, 289] width 22 height 22
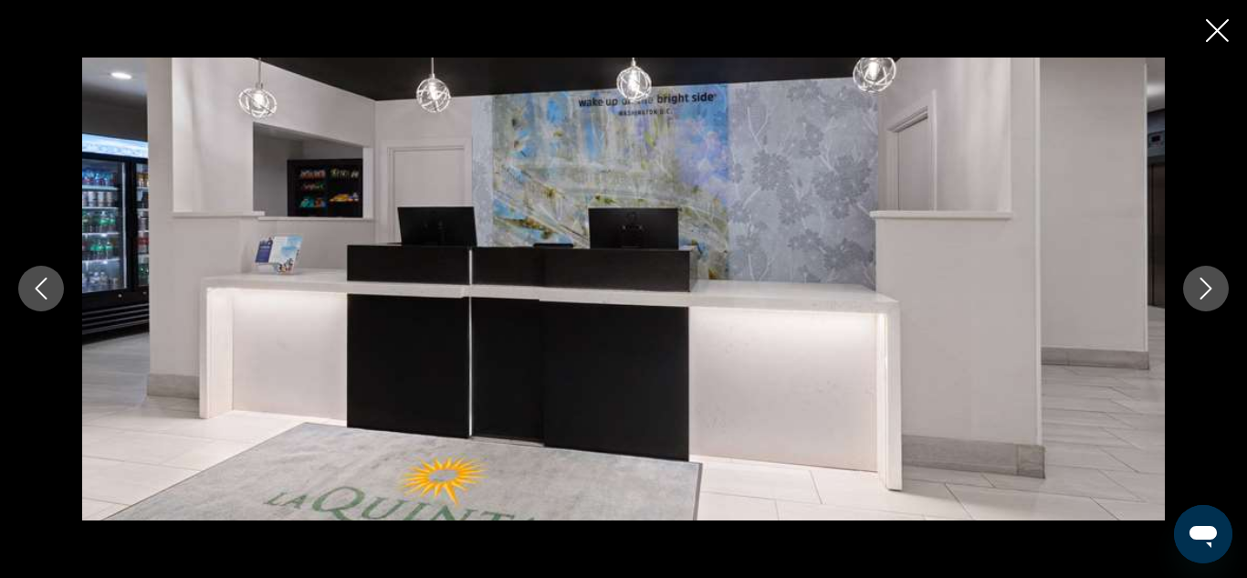
click at [1204, 289] on icon "Next image" at bounding box center [1206, 289] width 22 height 22
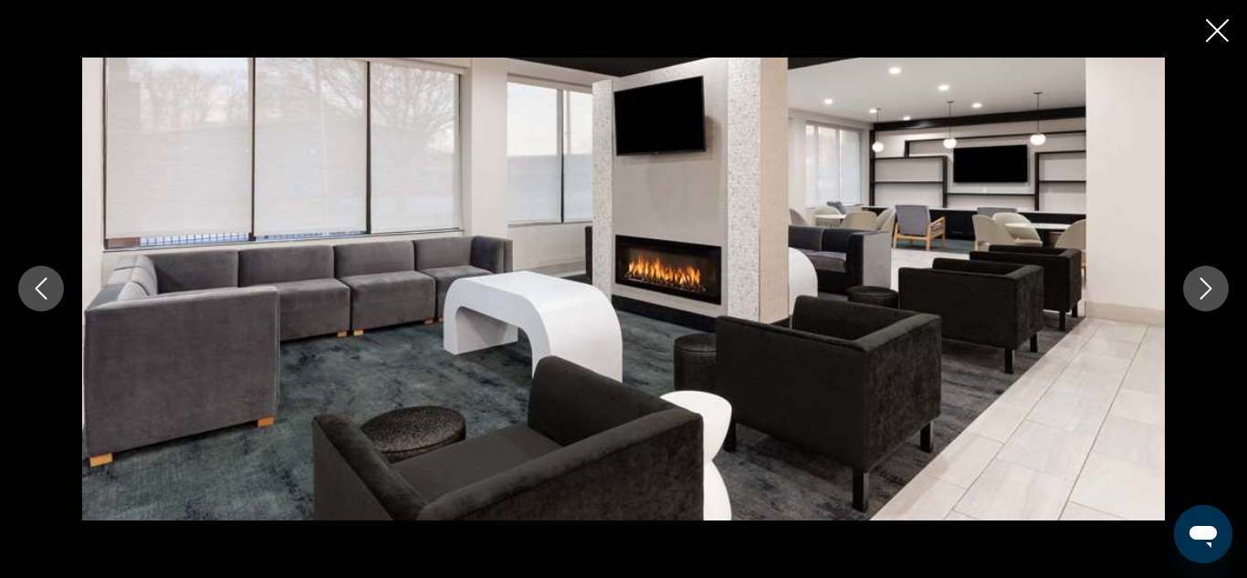
click at [1204, 289] on icon "Next image" at bounding box center [1206, 289] width 22 height 22
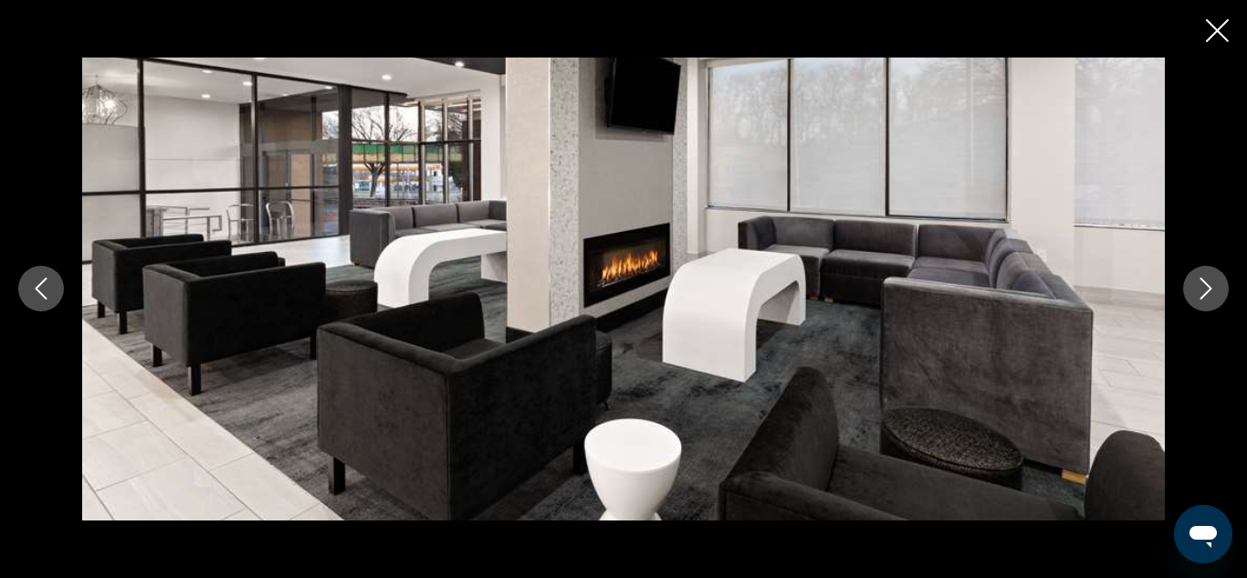
click at [1204, 289] on icon "Next image" at bounding box center [1206, 289] width 22 height 22
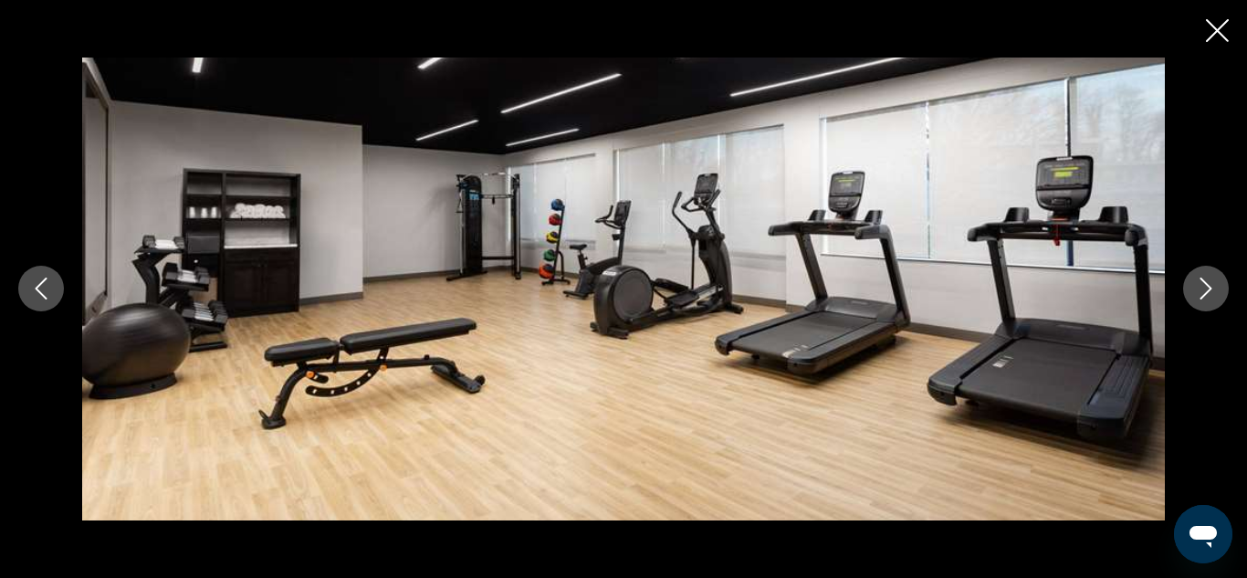
click at [1204, 289] on icon "Next image" at bounding box center [1206, 289] width 22 height 22
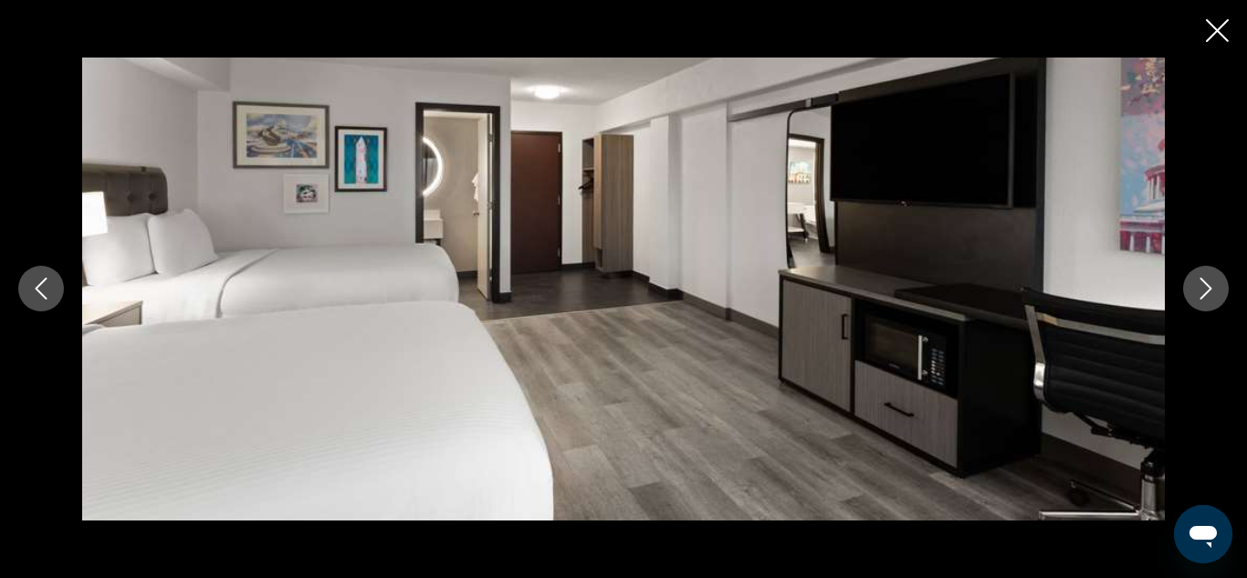
click at [1204, 289] on icon "Next image" at bounding box center [1206, 289] width 22 height 22
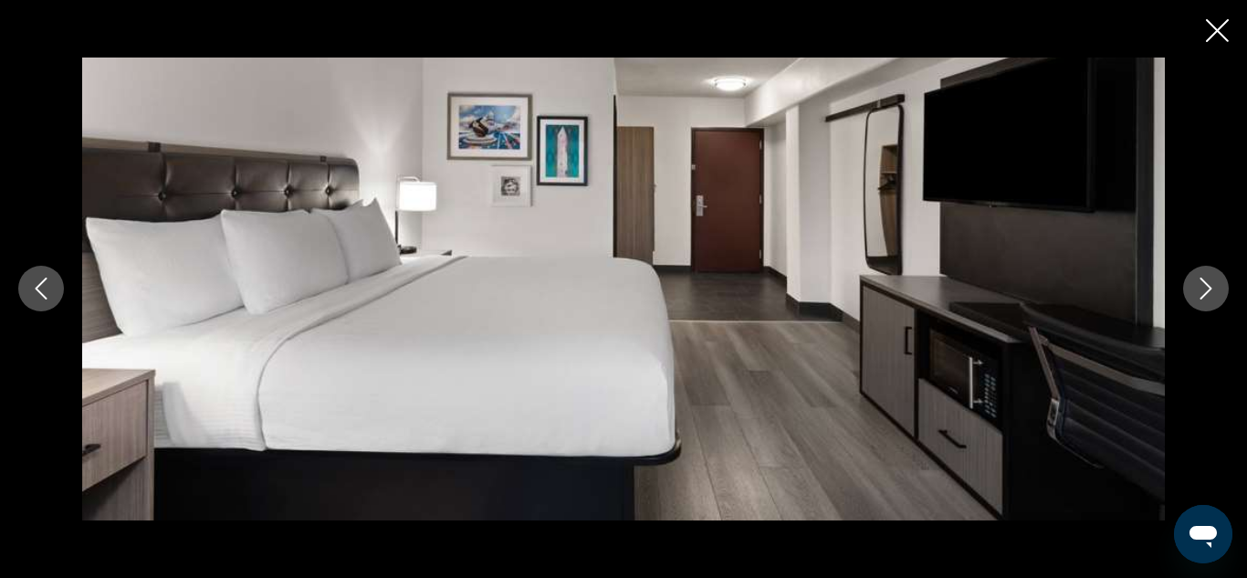
click at [1204, 289] on icon "Next image" at bounding box center [1206, 289] width 22 height 22
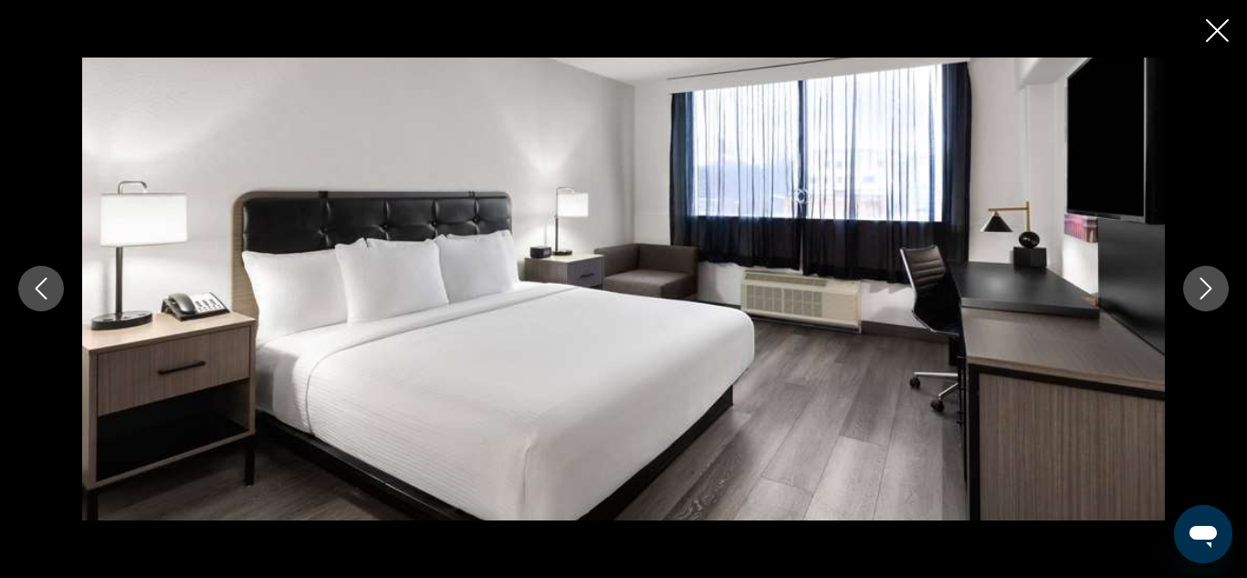
click at [1204, 289] on icon "Next image" at bounding box center [1206, 289] width 22 height 22
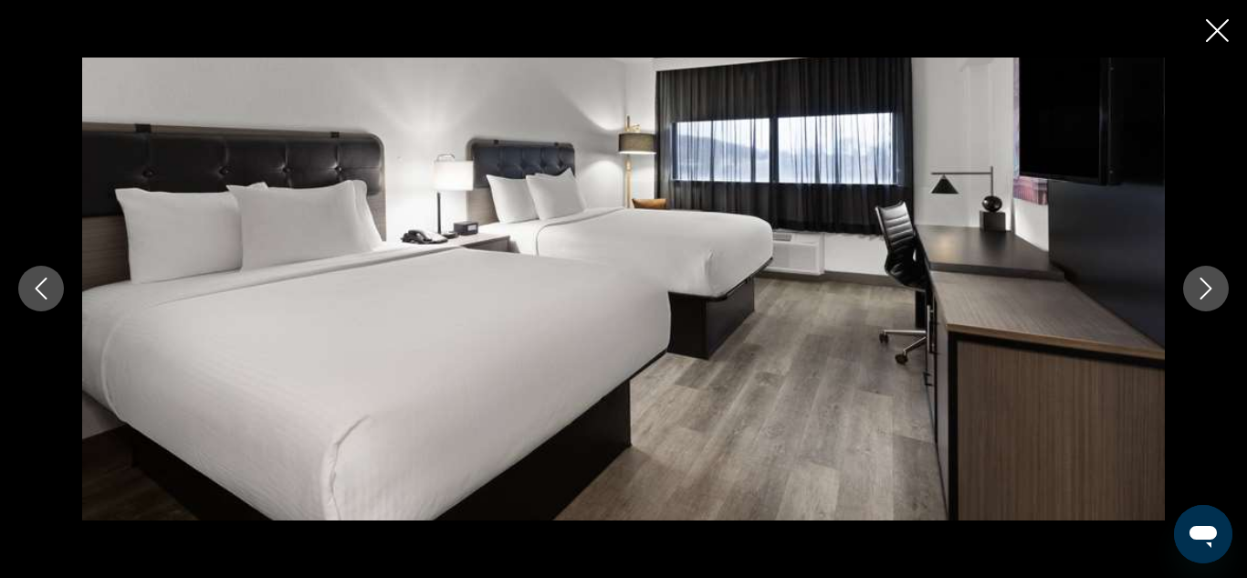
click at [1204, 289] on icon "Next image" at bounding box center [1206, 289] width 22 height 22
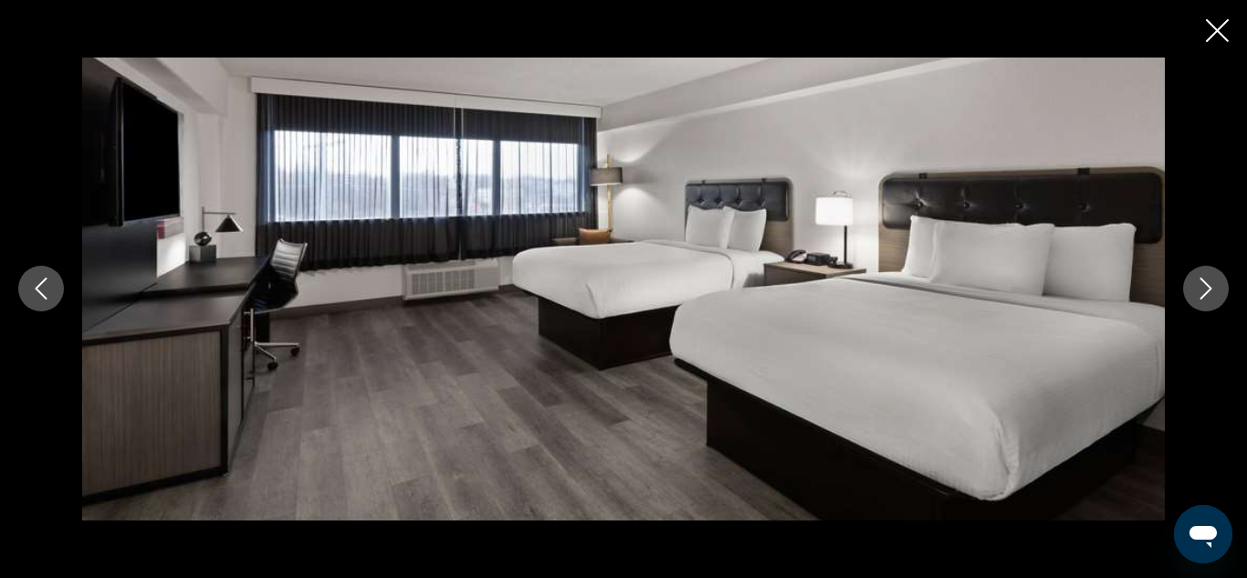
click at [1204, 289] on icon "Next image" at bounding box center [1206, 289] width 22 height 22
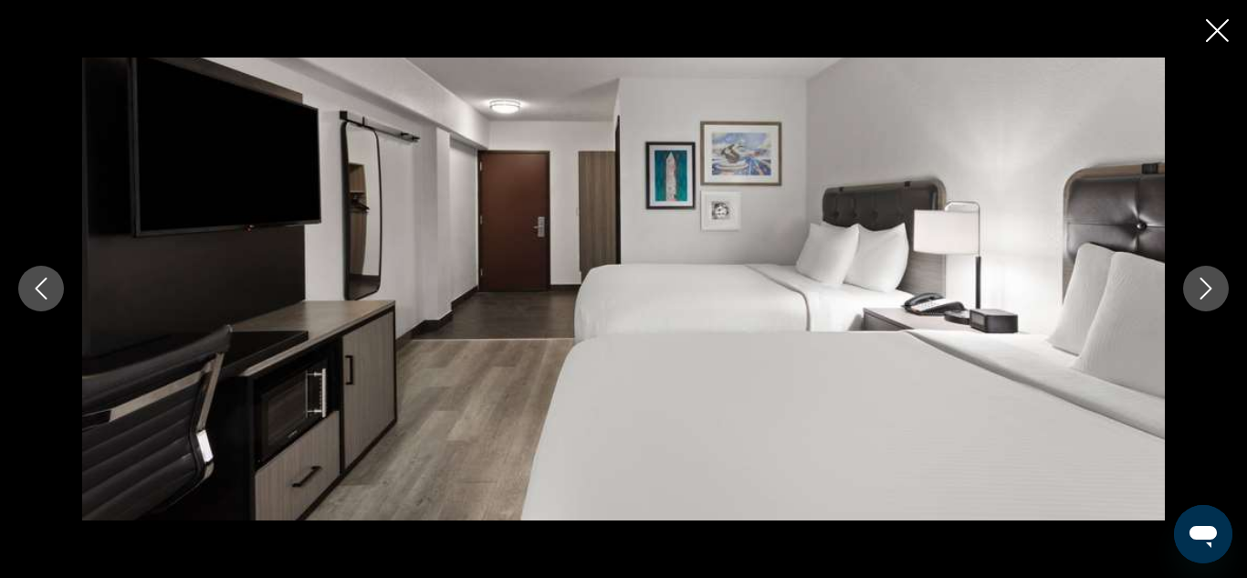
click at [1204, 289] on icon "Next image" at bounding box center [1206, 289] width 22 height 22
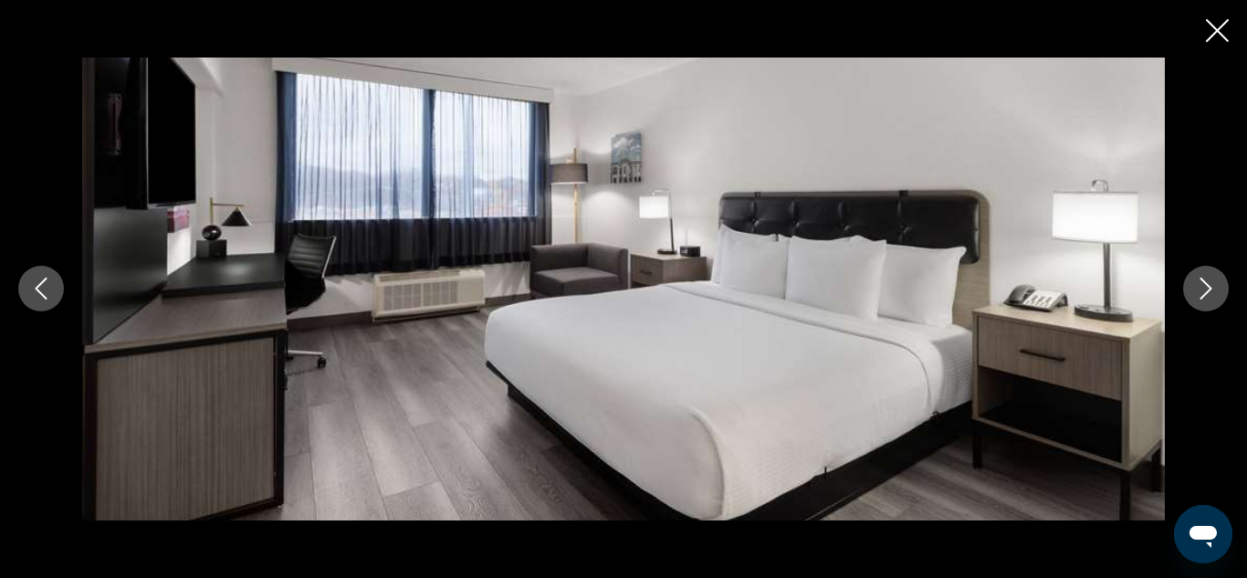
click at [1204, 289] on icon "Next image" at bounding box center [1206, 289] width 22 height 22
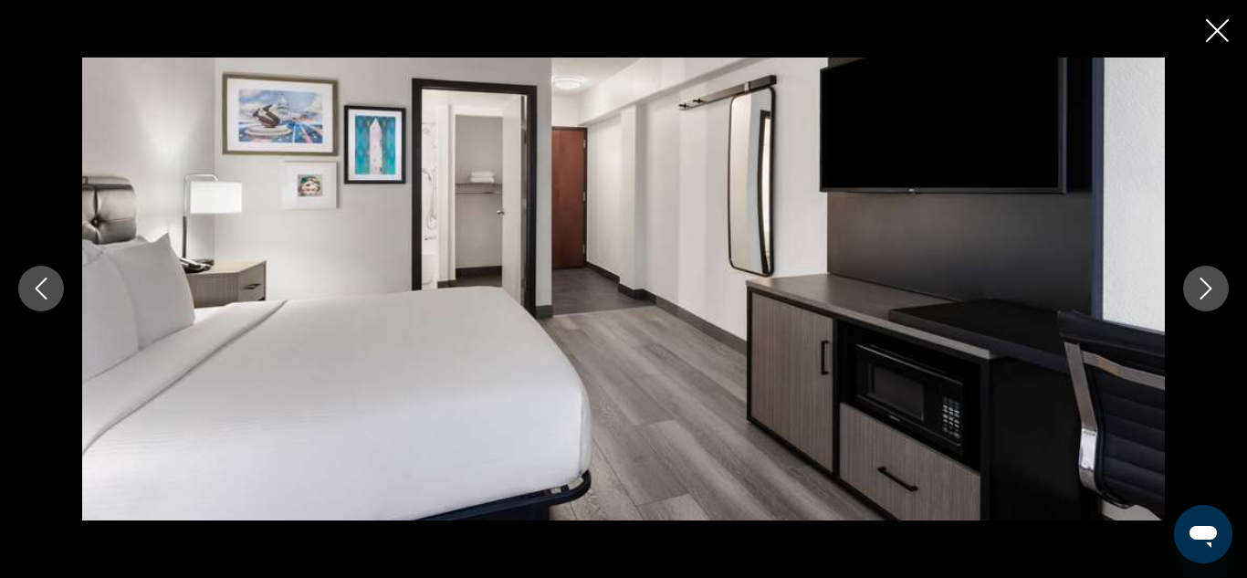
click at [1204, 289] on icon "Next image" at bounding box center [1206, 289] width 22 height 22
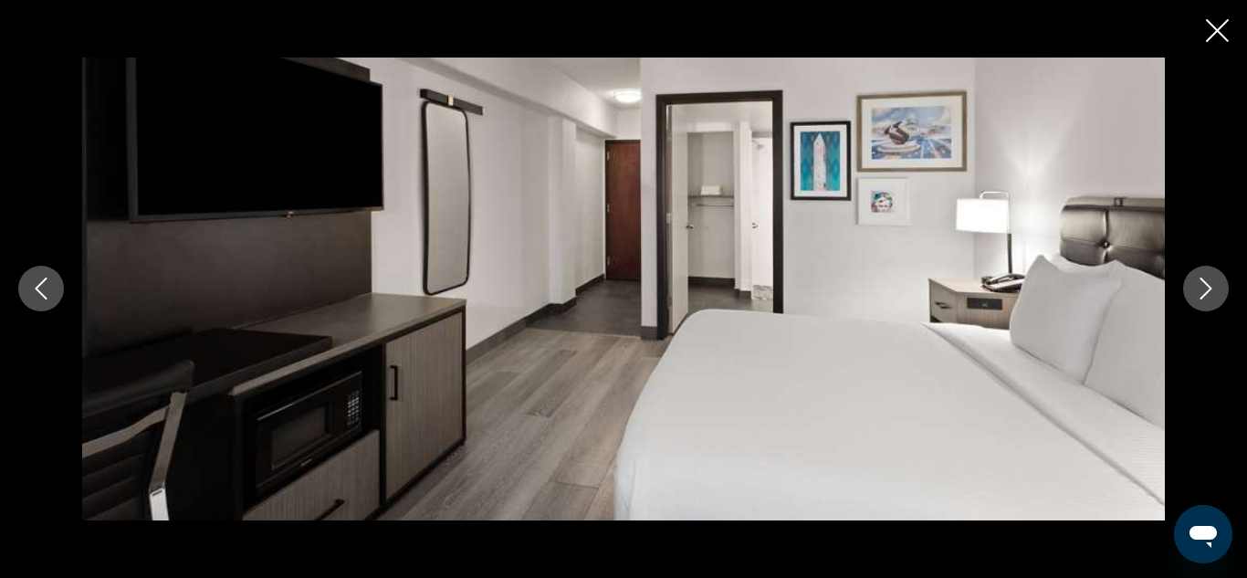
click at [1204, 289] on icon "Next image" at bounding box center [1206, 289] width 22 height 22
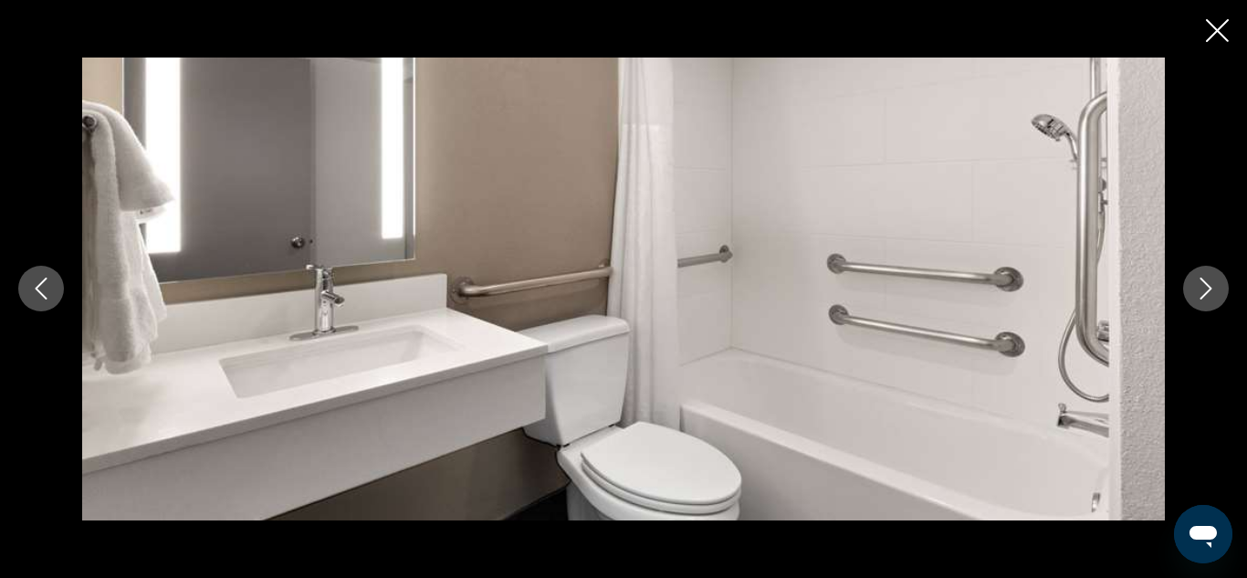
click at [1204, 289] on icon "Next image" at bounding box center [1206, 289] width 22 height 22
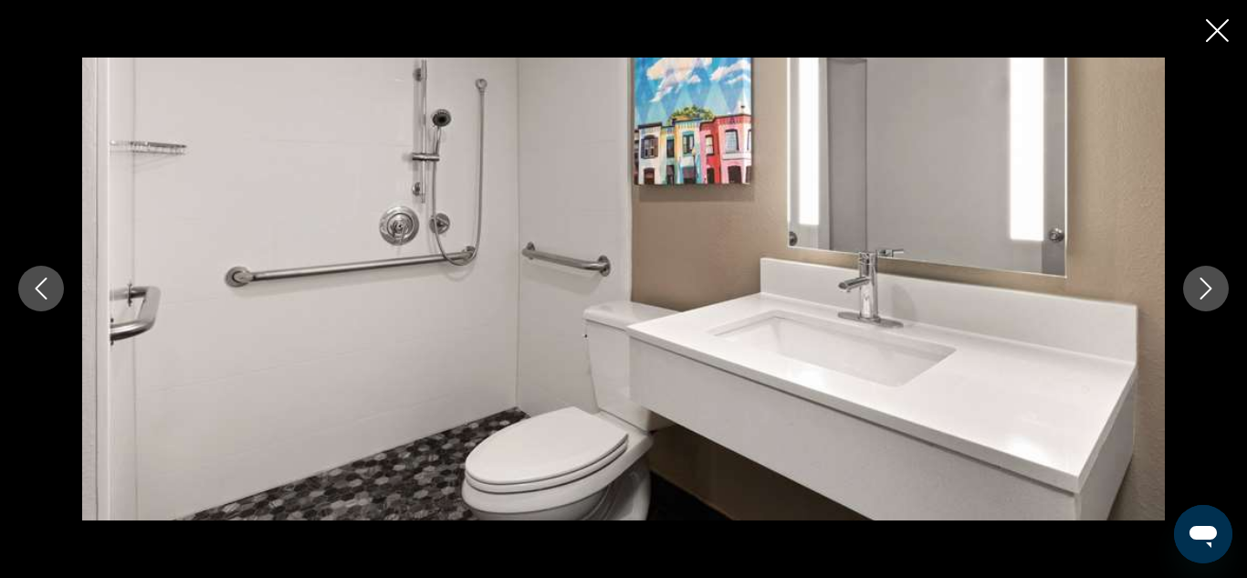
click at [1204, 289] on icon "Next image" at bounding box center [1206, 289] width 22 height 22
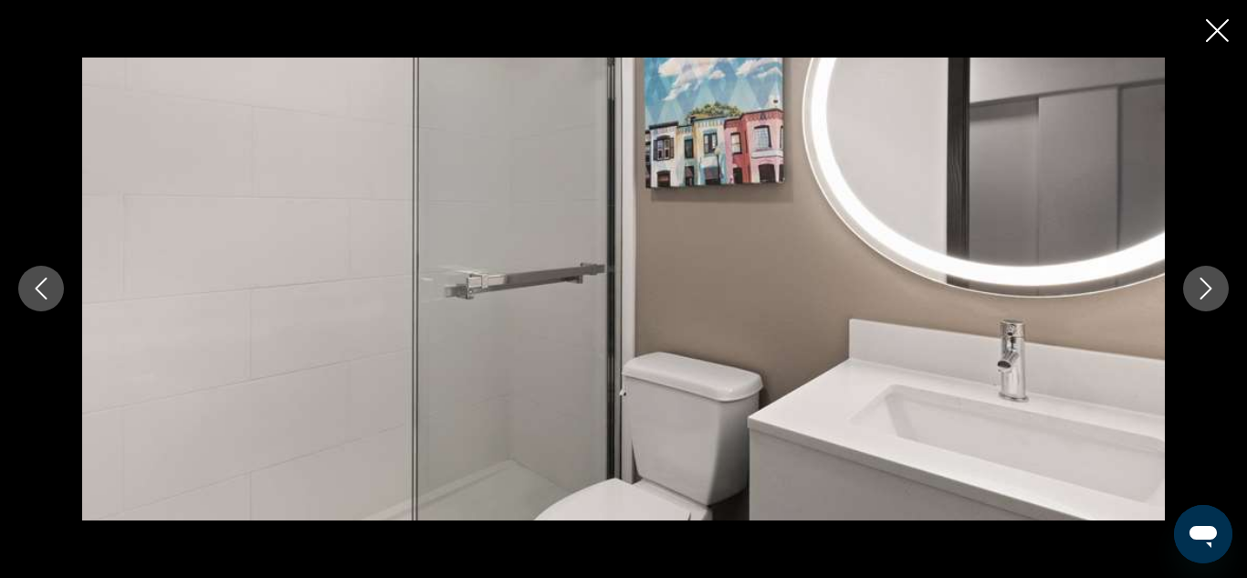
click at [1204, 289] on icon "Next image" at bounding box center [1206, 289] width 22 height 22
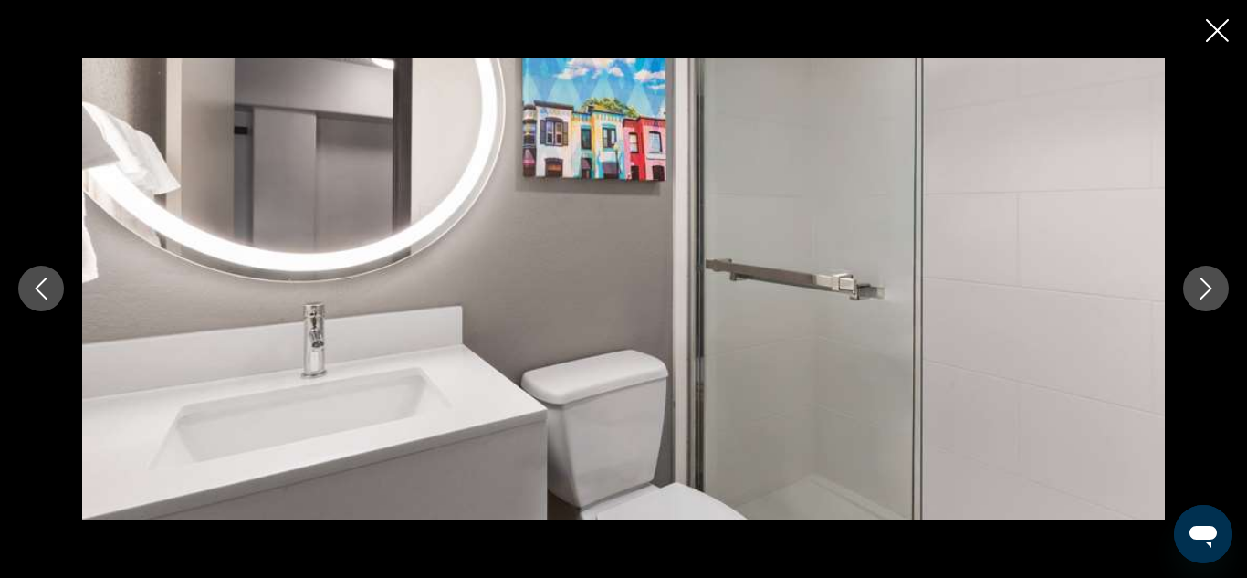
click at [1204, 289] on icon "Next image" at bounding box center [1206, 289] width 22 height 22
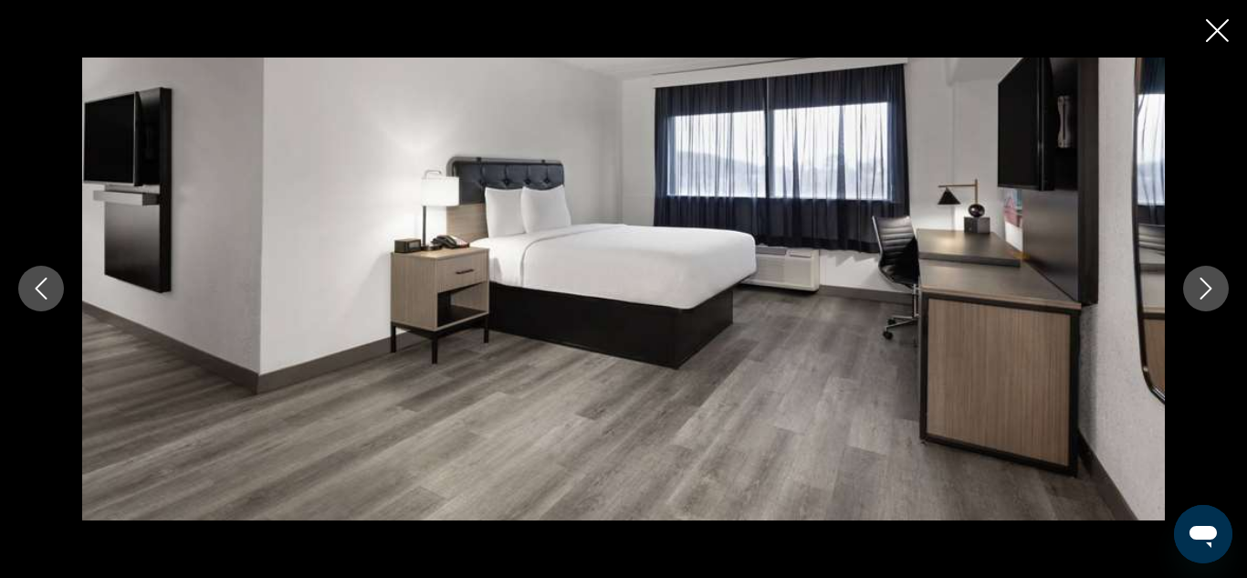
click at [1204, 289] on icon "Next image" at bounding box center [1206, 289] width 22 height 22
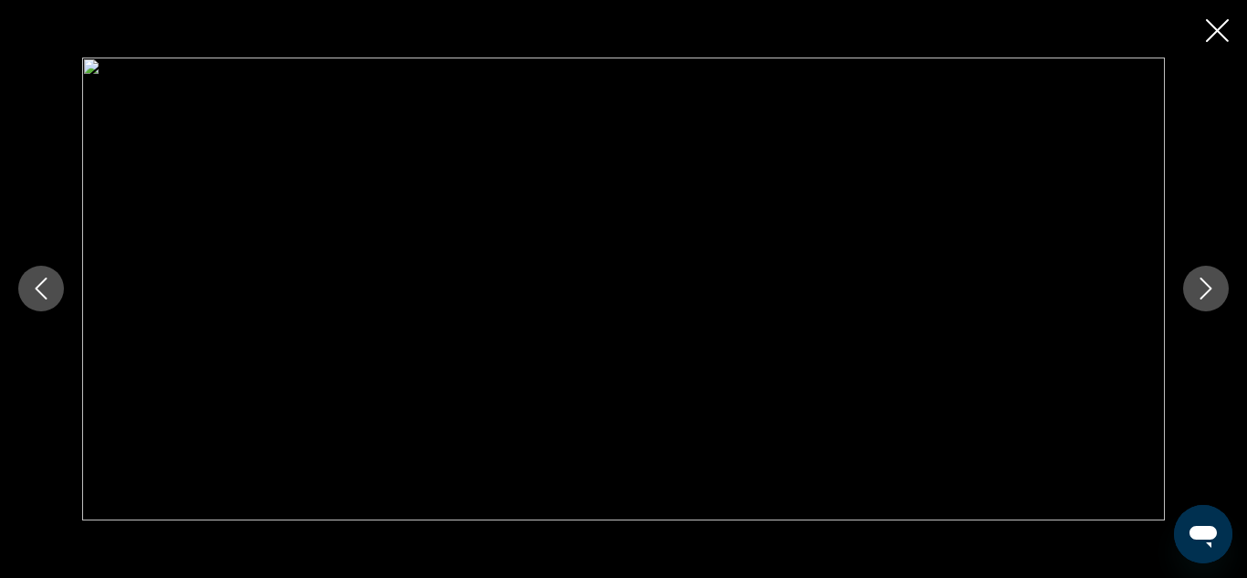
click at [1204, 289] on icon "Next image" at bounding box center [1206, 289] width 22 height 22
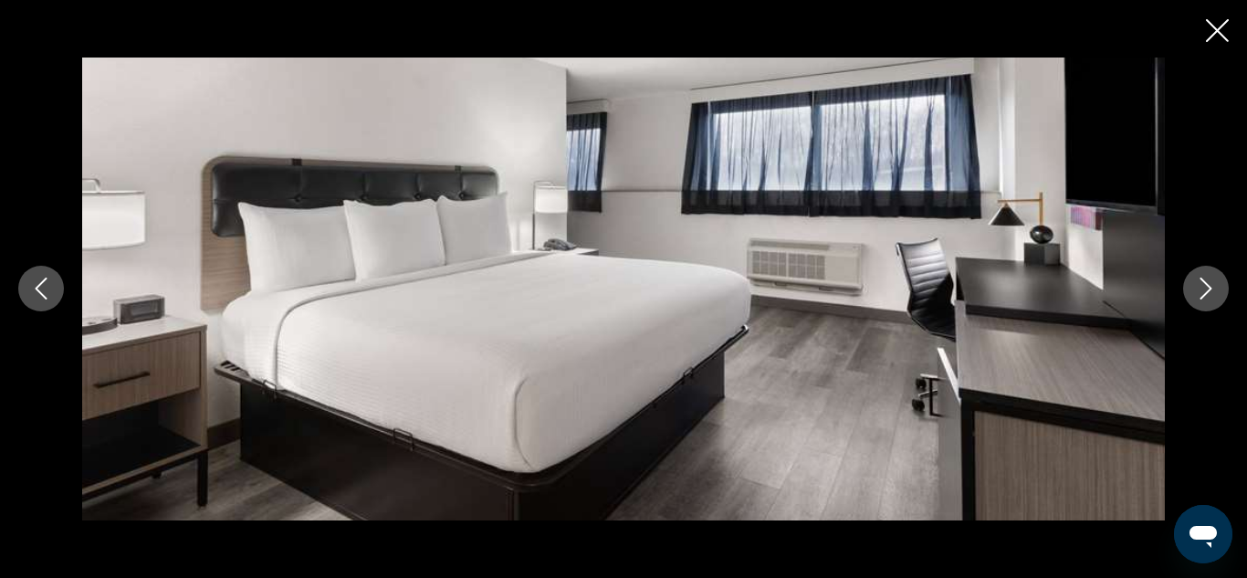
click at [1204, 289] on icon "Next image" at bounding box center [1206, 289] width 22 height 22
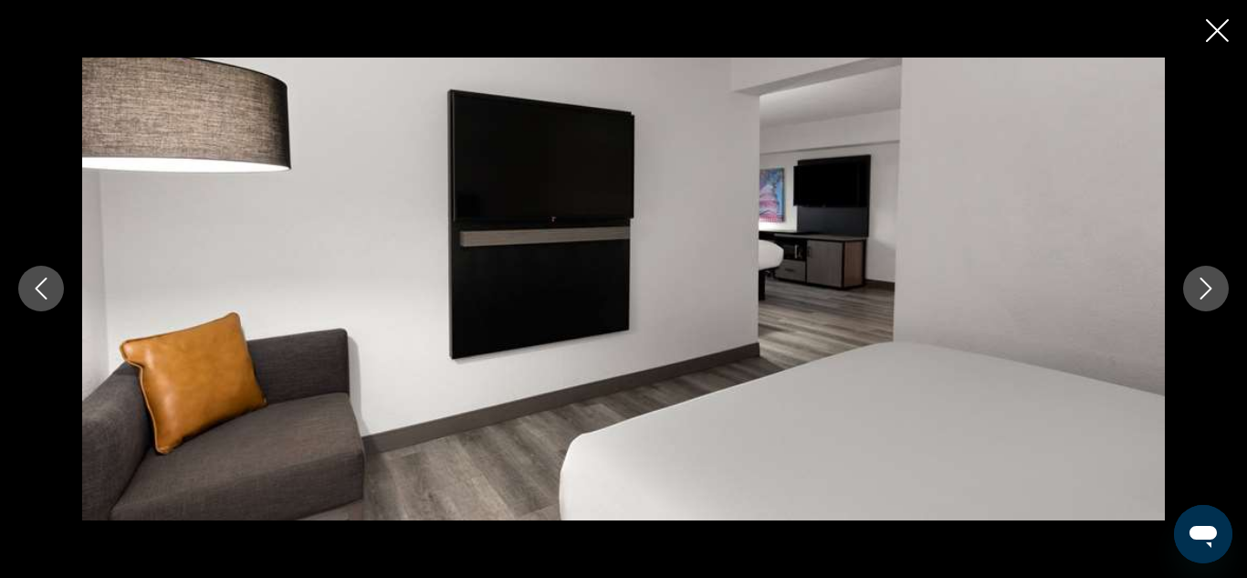
click at [1211, 24] on icon "Close slideshow" at bounding box center [1217, 30] width 23 height 23
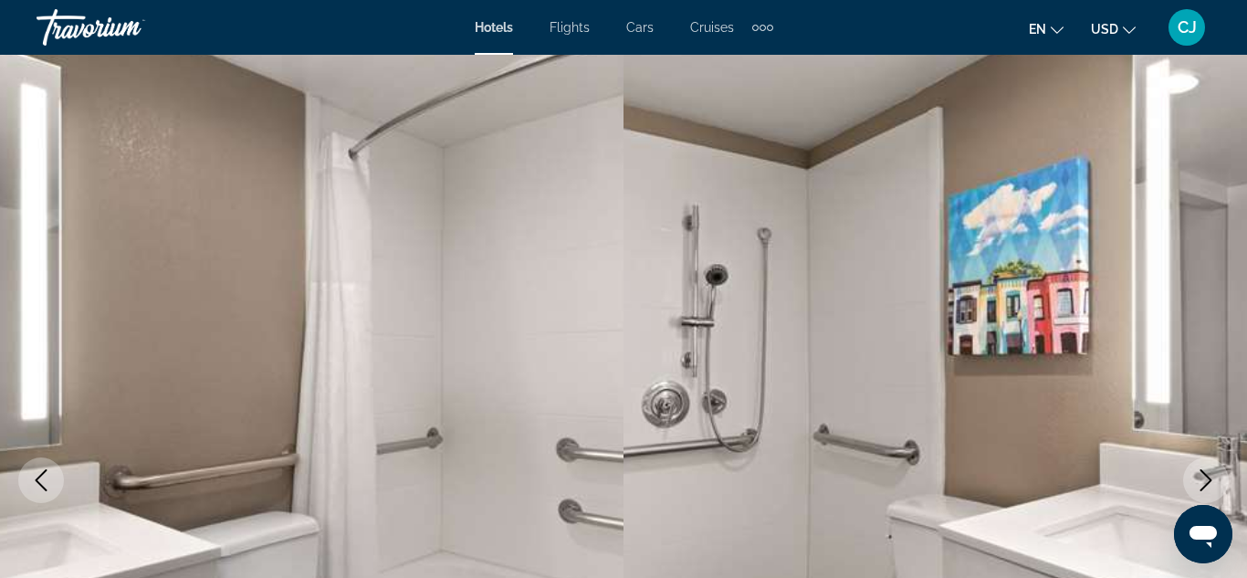
scroll to position [0, 0]
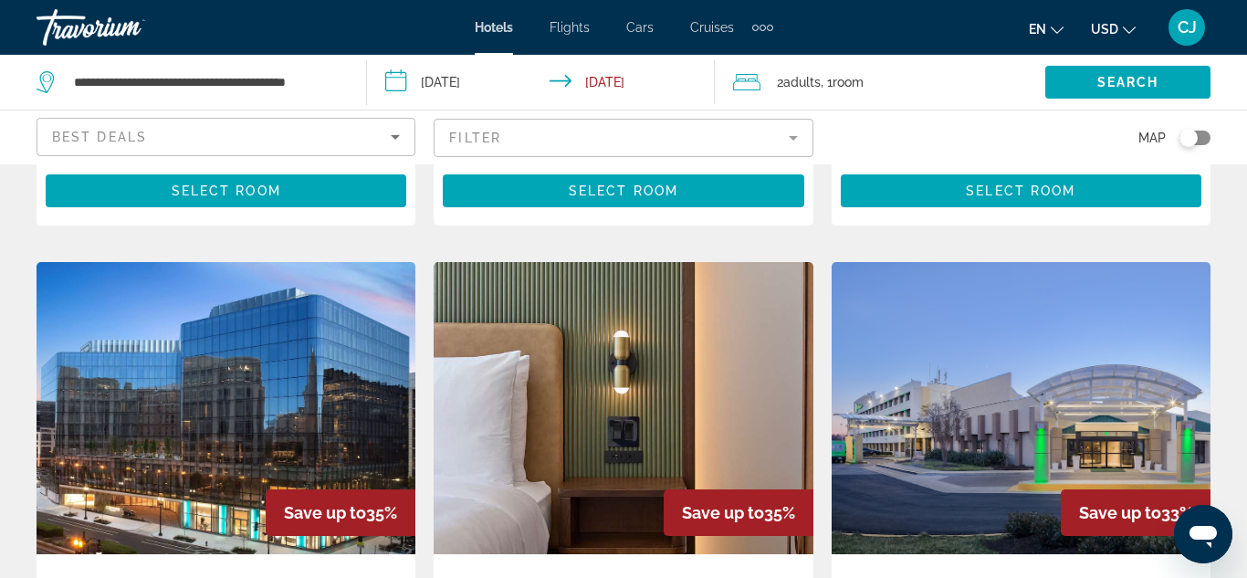
scroll to position [2118, 0]
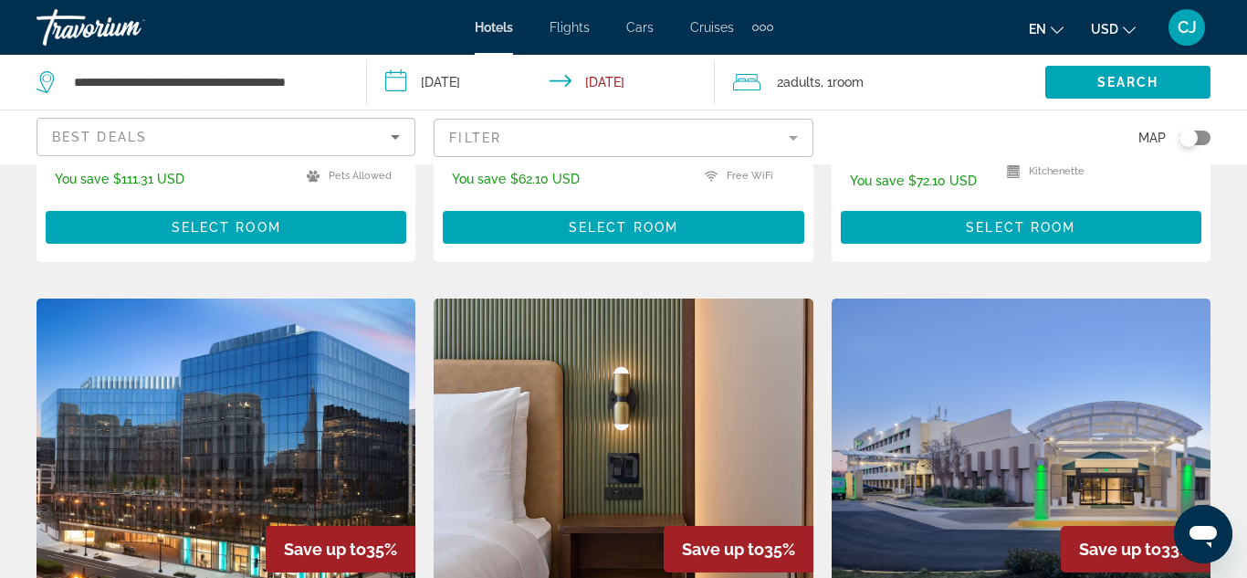
click at [213, 345] on img "Main content" at bounding box center [226, 445] width 379 height 292
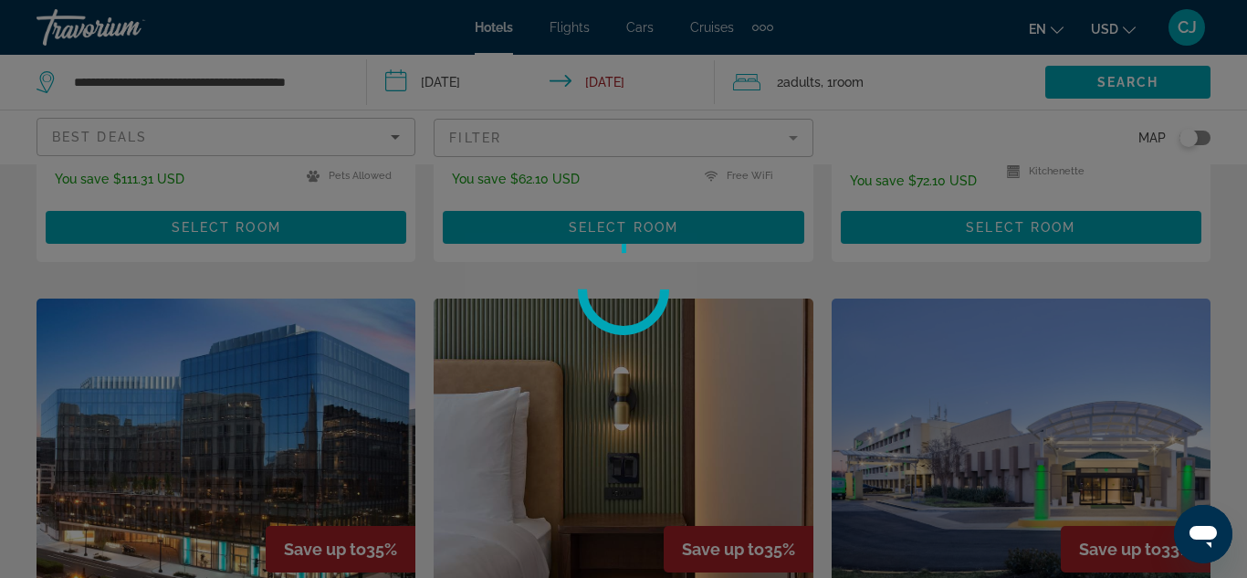
click at [213, 345] on div at bounding box center [623, 289] width 1247 height 578
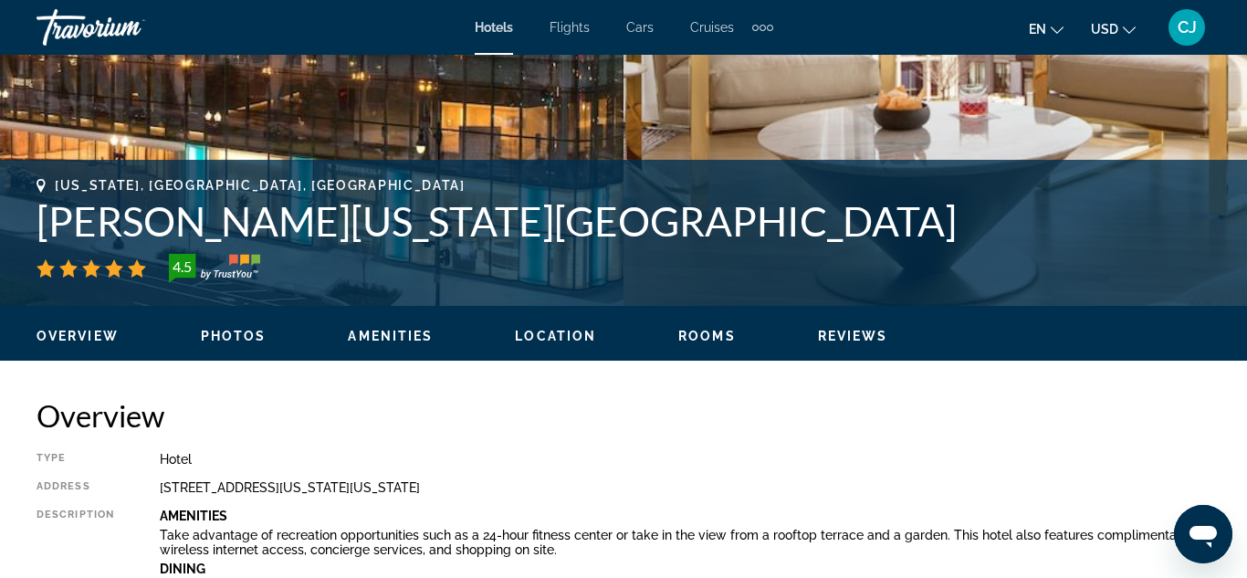
scroll to position [621, 0]
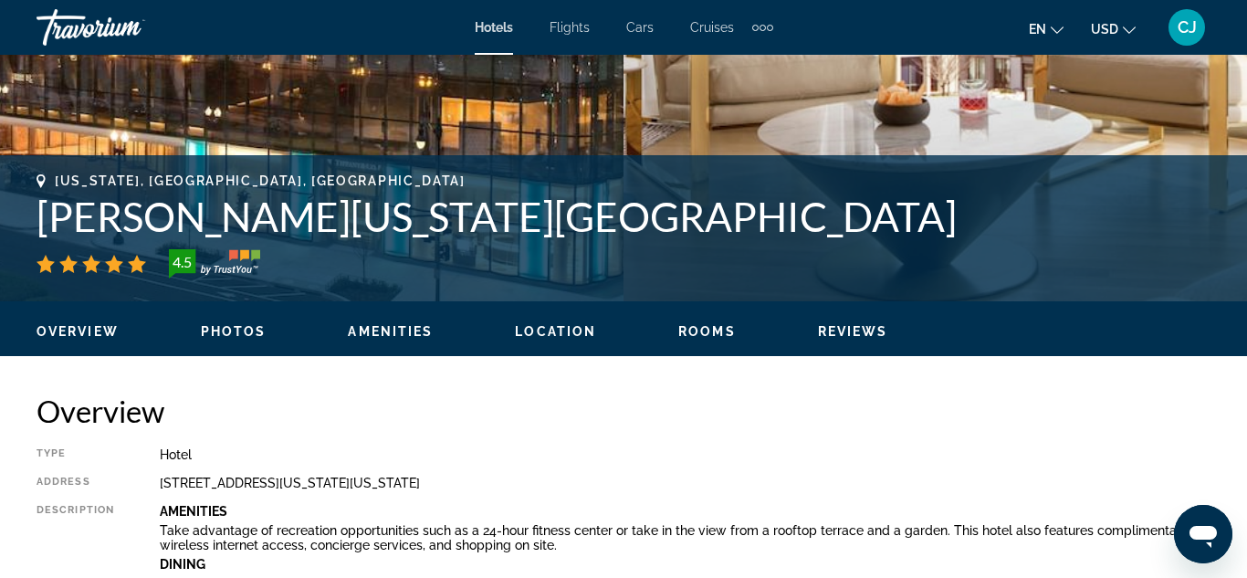
click at [235, 331] on span "Photos" at bounding box center [234, 331] width 66 height 15
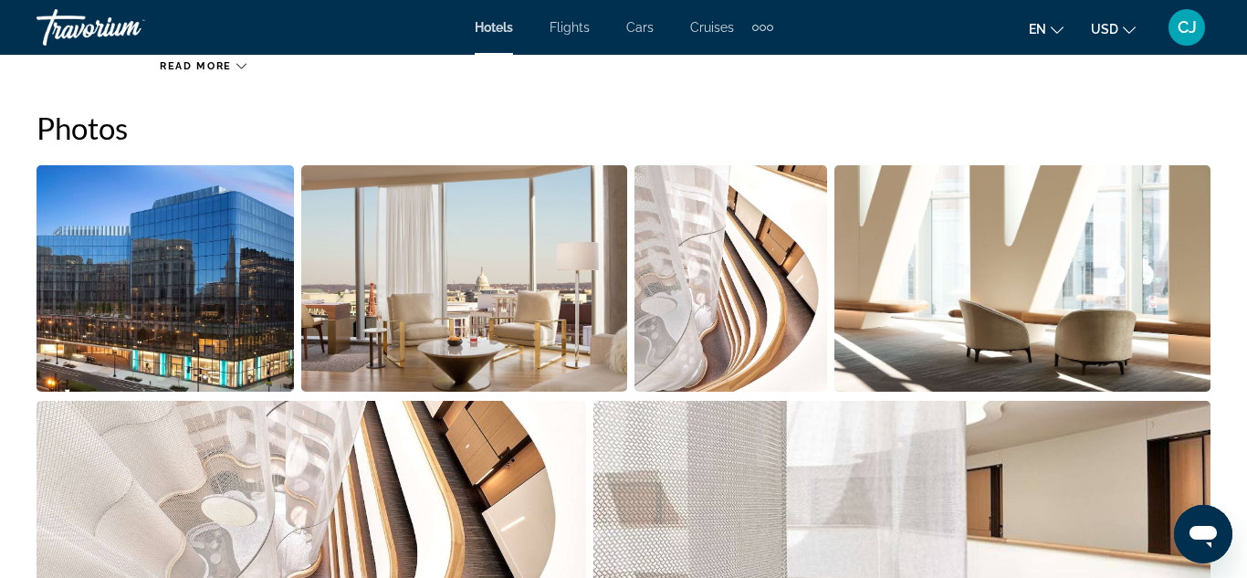
scroll to position [1248, 0]
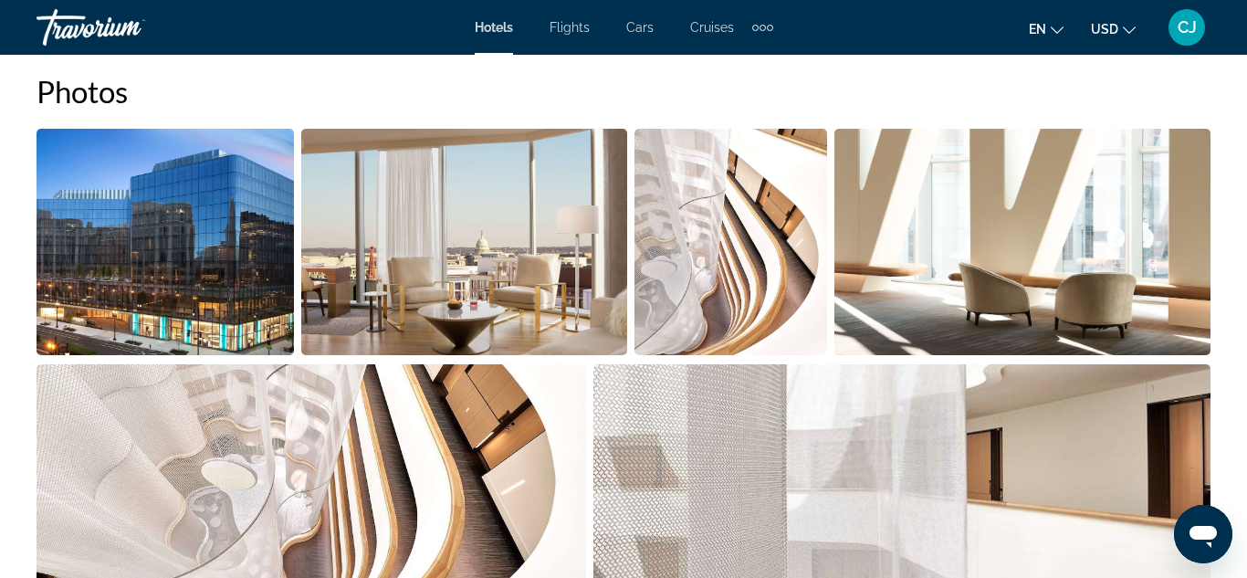
click at [396, 291] on img "Open full-screen image slider" at bounding box center [464, 242] width 326 height 226
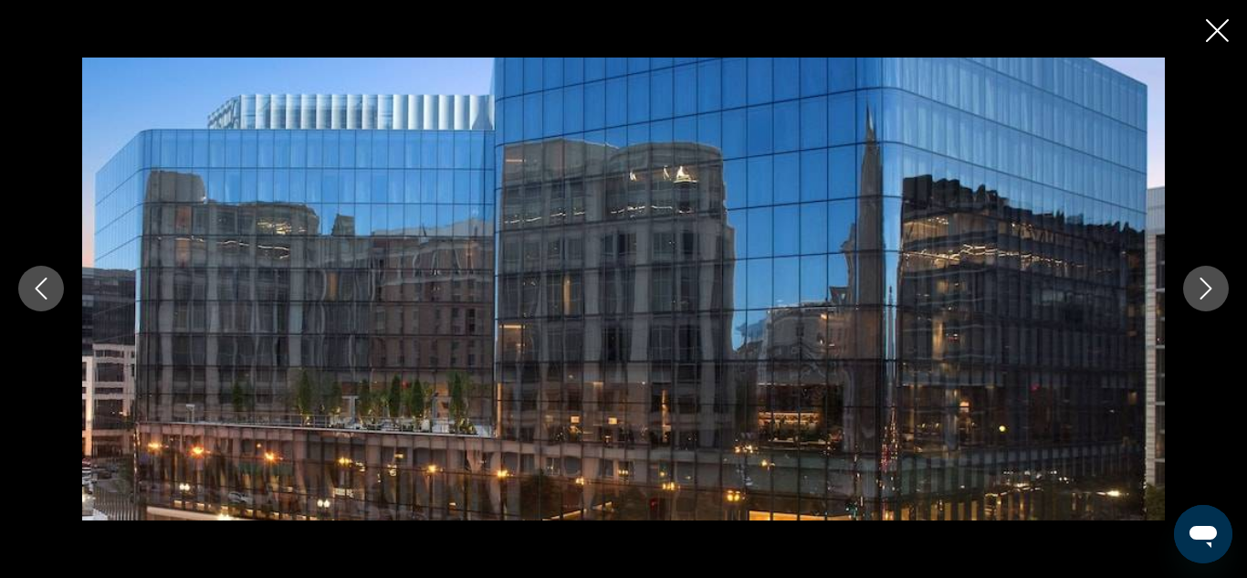
click at [1201, 283] on icon "Next image" at bounding box center [1206, 289] width 22 height 22
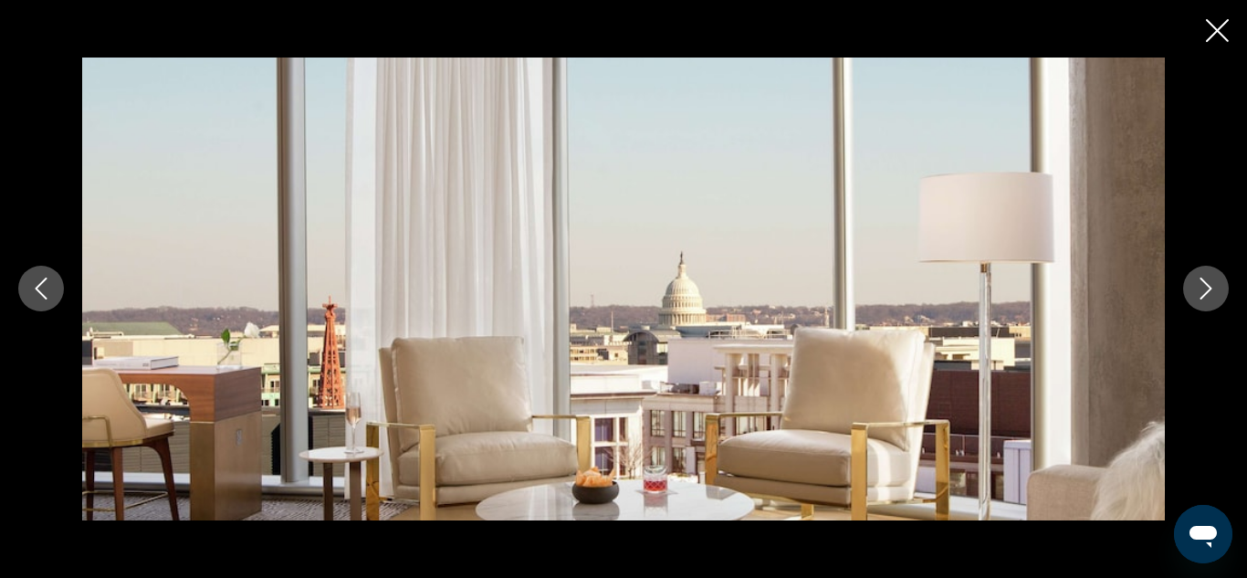
click at [1201, 283] on icon "Next image" at bounding box center [1206, 289] width 22 height 22
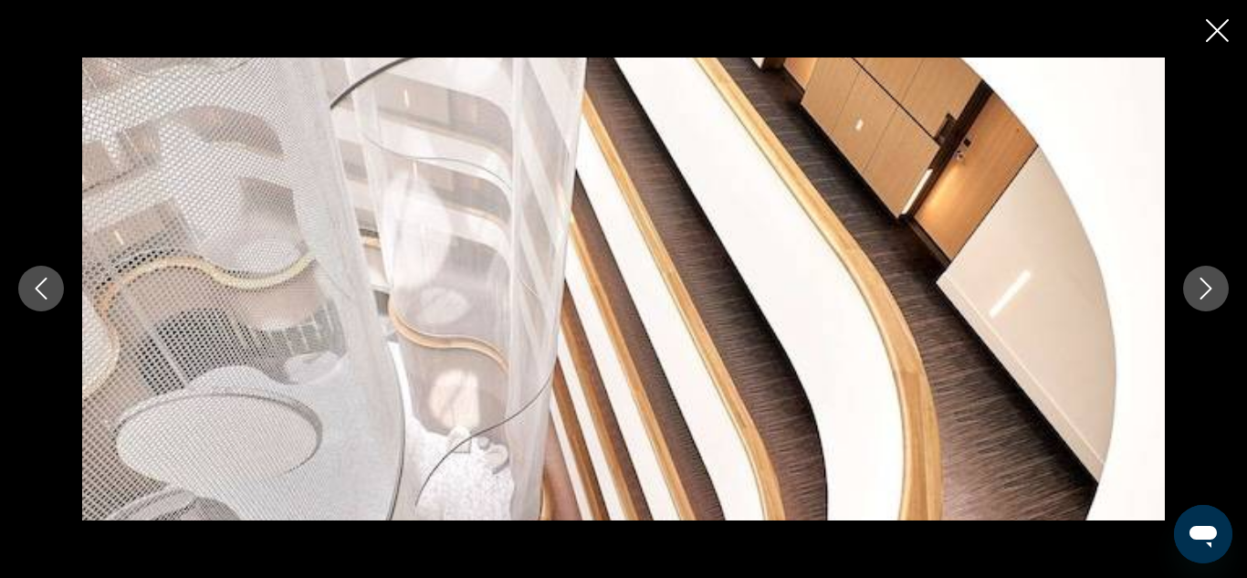
click at [1201, 283] on icon "Next image" at bounding box center [1206, 289] width 22 height 22
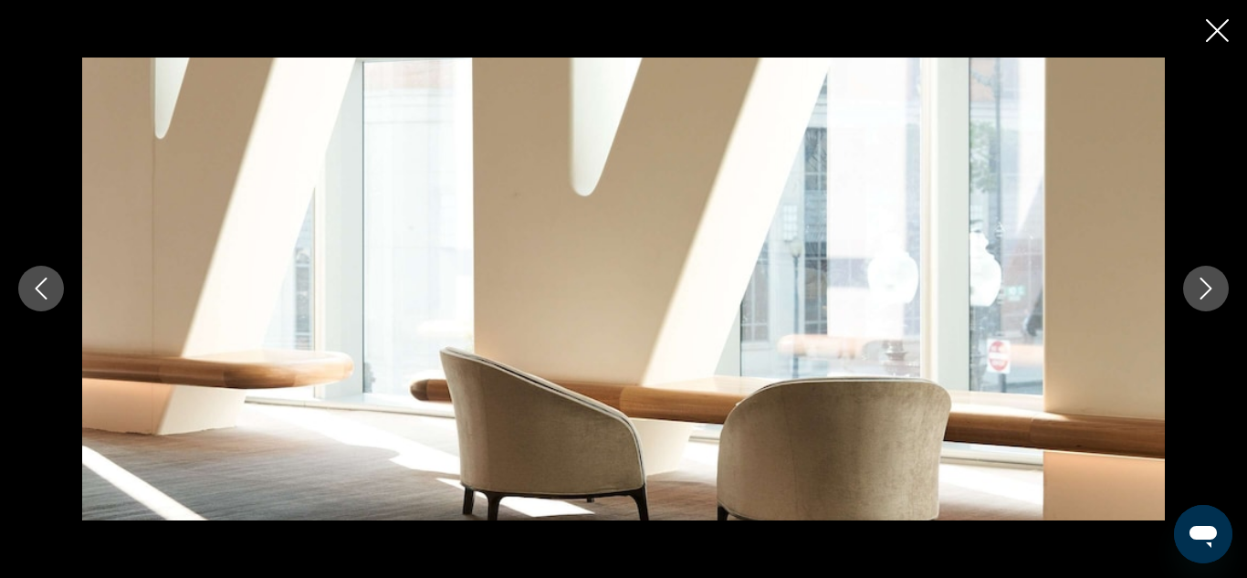
click at [1201, 283] on icon "Next image" at bounding box center [1206, 289] width 22 height 22
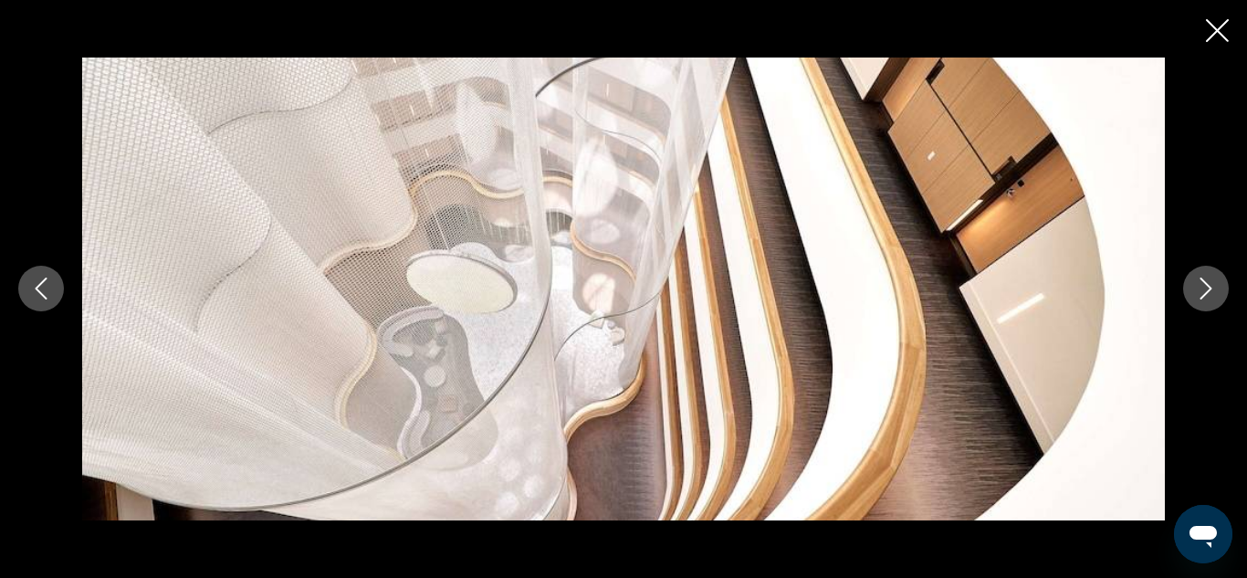
click at [1201, 283] on icon "Next image" at bounding box center [1206, 289] width 22 height 22
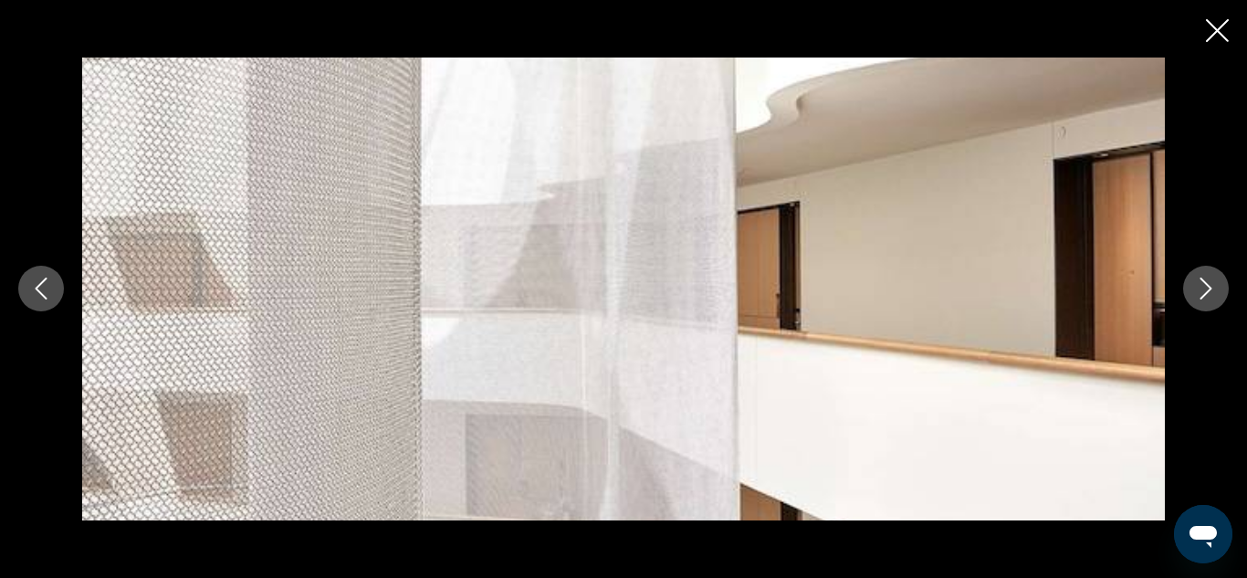
click at [1201, 283] on icon "Next image" at bounding box center [1206, 289] width 22 height 22
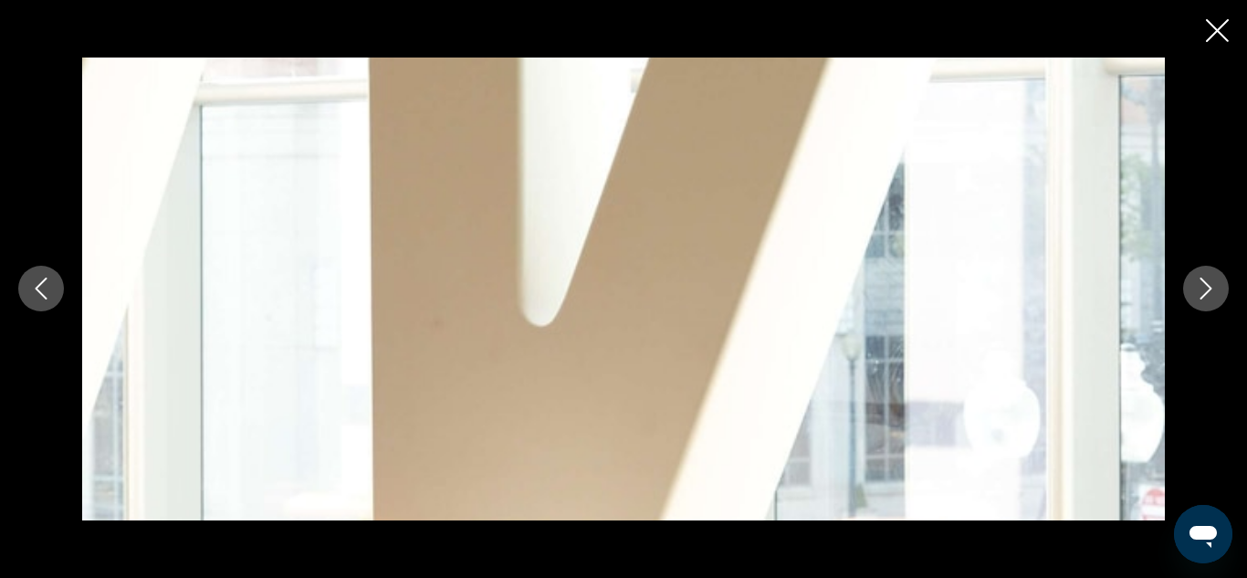
click at [1201, 283] on icon "Next image" at bounding box center [1206, 289] width 22 height 22
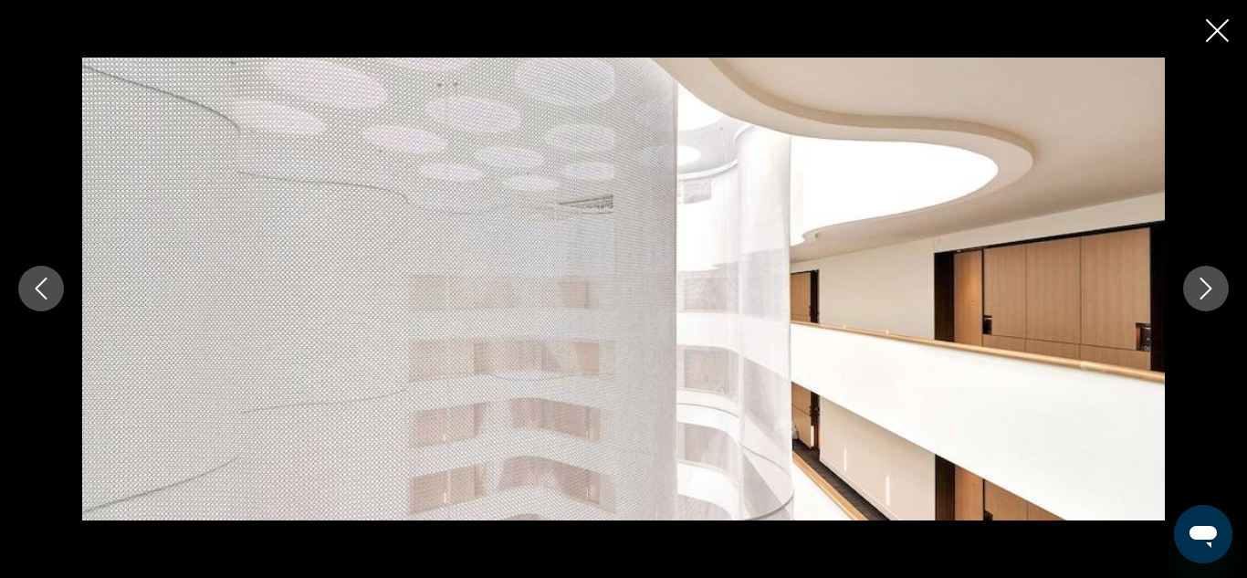
click at [1201, 283] on icon "Next image" at bounding box center [1206, 289] width 22 height 22
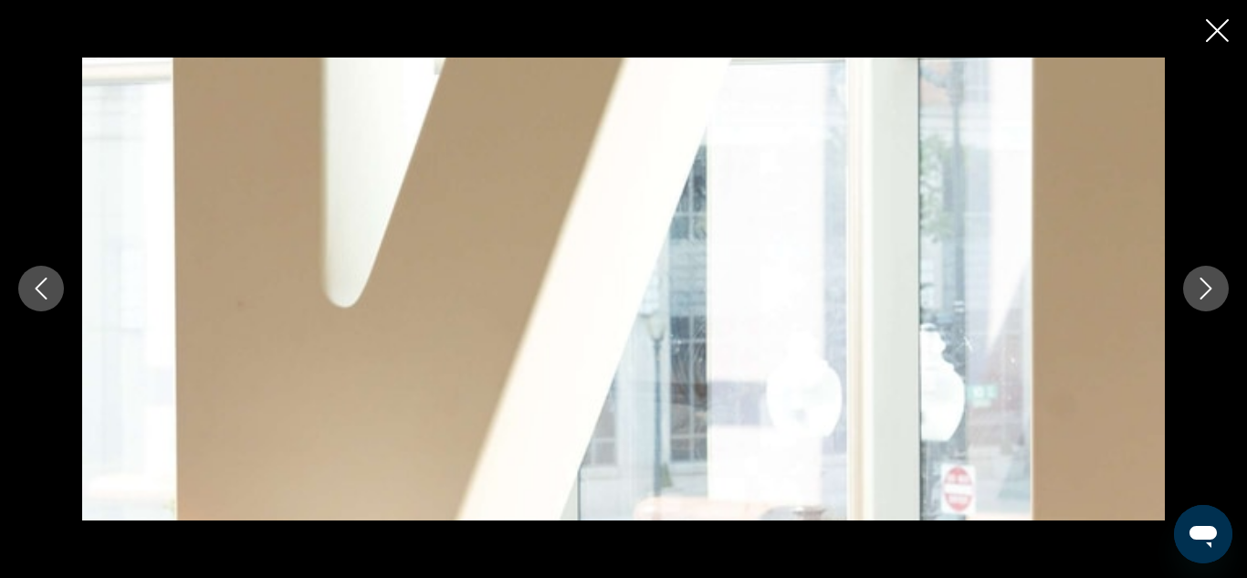
click at [1201, 283] on icon "Next image" at bounding box center [1206, 289] width 22 height 22
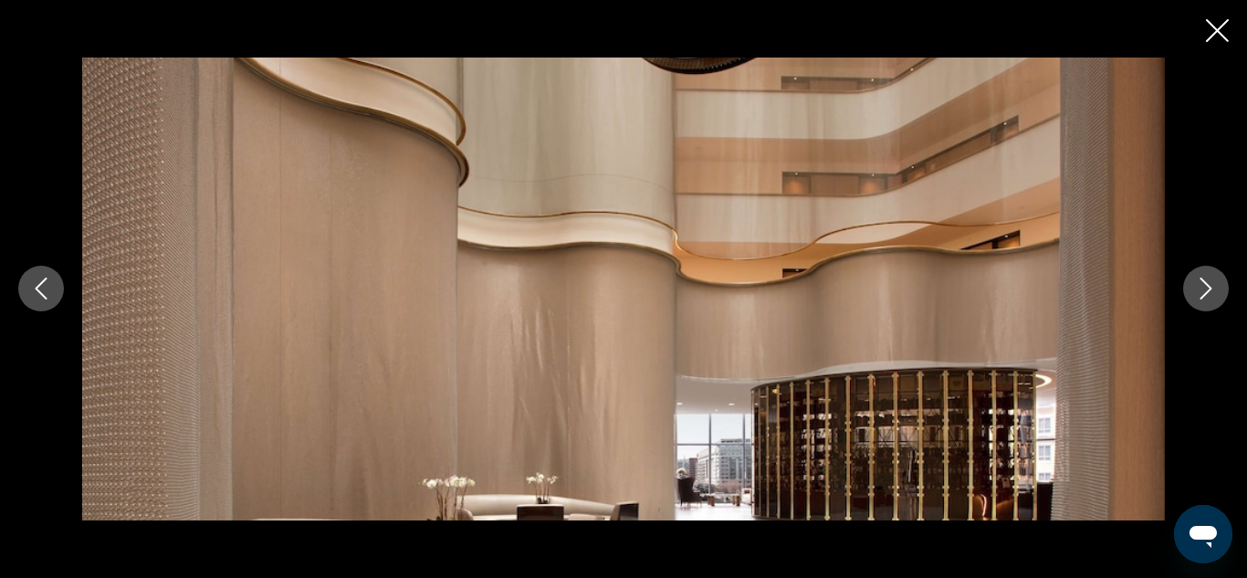
click at [1201, 283] on icon "Next image" at bounding box center [1206, 289] width 22 height 22
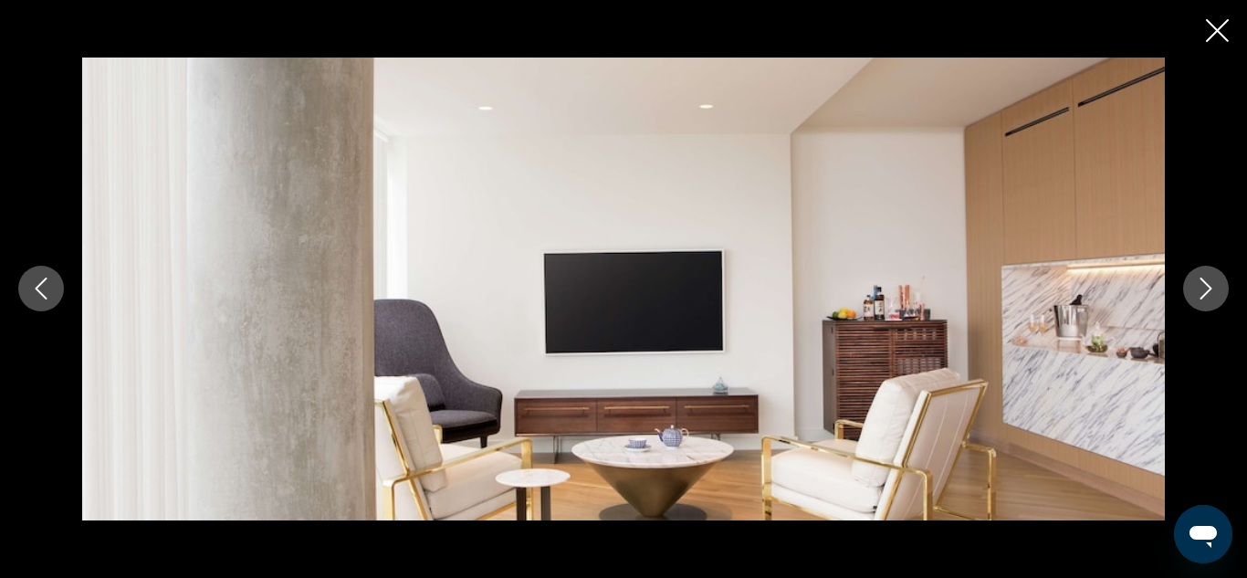
click at [1201, 283] on icon "Next image" at bounding box center [1206, 289] width 22 height 22
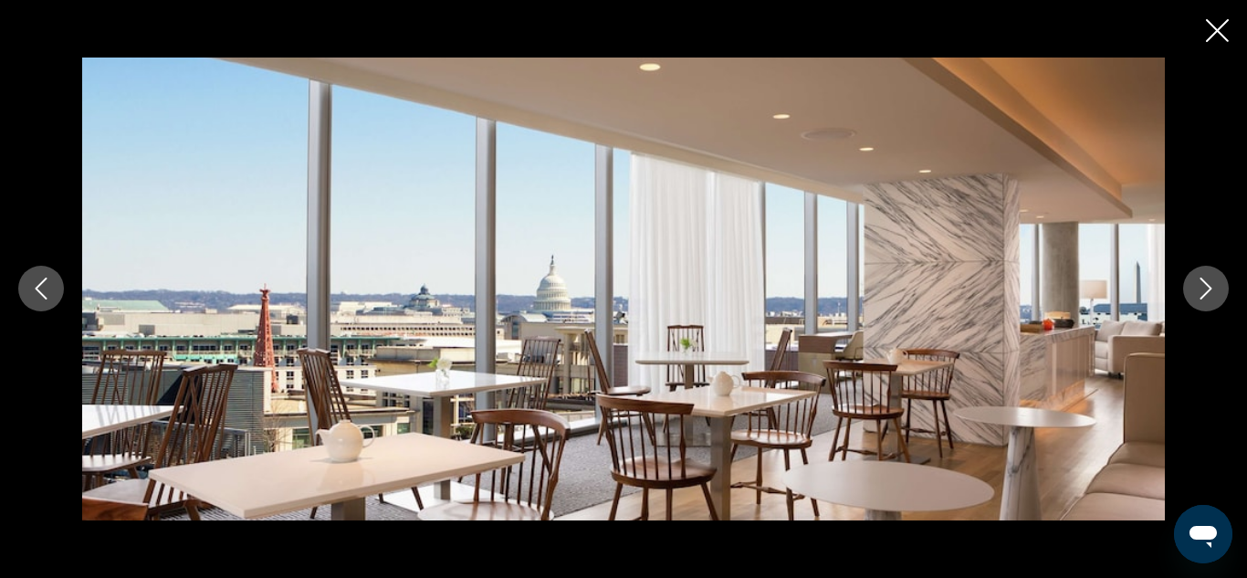
click at [1201, 283] on icon "Next image" at bounding box center [1206, 289] width 22 height 22
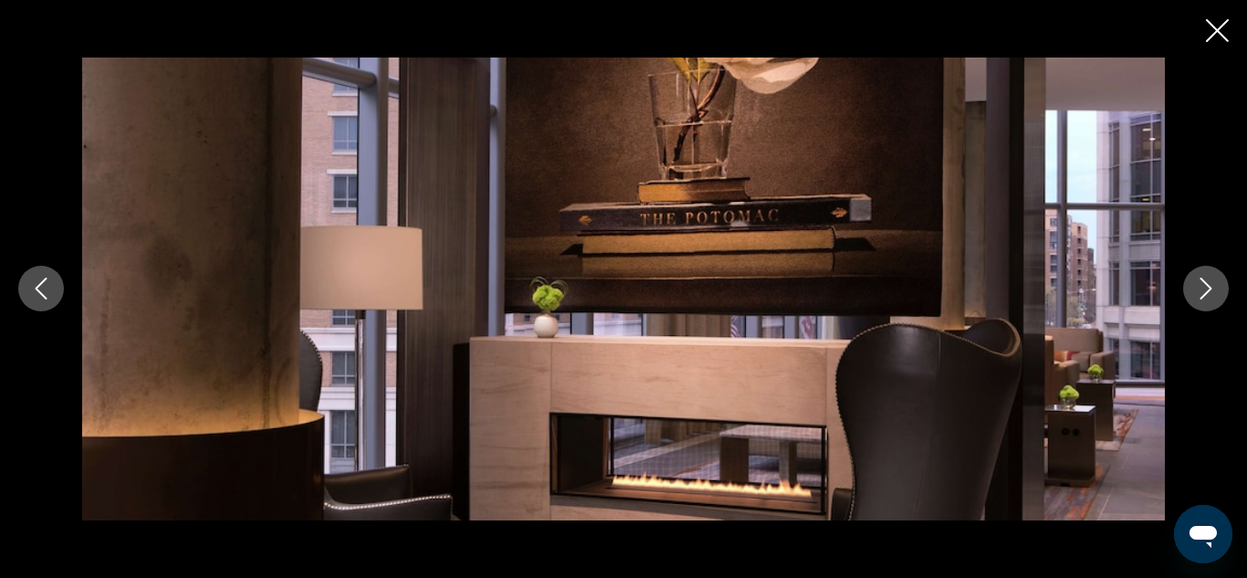
click at [1201, 283] on icon "Next image" at bounding box center [1206, 289] width 22 height 22
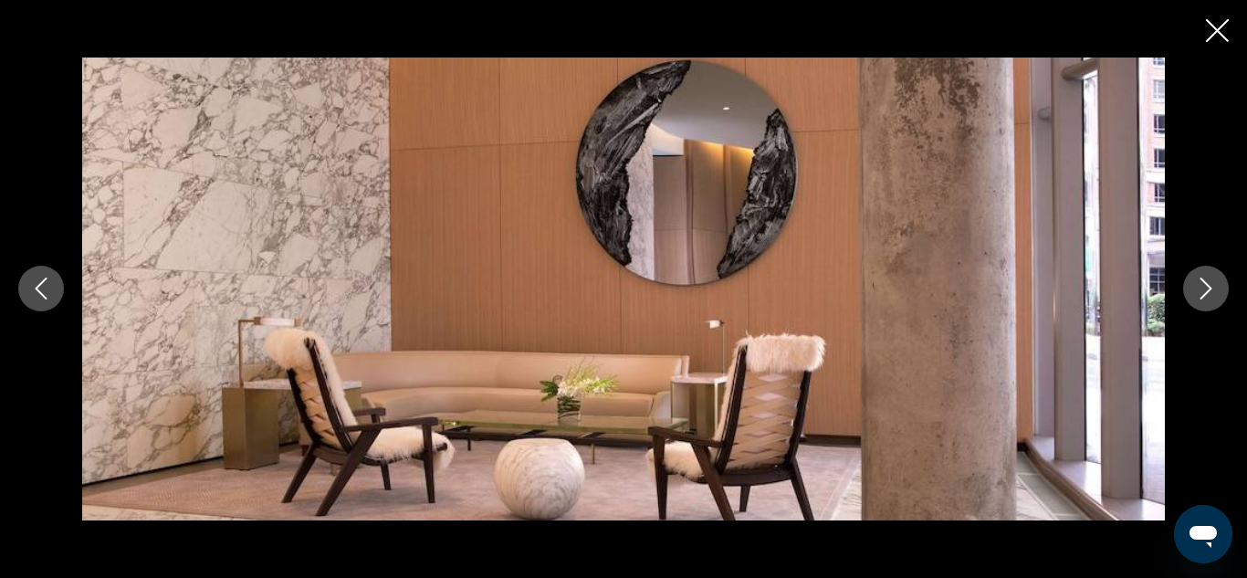
click at [1201, 283] on icon "Next image" at bounding box center [1206, 289] width 22 height 22
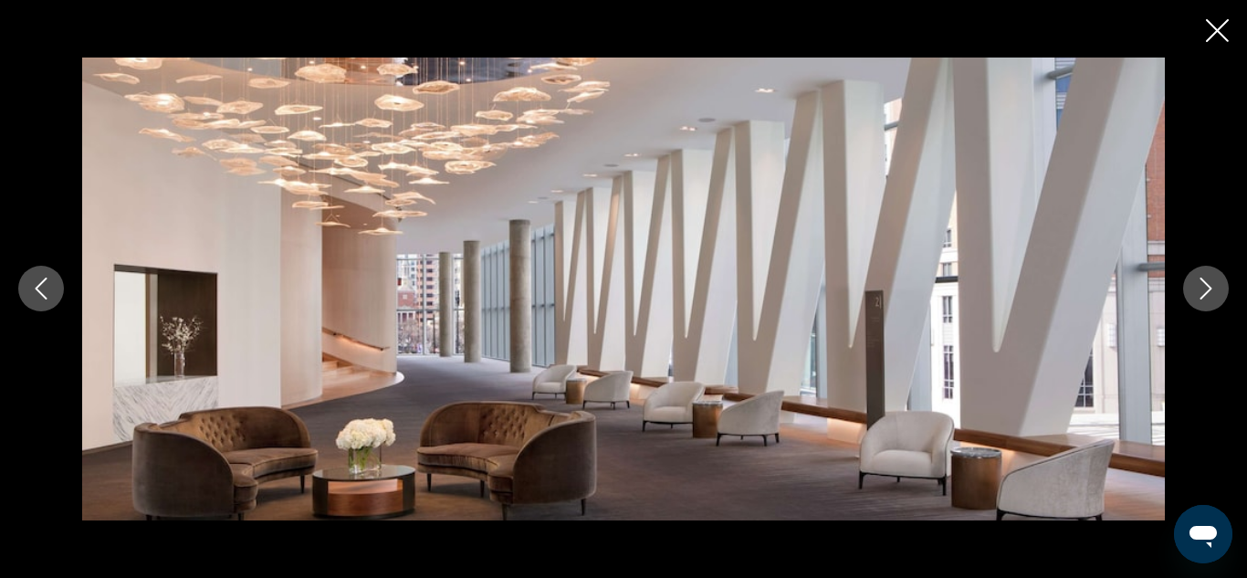
click at [1214, 25] on icon "Close slideshow" at bounding box center [1217, 30] width 23 height 23
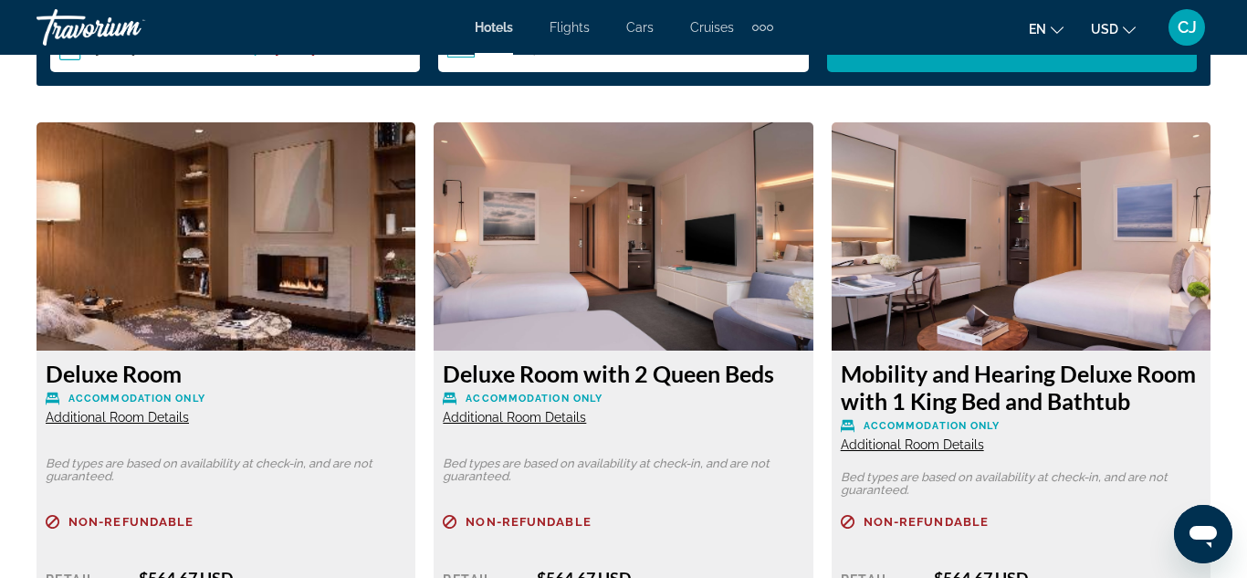
scroll to position [2818, 0]
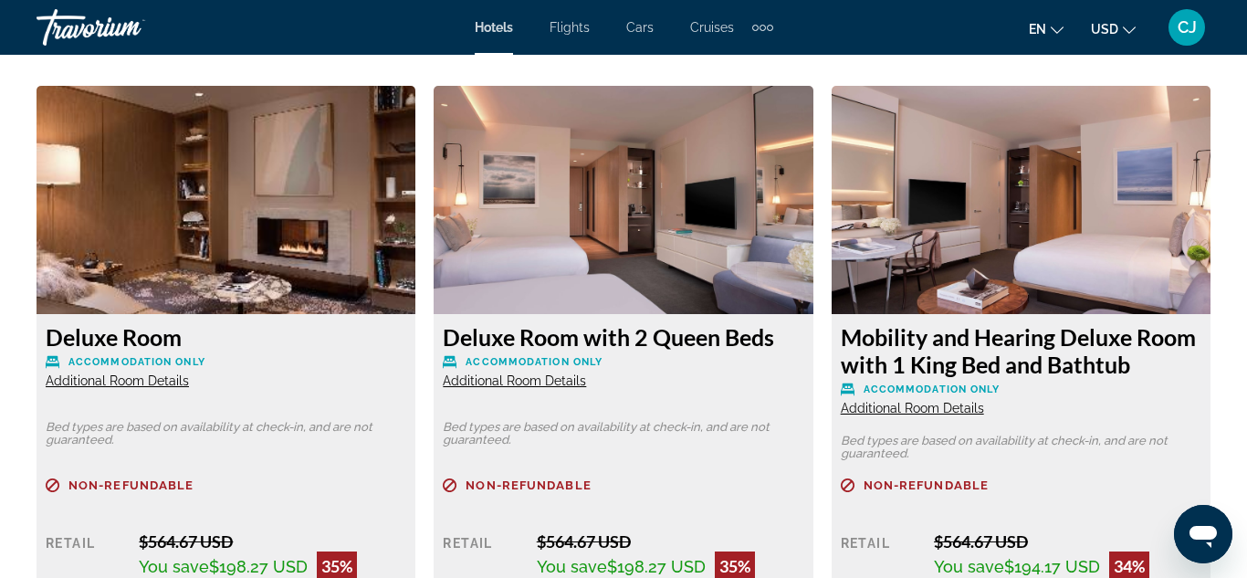
click at [160, 187] on img "Main content" at bounding box center [226, 200] width 379 height 228
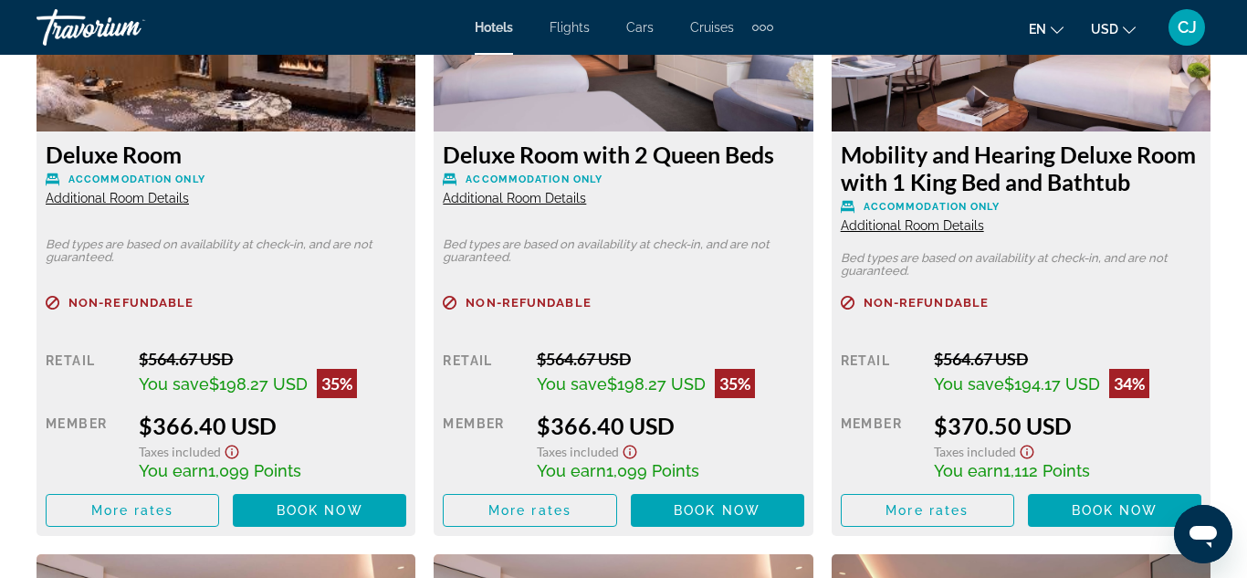
scroll to position [2964, 0]
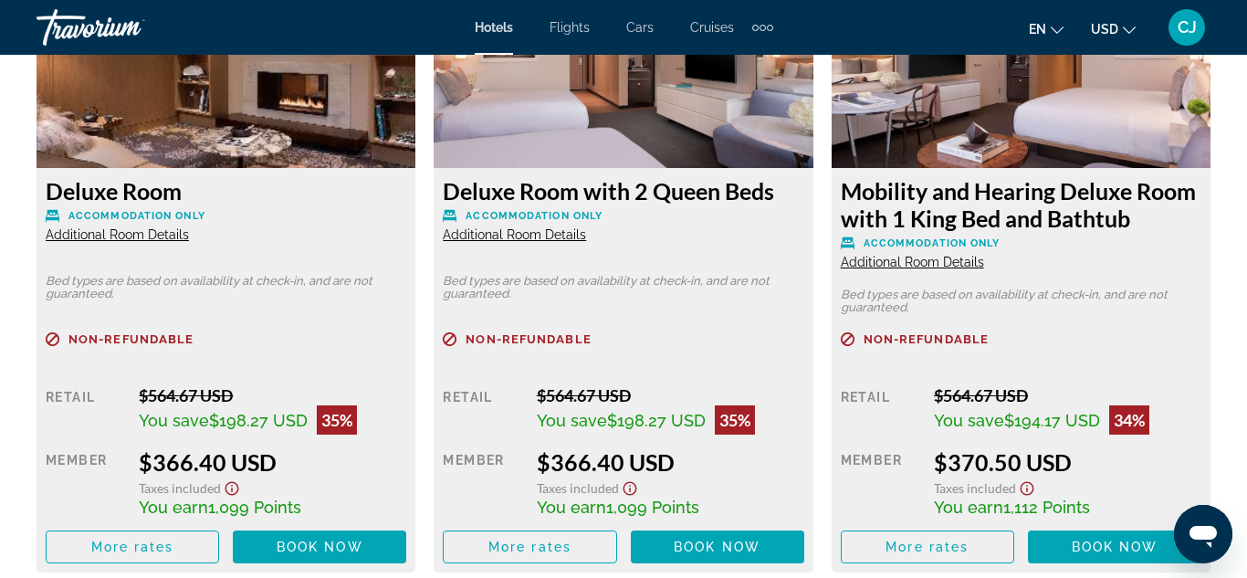
click at [115, 238] on span "Additional Room Details" at bounding box center [117, 234] width 143 height 15
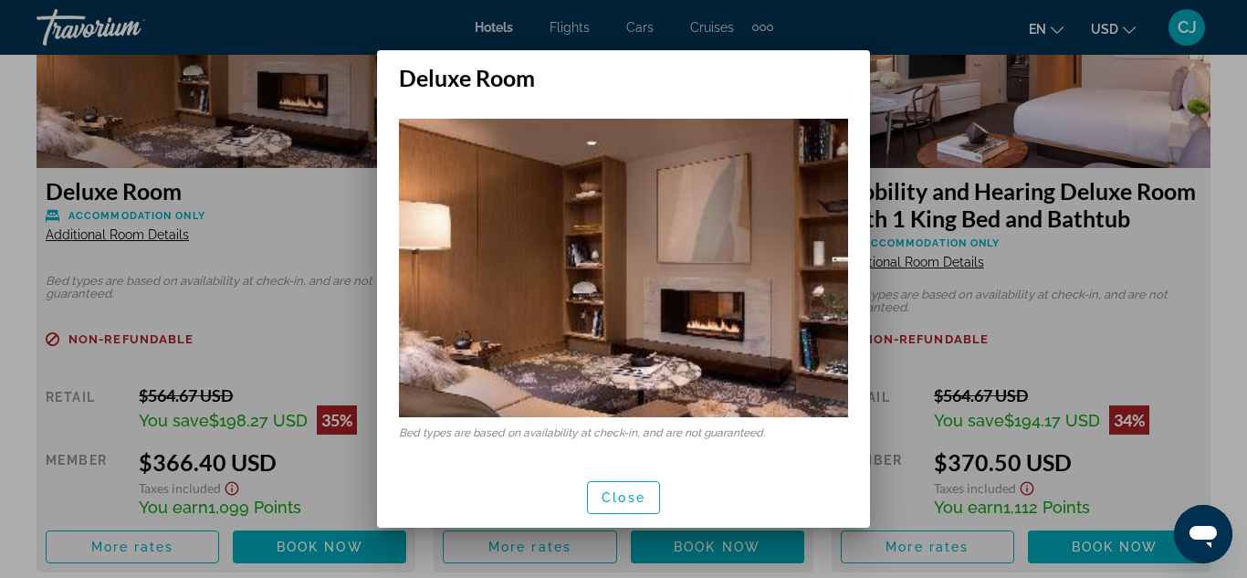
click at [115, 238] on div at bounding box center [623, 289] width 1247 height 578
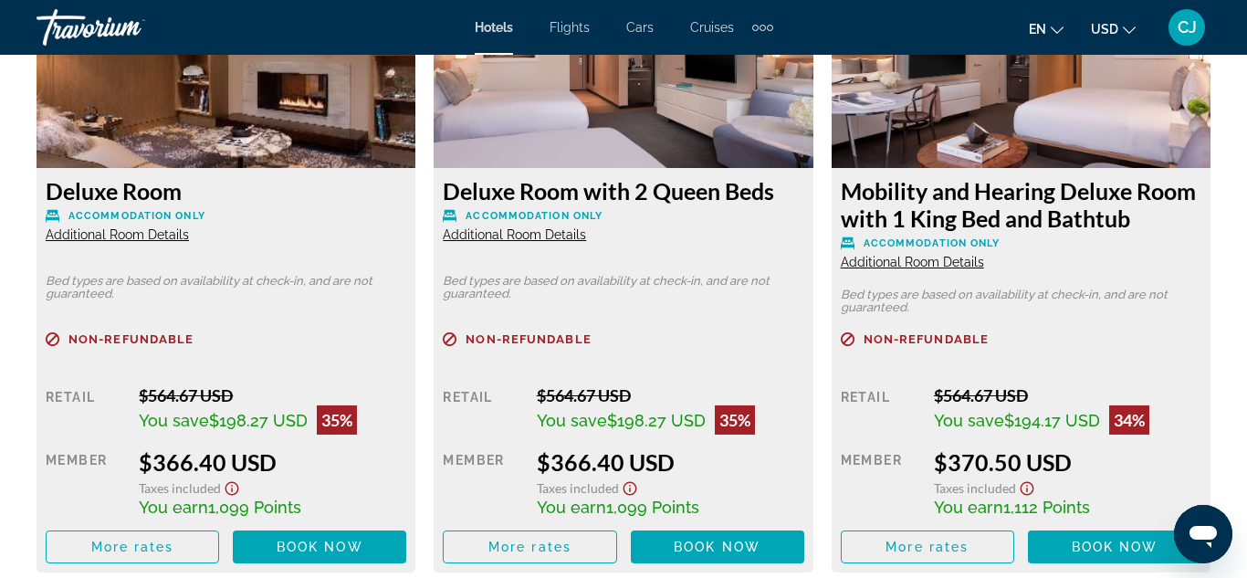
click at [115, 238] on span "Additional Room Details" at bounding box center [117, 234] width 143 height 15
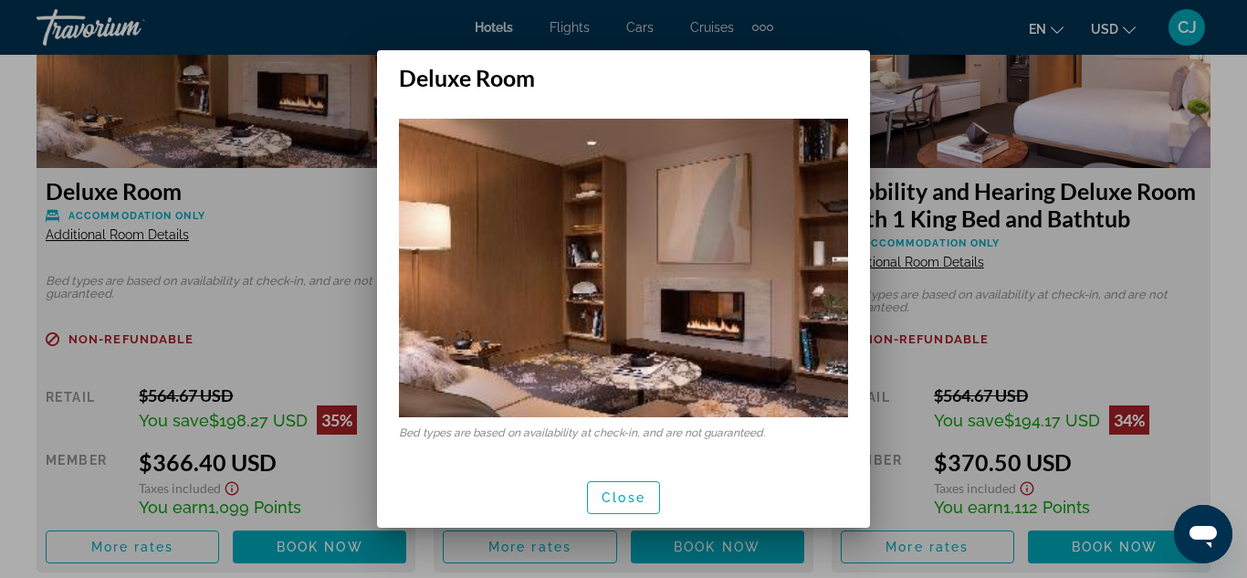
scroll to position [0, 0]
click at [689, 288] on img at bounding box center [623, 268] width 449 height 298
click at [1224, 316] on div at bounding box center [623, 289] width 1247 height 578
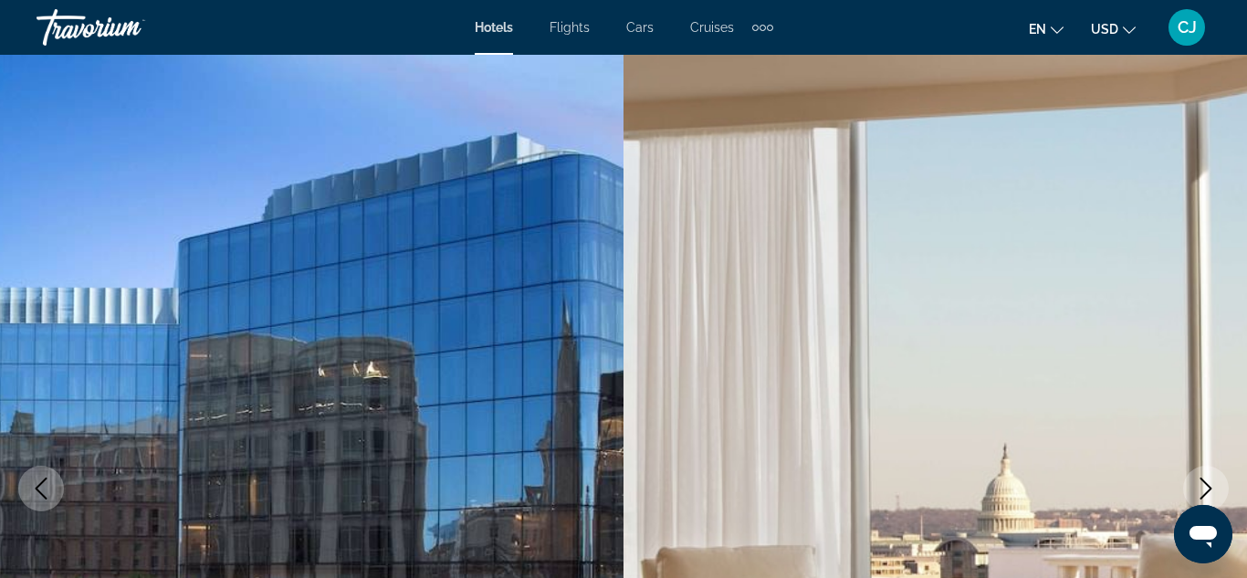
scroll to position [2964, 0]
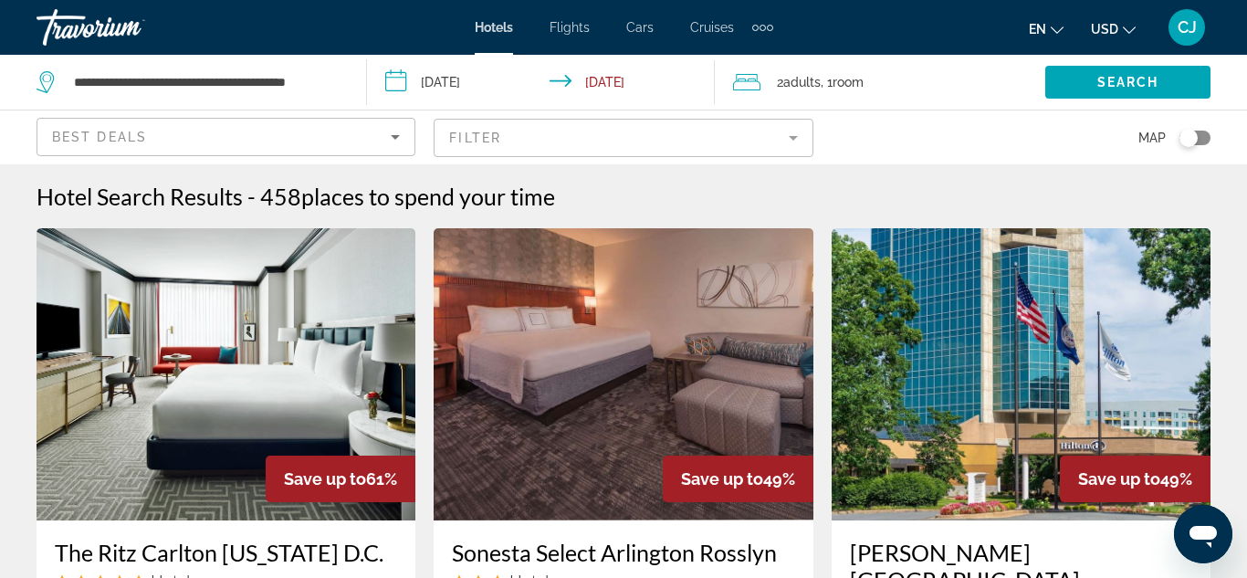
click at [55, 32] on div "Travorium" at bounding box center [128, 27] width 183 height 47
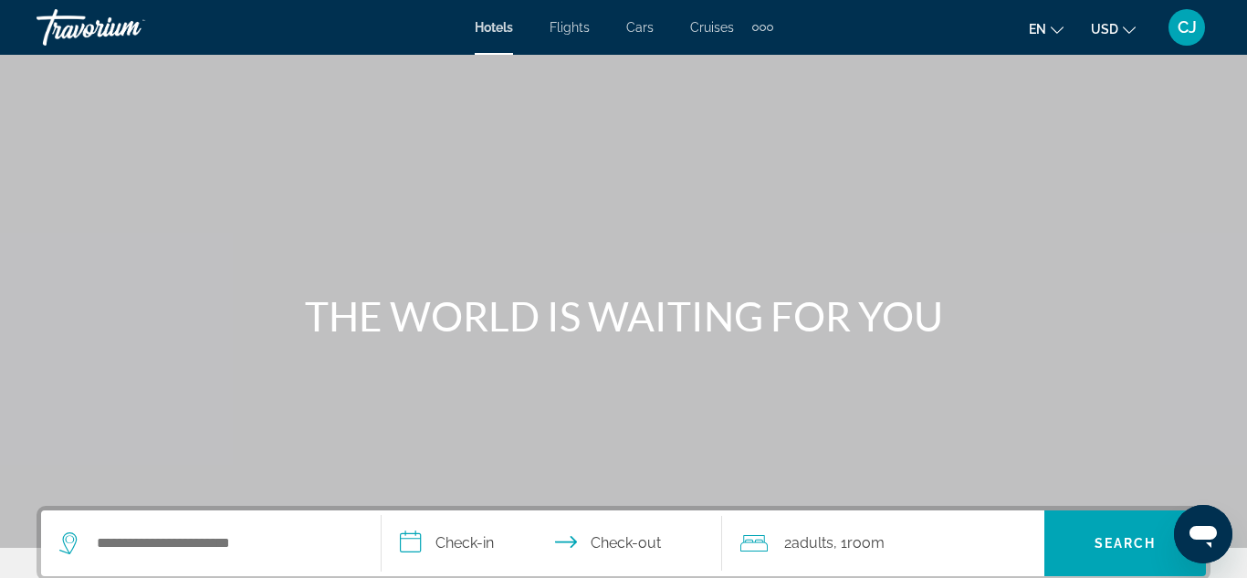
click at [55, 32] on div "Travorium" at bounding box center [128, 27] width 183 height 47
click at [760, 29] on div "Extra navigation items" at bounding box center [763, 28] width 6 height 6
click at [586, 62] on div "Main content" at bounding box center [623, 274] width 1247 height 548
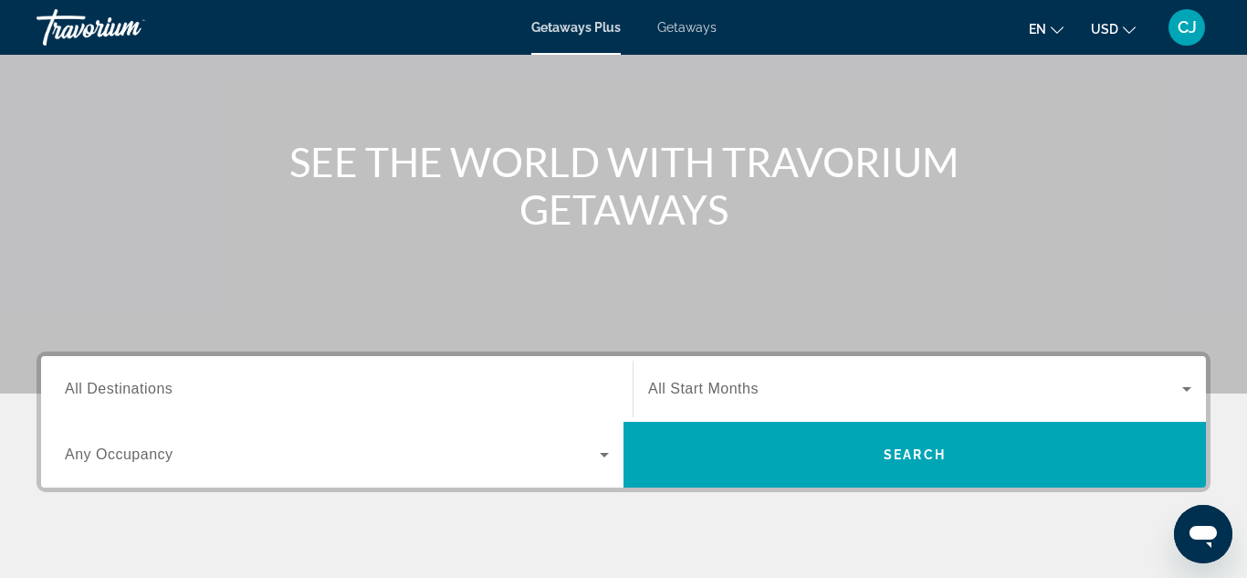
scroll to position [256, 0]
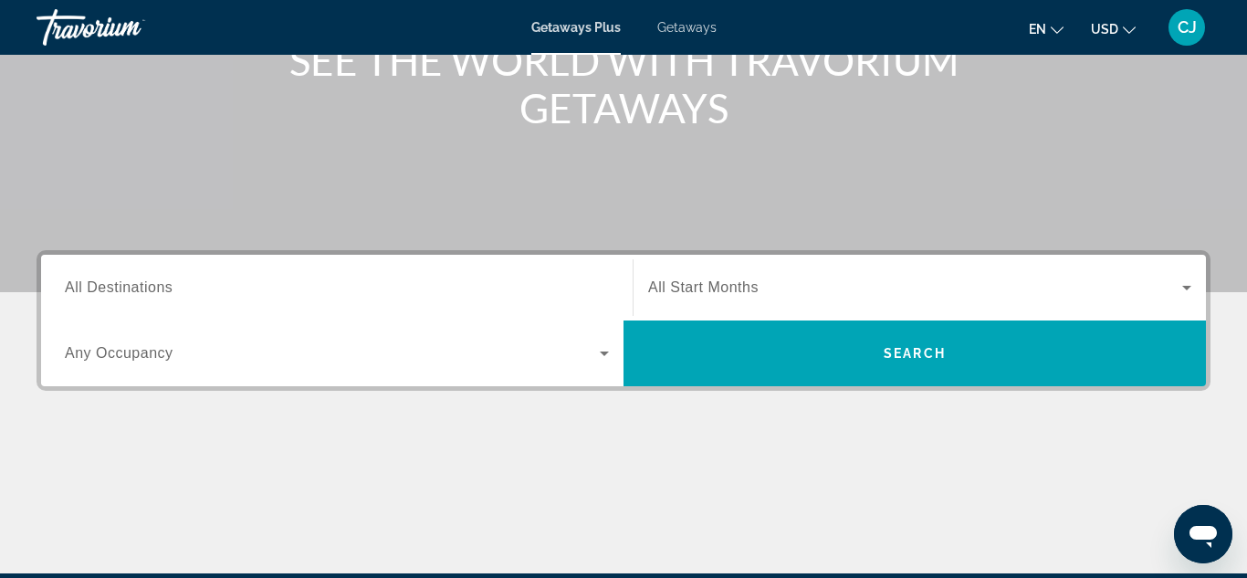
click at [604, 351] on icon "Search widget" at bounding box center [604, 353] width 22 height 22
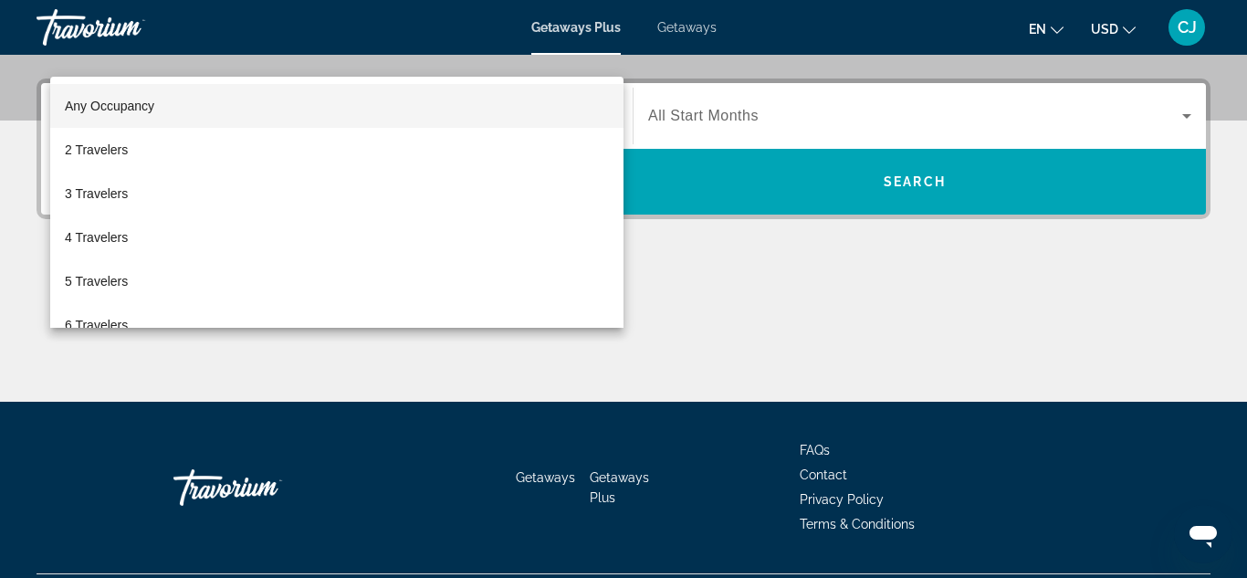
scroll to position [446, 0]
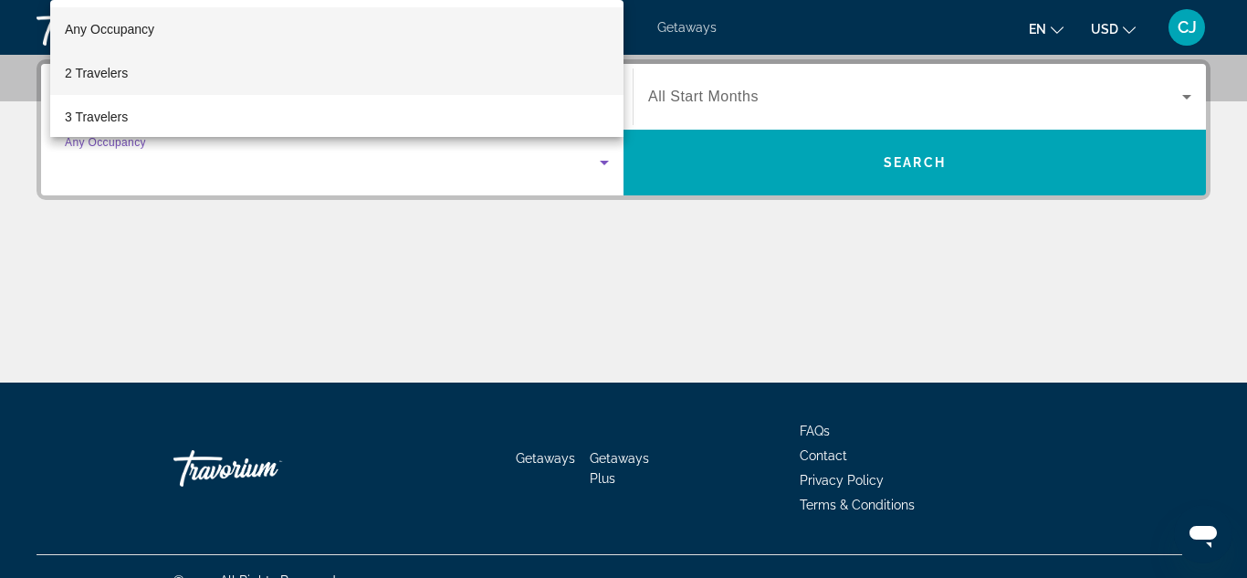
click at [113, 68] on span "2 Travelers" at bounding box center [96, 73] width 63 height 22
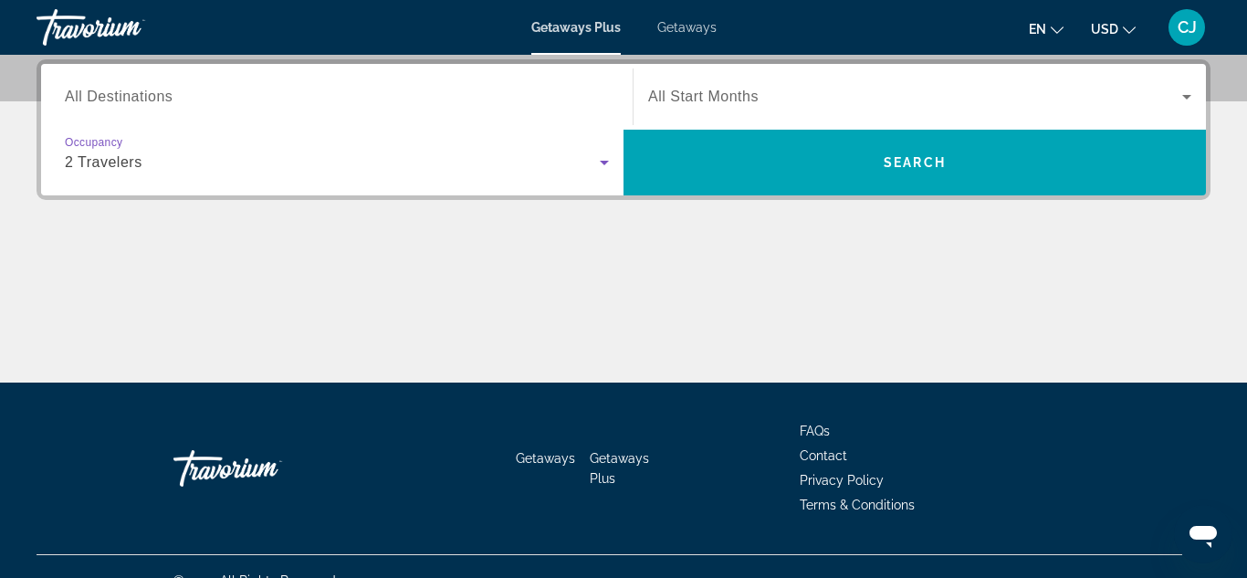
click at [121, 100] on span "All Destinations" at bounding box center [119, 97] width 108 height 16
click at [121, 100] on input "Destination All Destinations" at bounding box center [337, 98] width 544 height 22
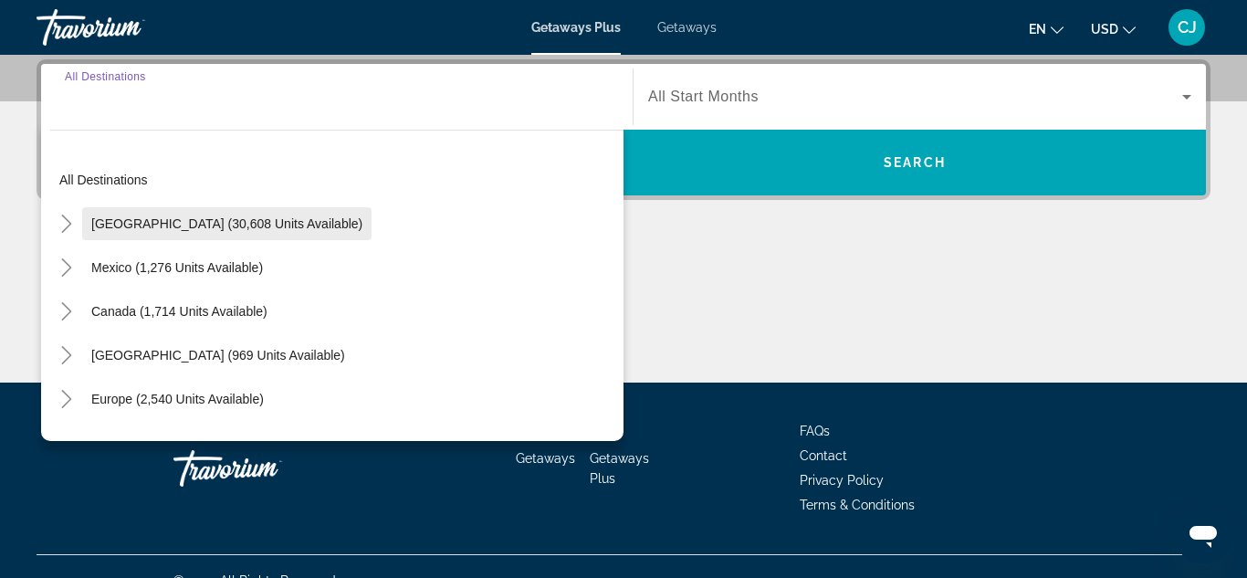
click at [118, 223] on span "United States (30,608 units available)" at bounding box center [226, 223] width 271 height 15
type input "**********"
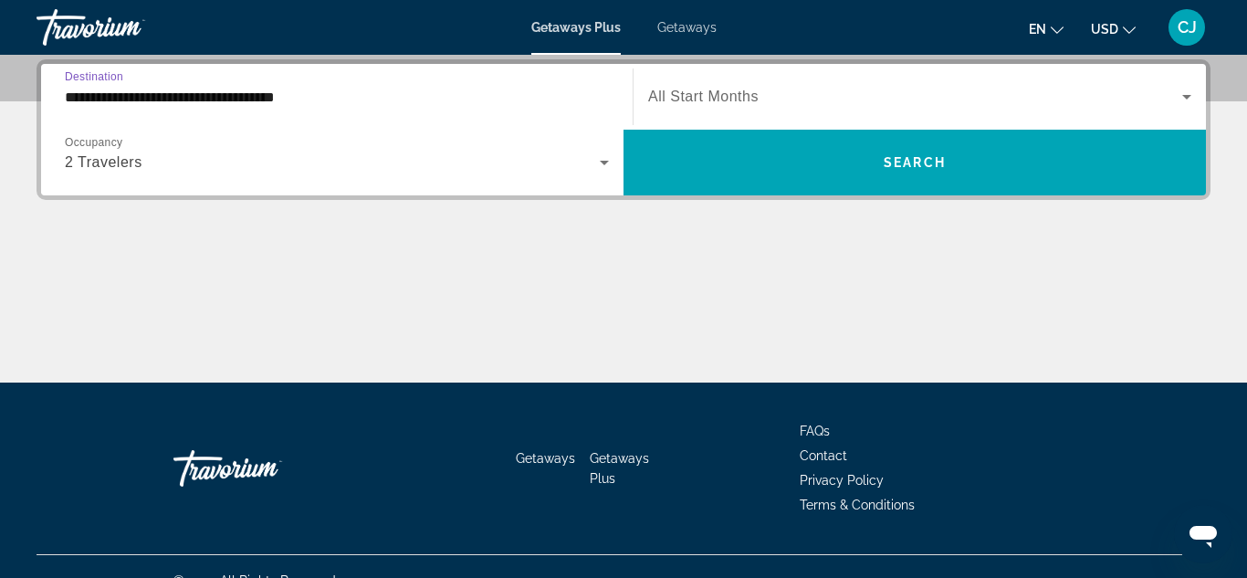
click at [1186, 100] on icon "Search widget" at bounding box center [1187, 97] width 22 height 22
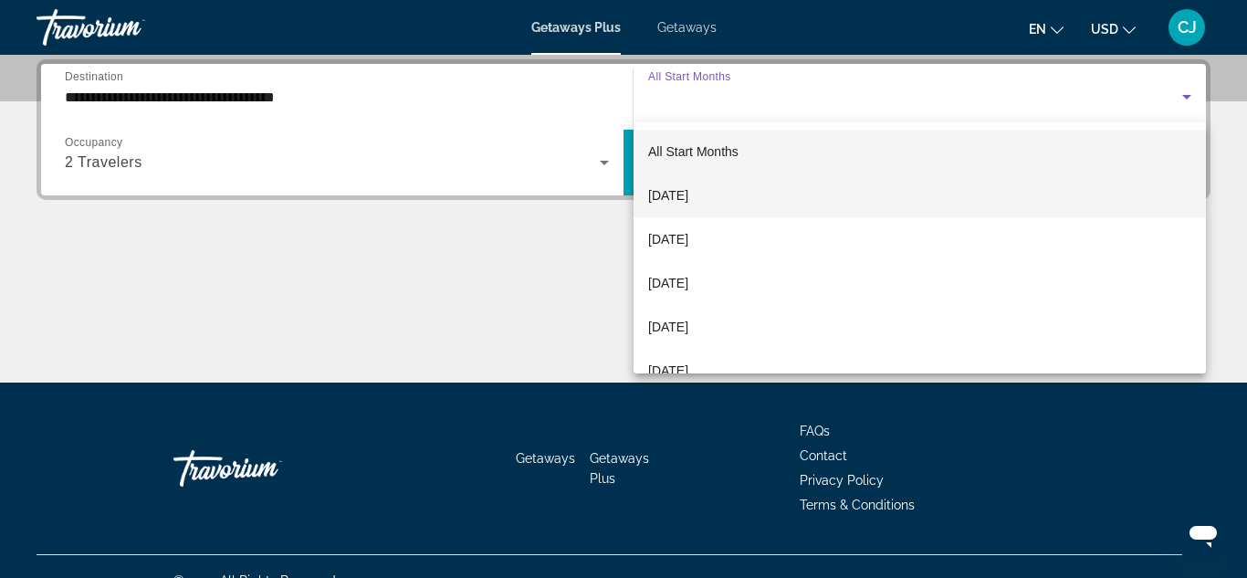
click at [688, 193] on span "September 2025" at bounding box center [668, 195] width 40 height 22
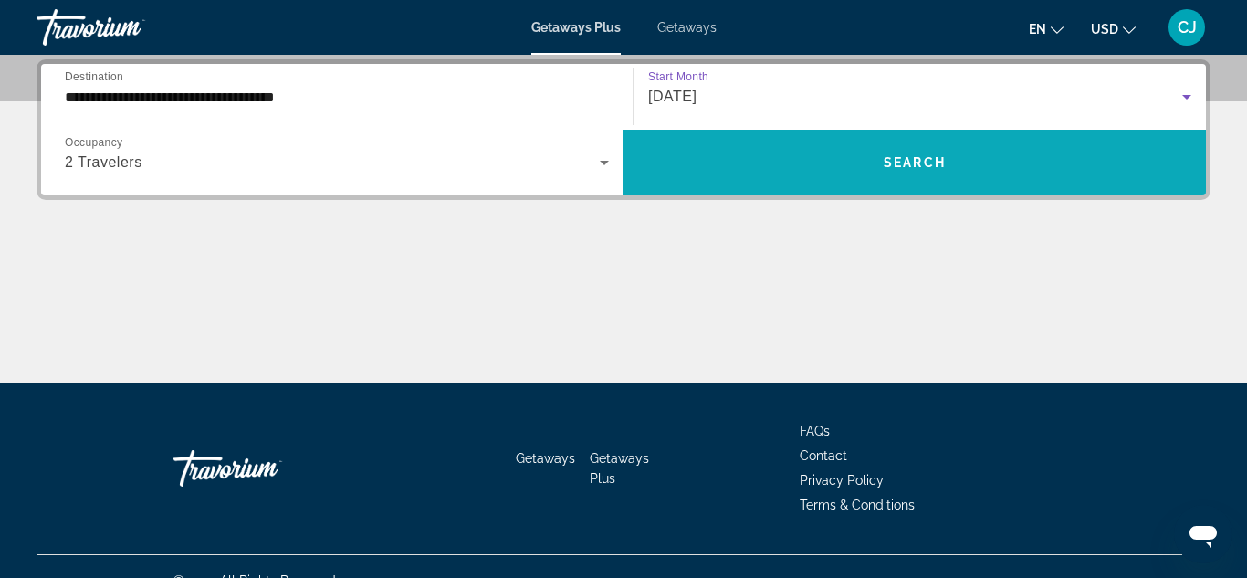
click at [886, 157] on span "Search" at bounding box center [915, 162] width 62 height 15
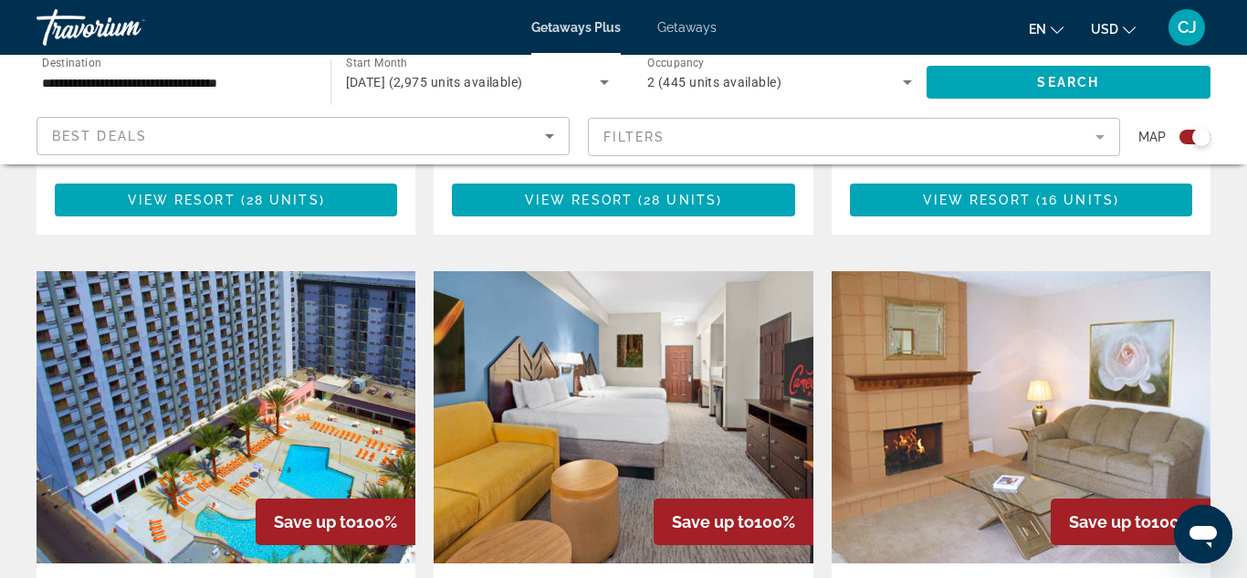
scroll to position [1242, 0]
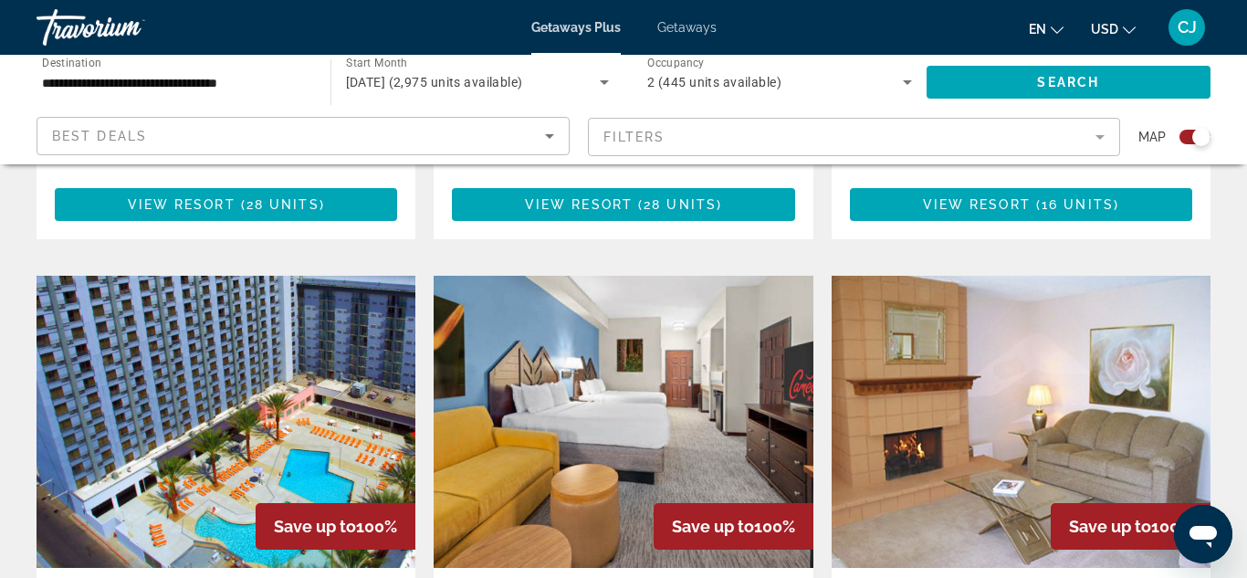
click at [634, 144] on mat-form-field "Filters" at bounding box center [854, 137] width 533 height 38
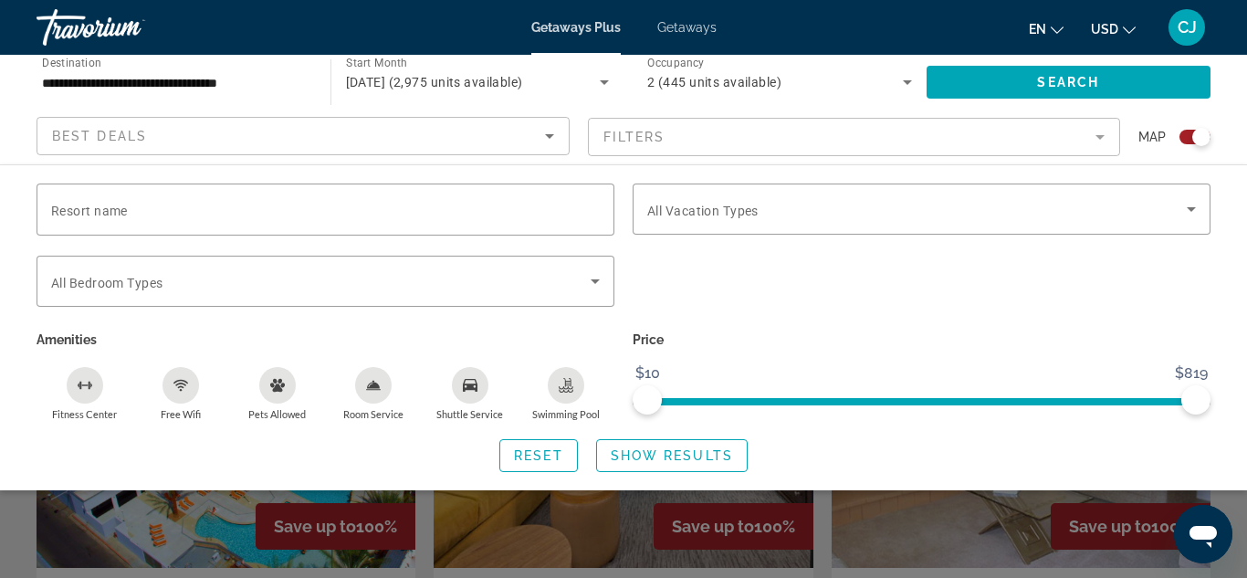
click at [1221, 507] on div "Search widget" at bounding box center [623, 426] width 1247 height 304
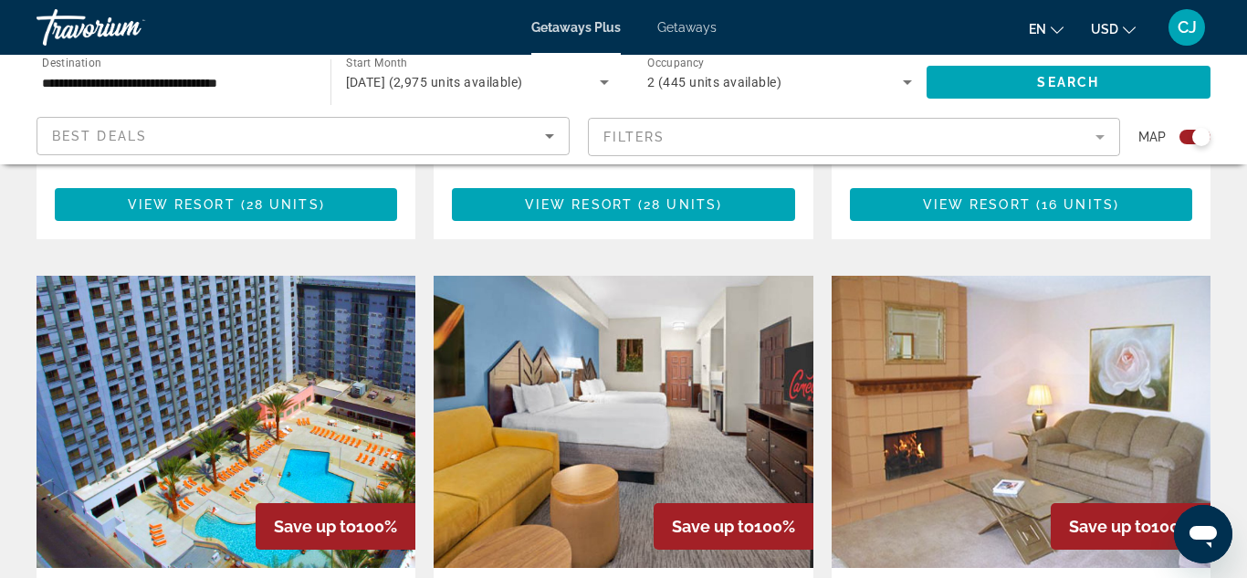
click at [348, 424] on img "Main content" at bounding box center [226, 422] width 379 height 292
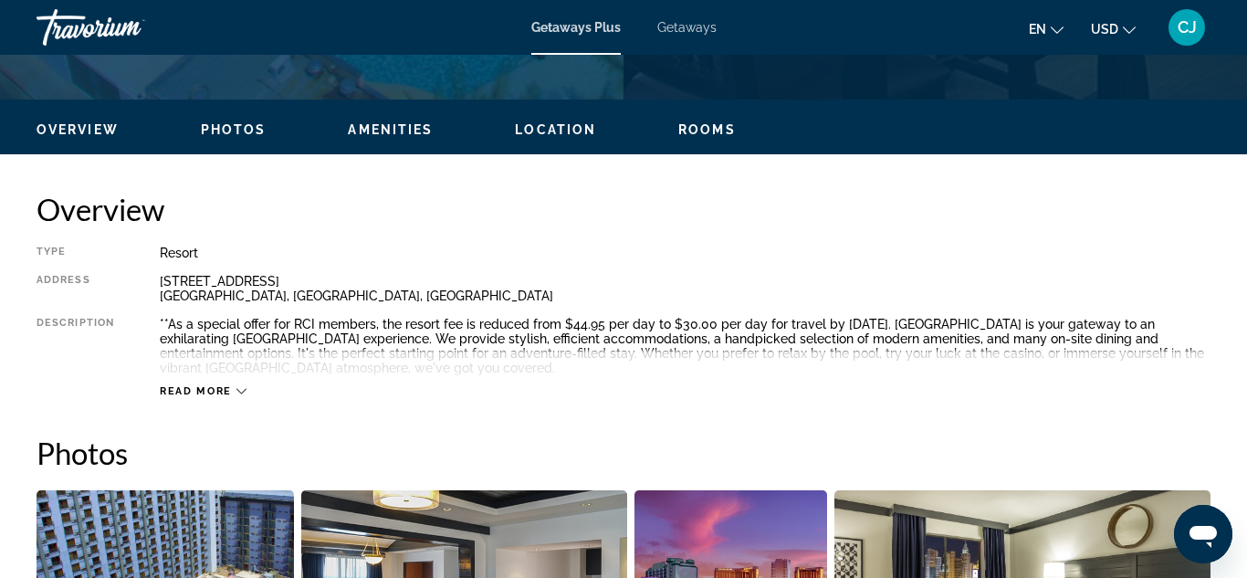
scroll to position [876, 0]
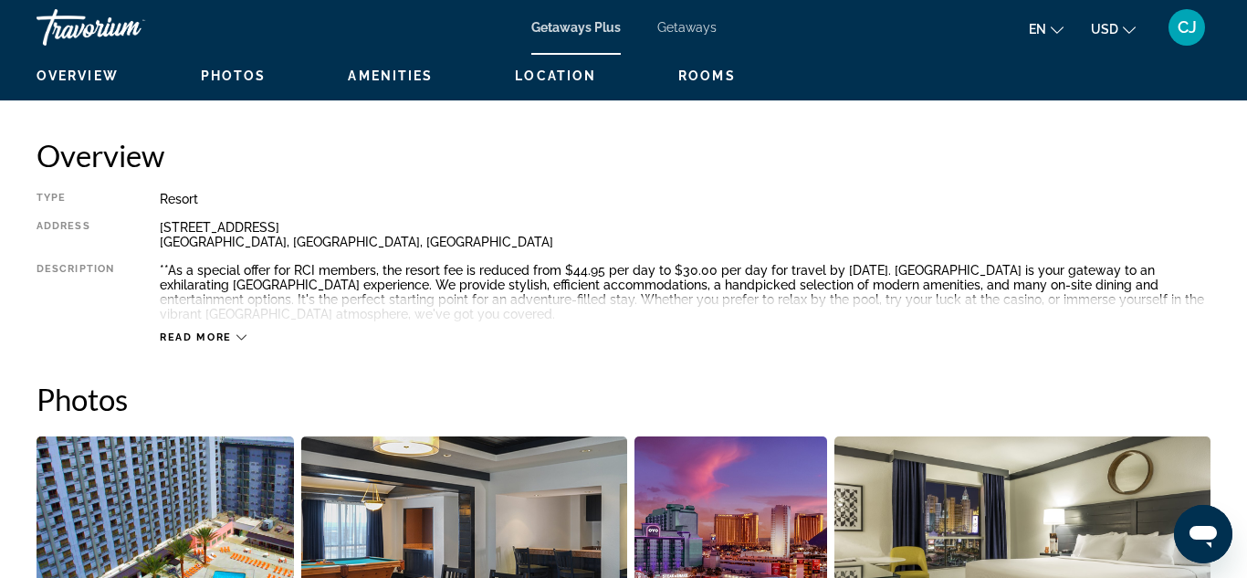
click at [217, 77] on span "Photos" at bounding box center [234, 75] width 66 height 15
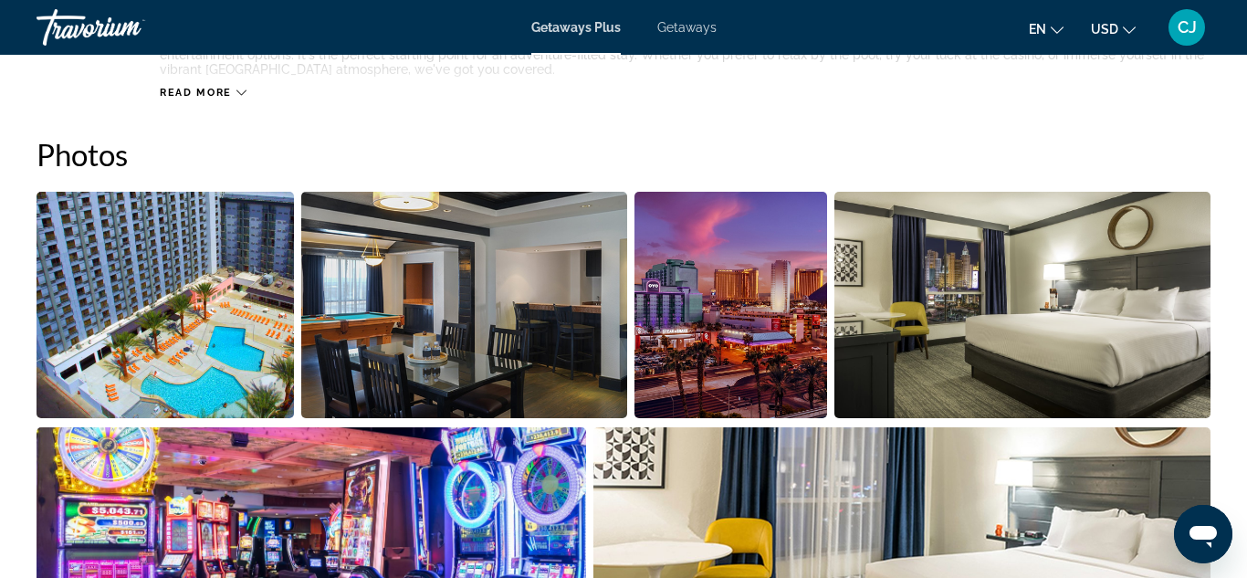
scroll to position [1111, 0]
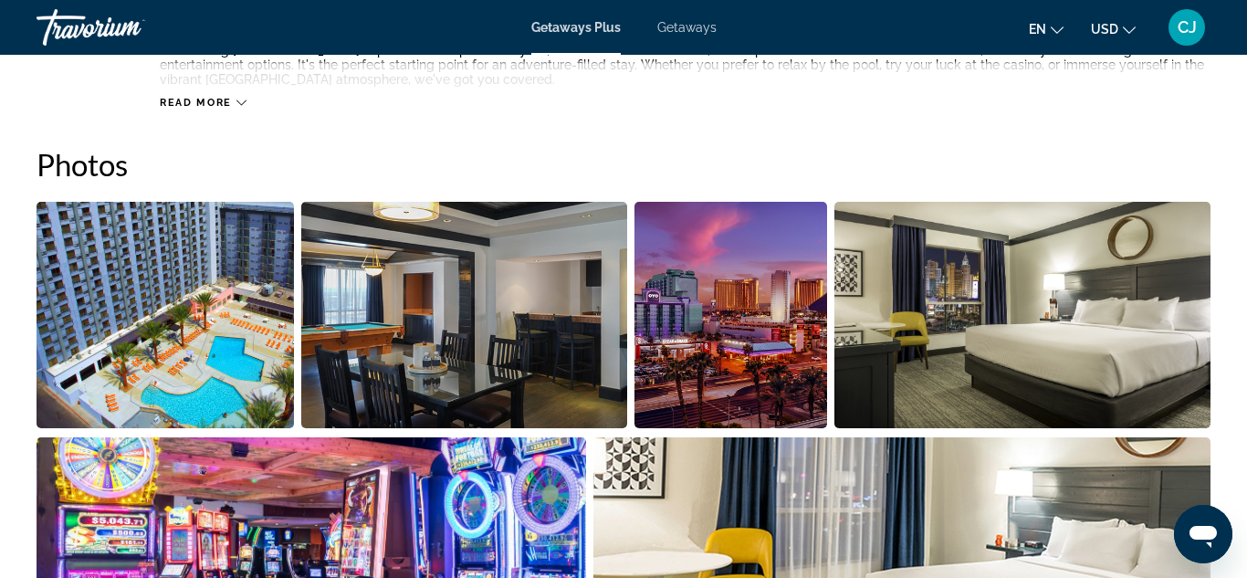
click at [367, 333] on img "Open full-screen image slider" at bounding box center [464, 315] width 326 height 226
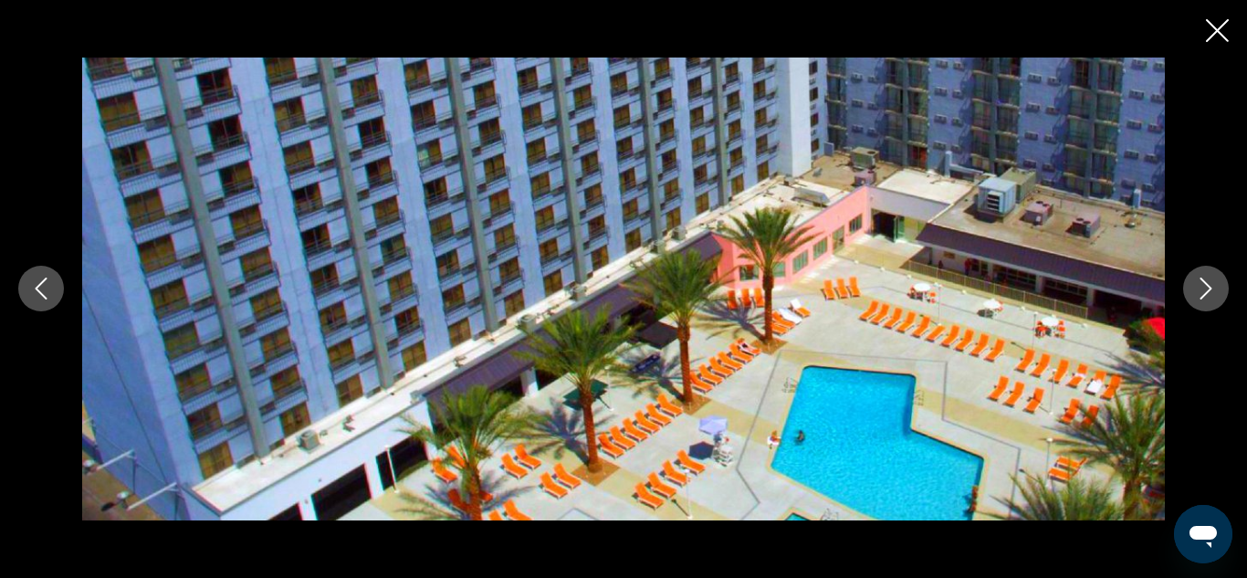
click at [1198, 289] on icon "Next image" at bounding box center [1206, 289] width 22 height 22
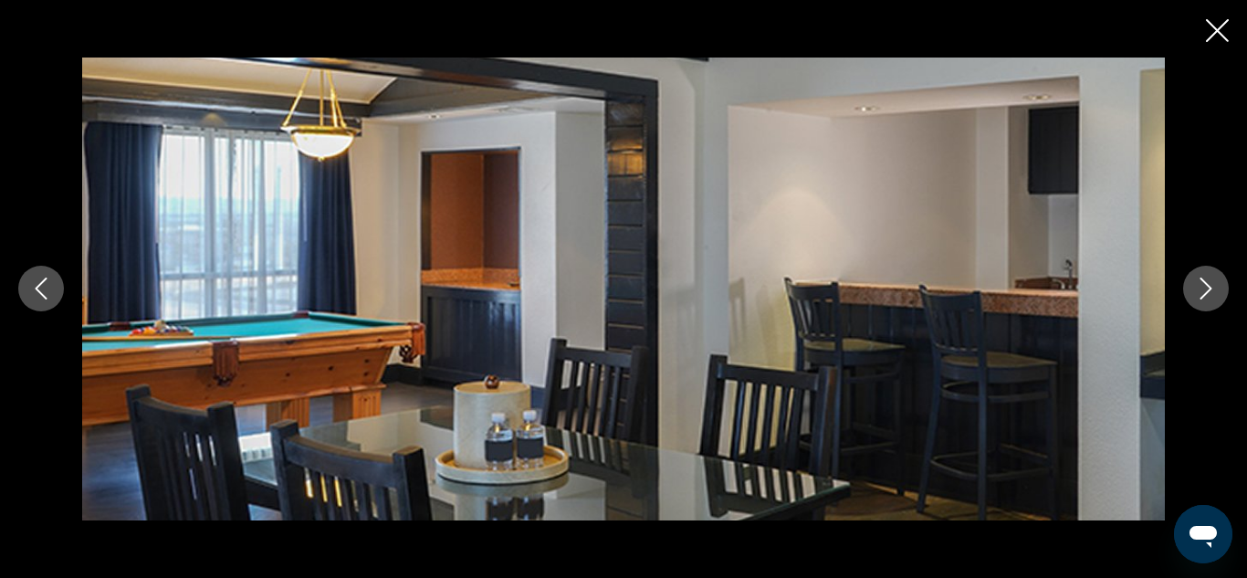
click at [1198, 289] on icon "Next image" at bounding box center [1206, 289] width 22 height 22
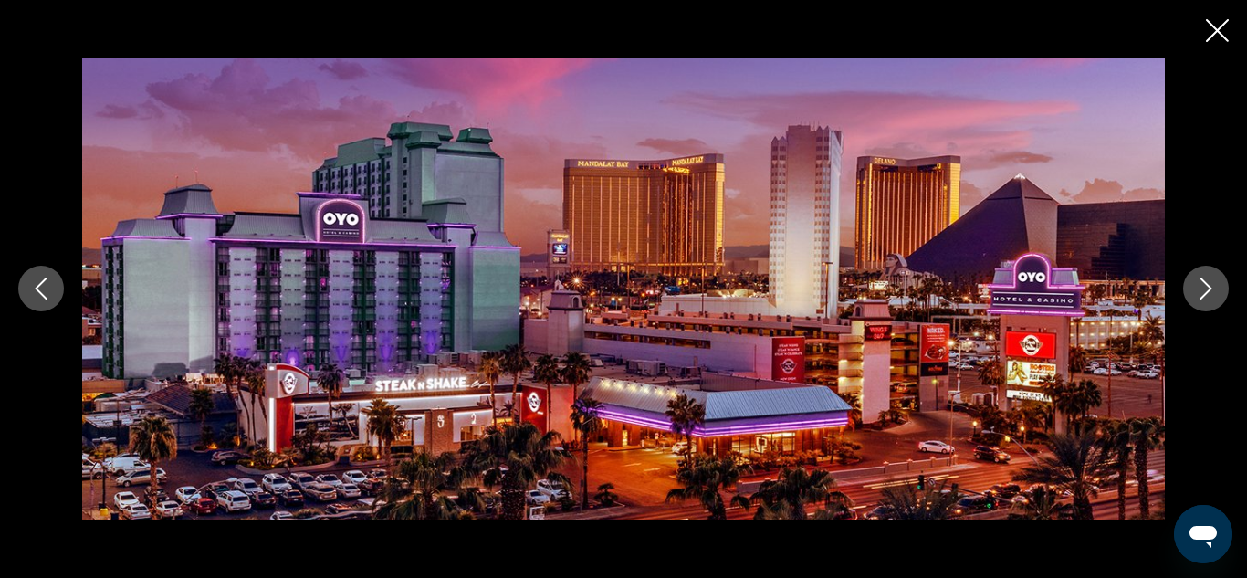
click at [1198, 289] on icon "Next image" at bounding box center [1206, 289] width 22 height 22
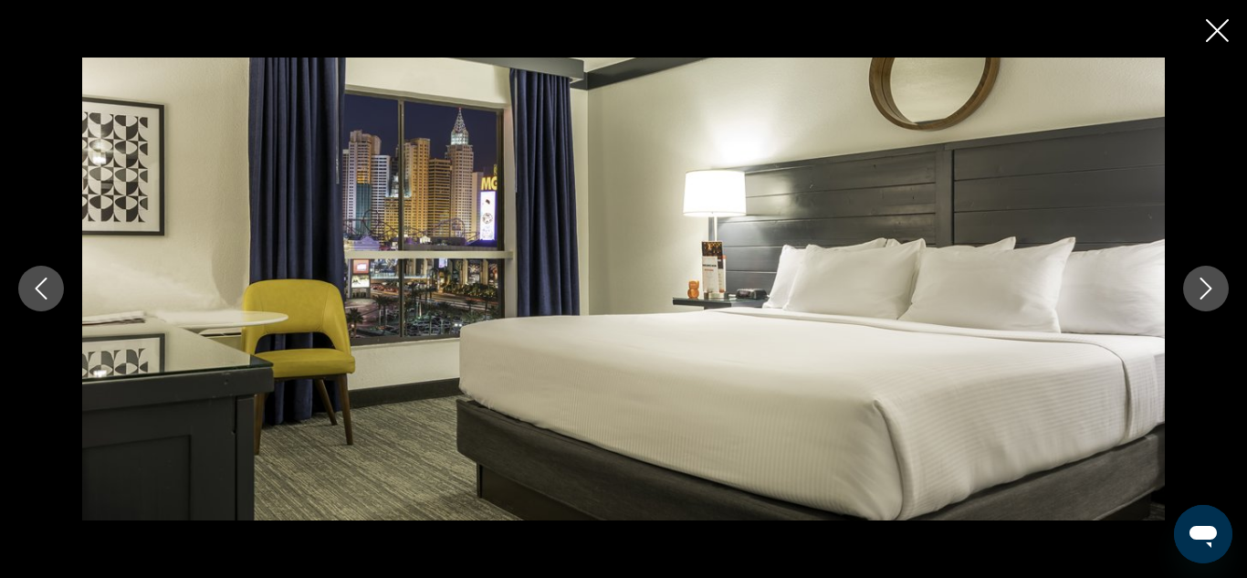
click at [1198, 289] on icon "Next image" at bounding box center [1206, 289] width 22 height 22
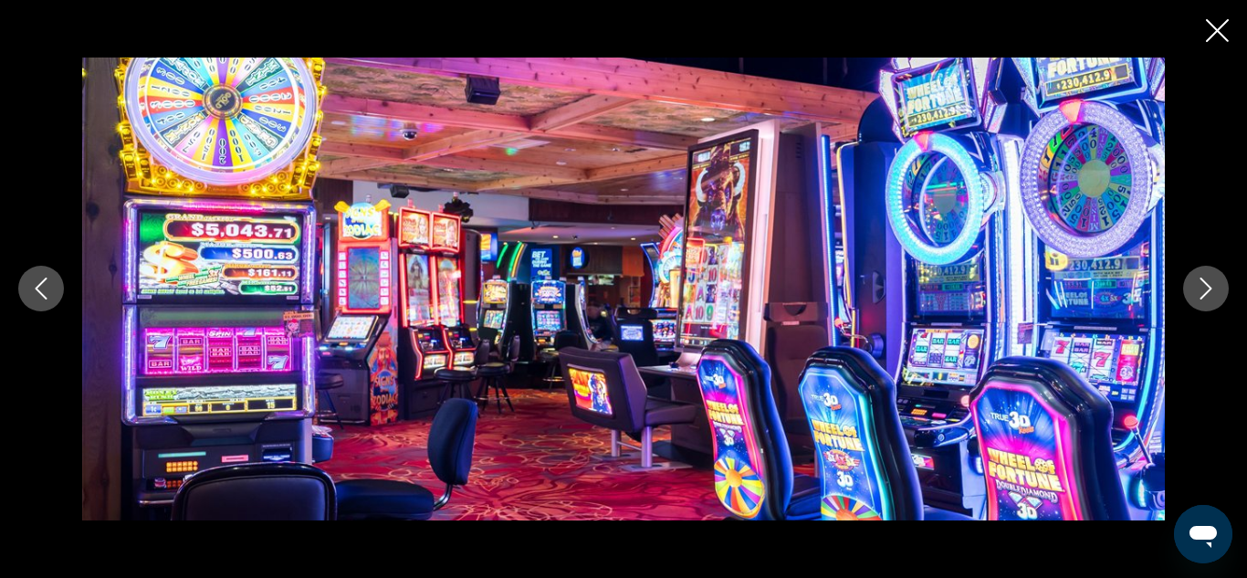
click at [1198, 289] on icon "Next image" at bounding box center [1206, 289] width 22 height 22
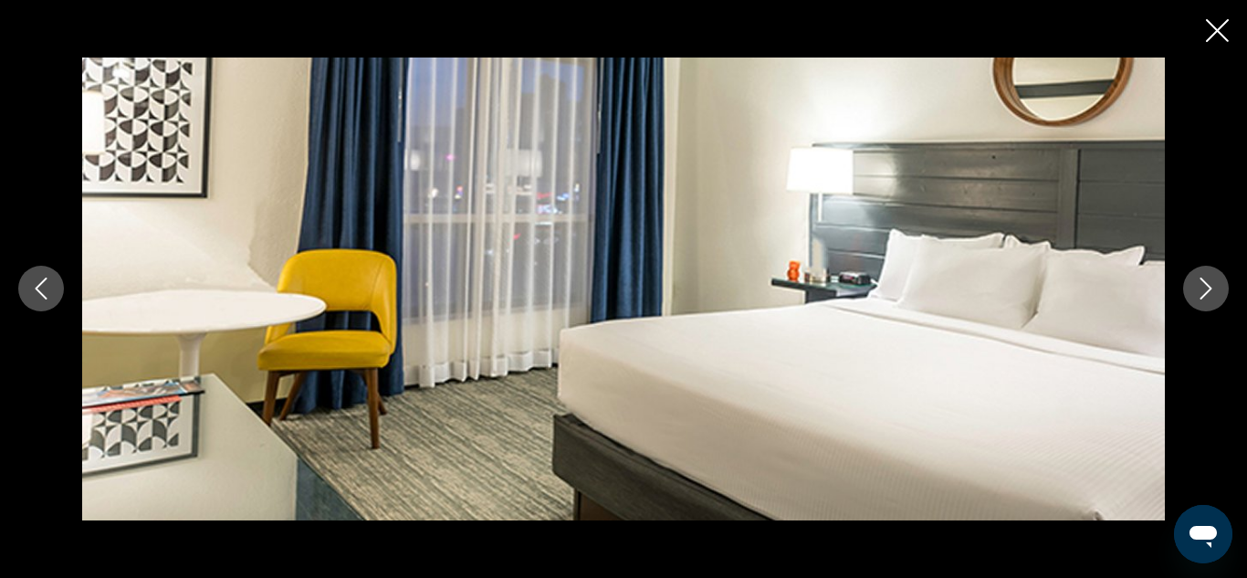
click at [1198, 289] on icon "Next image" at bounding box center [1206, 289] width 22 height 22
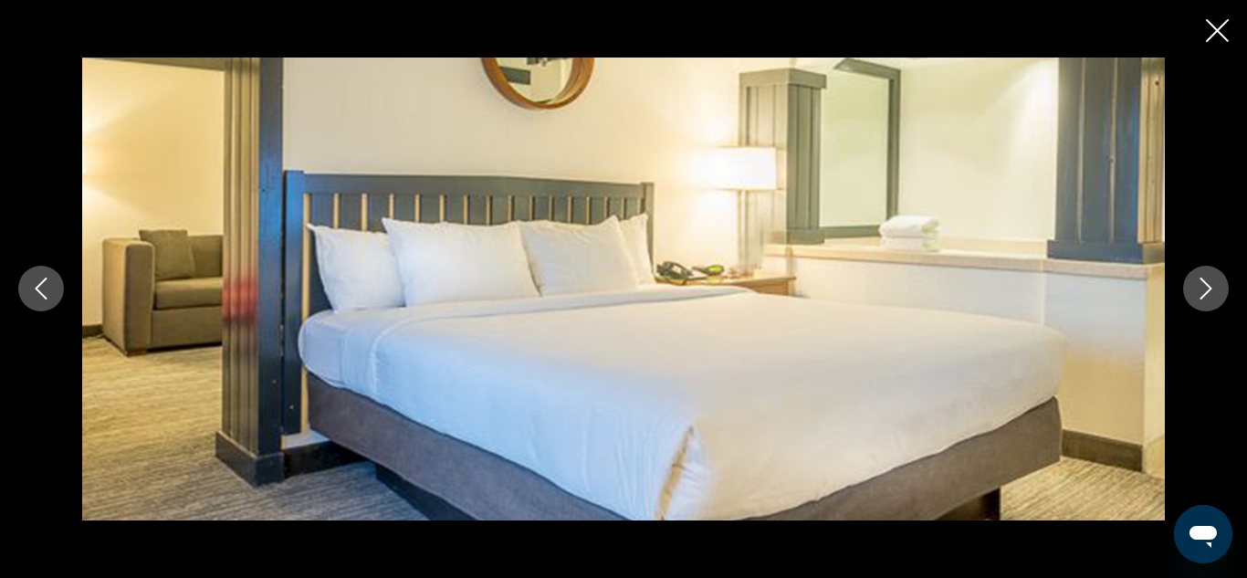
click at [1198, 289] on icon "Next image" at bounding box center [1206, 289] width 22 height 22
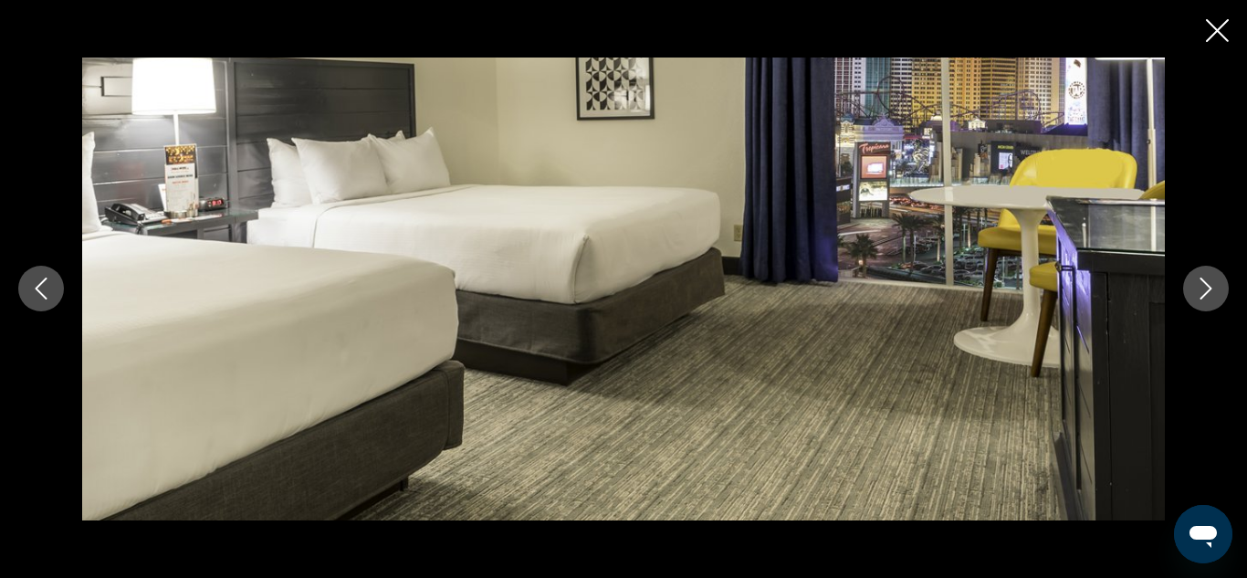
click at [1198, 289] on icon "Next image" at bounding box center [1206, 289] width 22 height 22
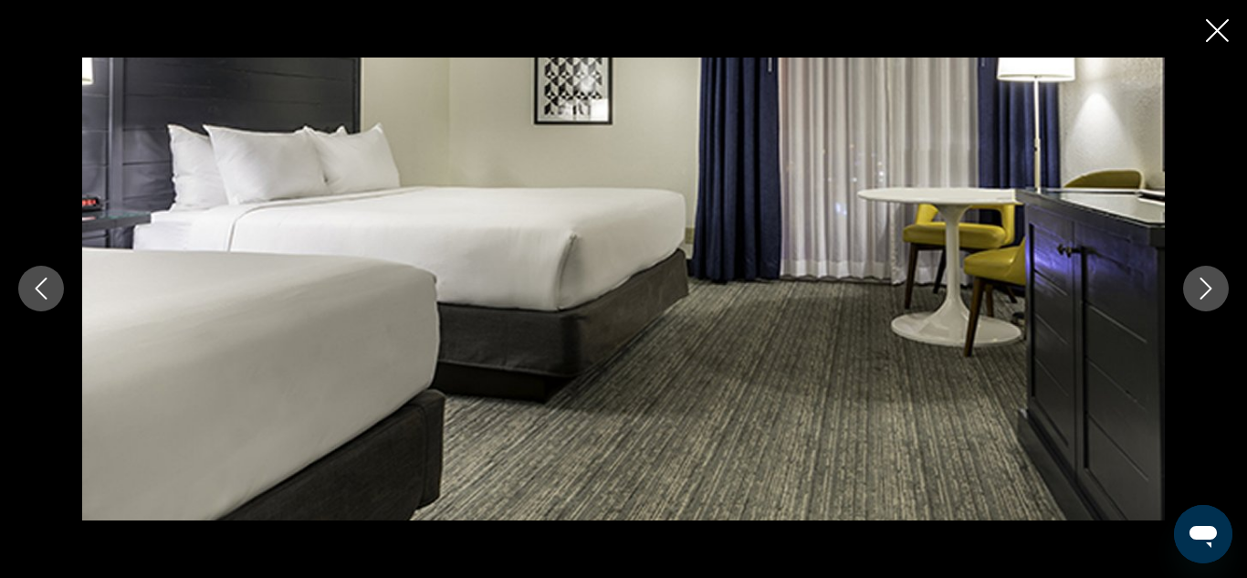
click at [1198, 289] on icon "Next image" at bounding box center [1206, 289] width 22 height 22
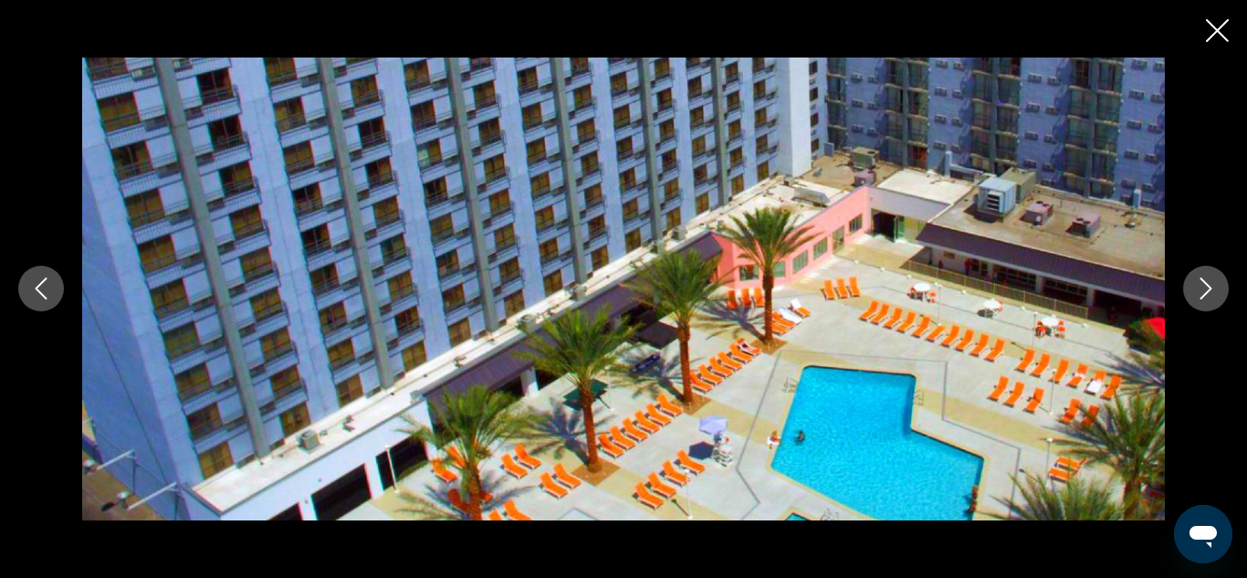
click at [1198, 289] on icon "Next image" at bounding box center [1206, 289] width 22 height 22
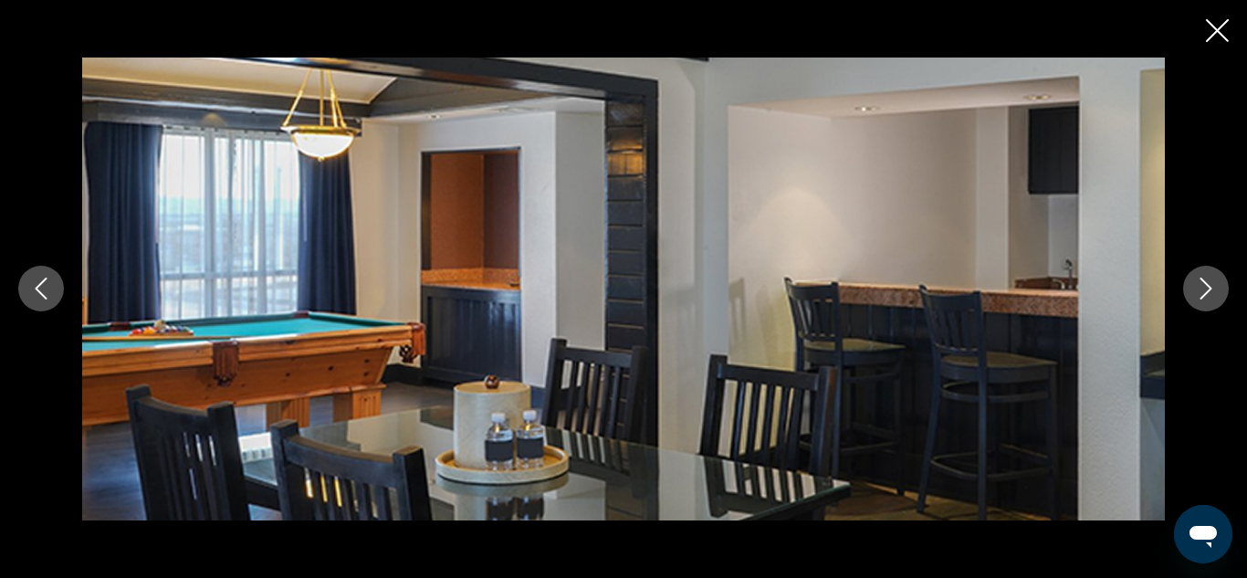
click at [1198, 289] on icon "Next image" at bounding box center [1206, 289] width 22 height 22
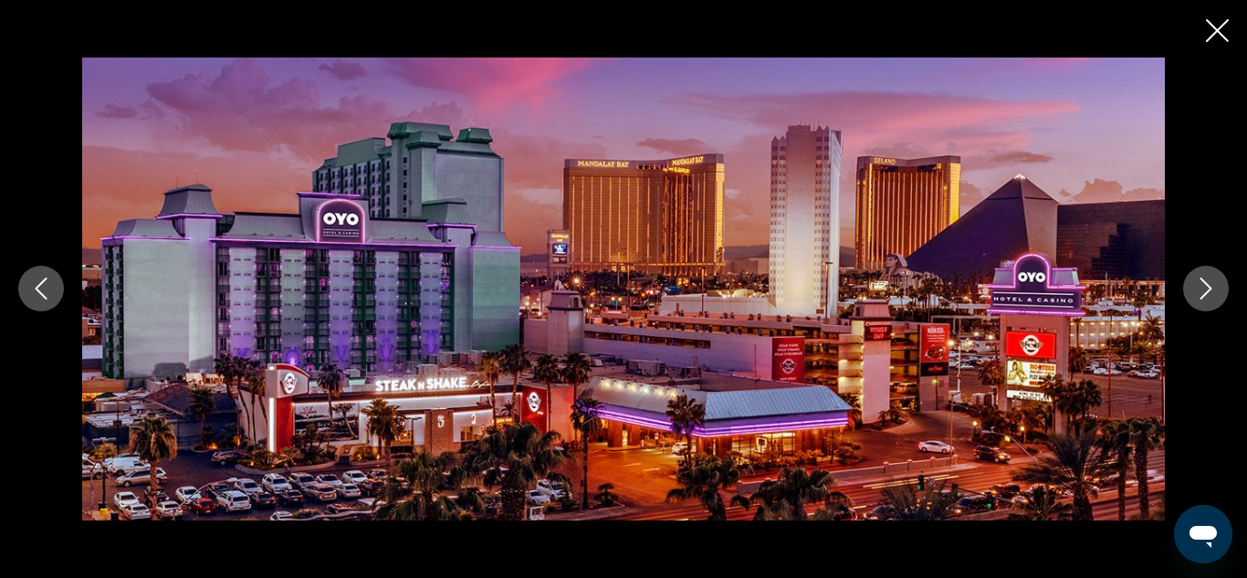
click at [1219, 34] on icon "Close slideshow" at bounding box center [1217, 30] width 23 height 23
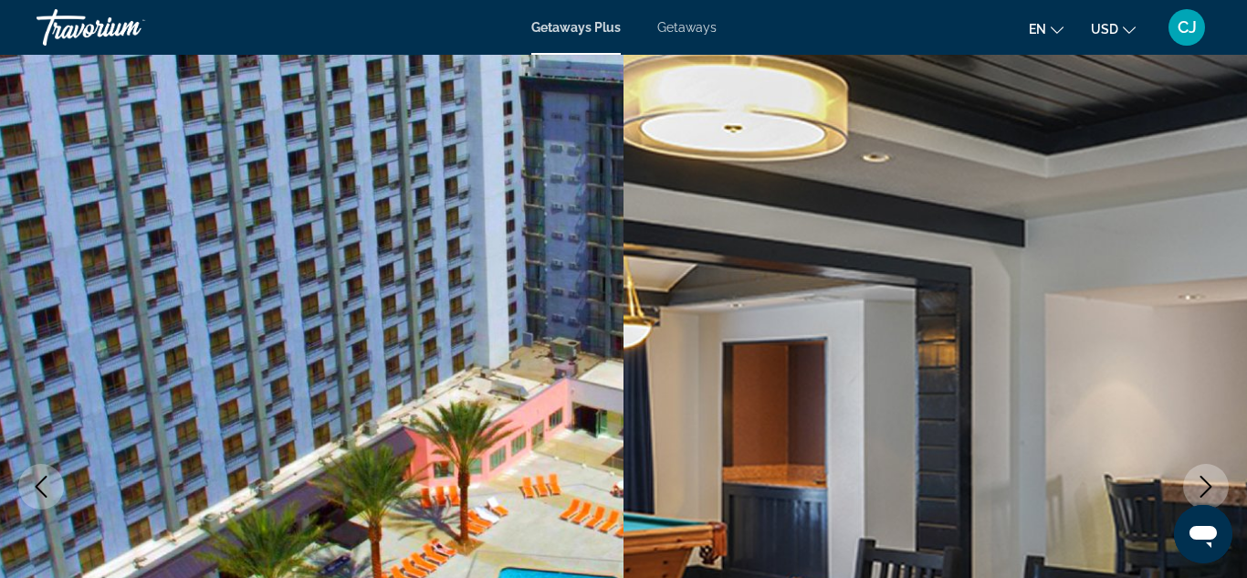
scroll to position [0, 0]
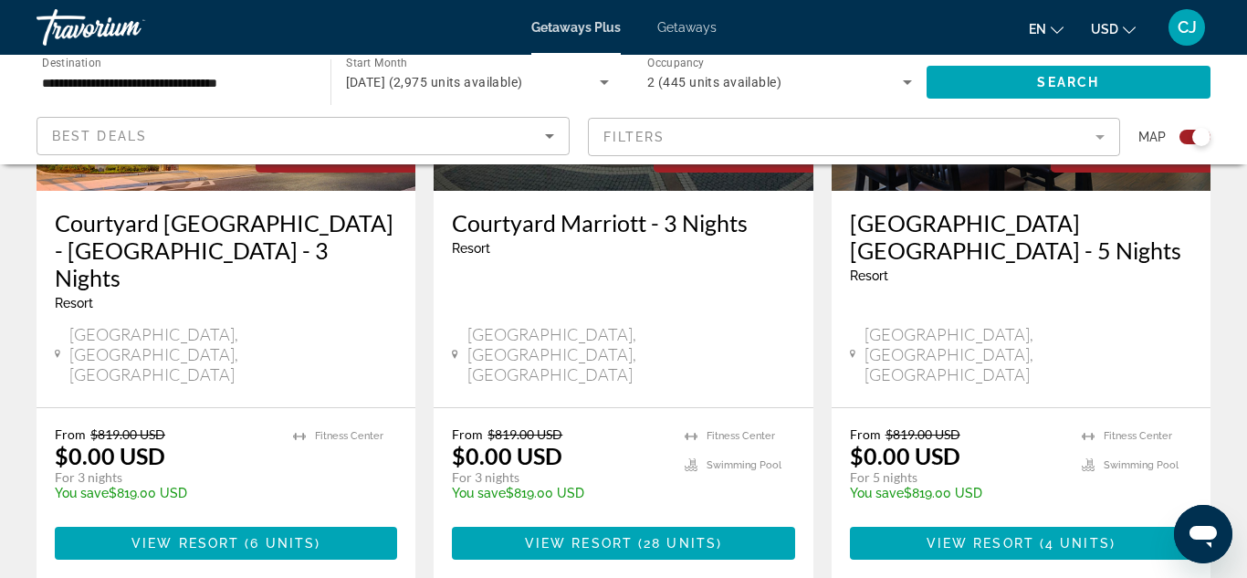
scroll to position [3106, 0]
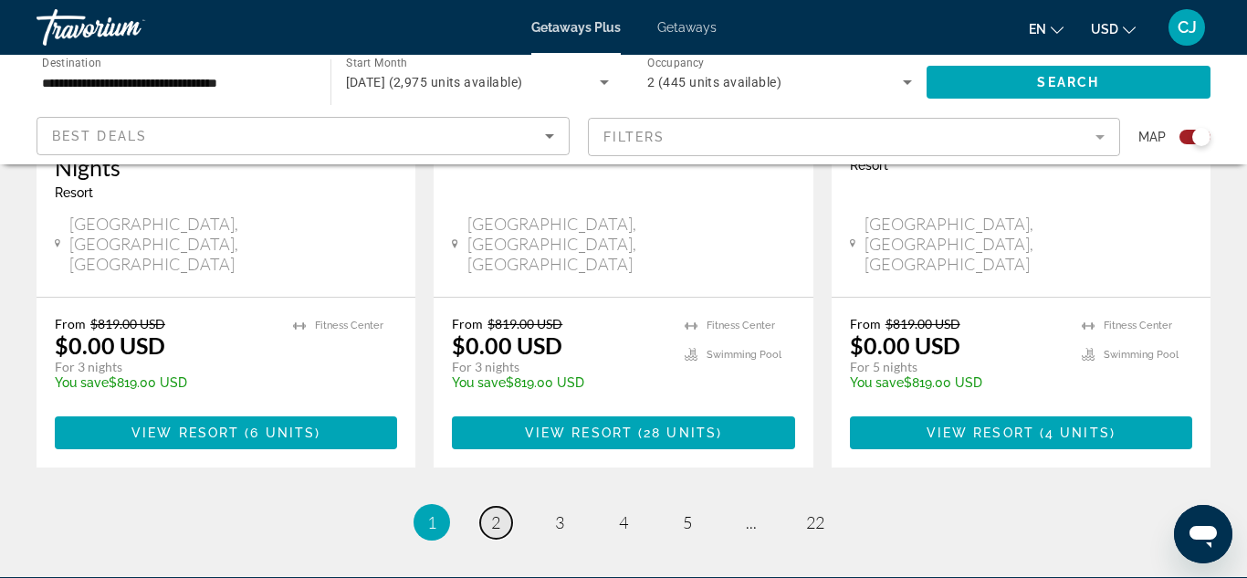
click at [493, 512] on span "2" at bounding box center [495, 522] width 9 height 20
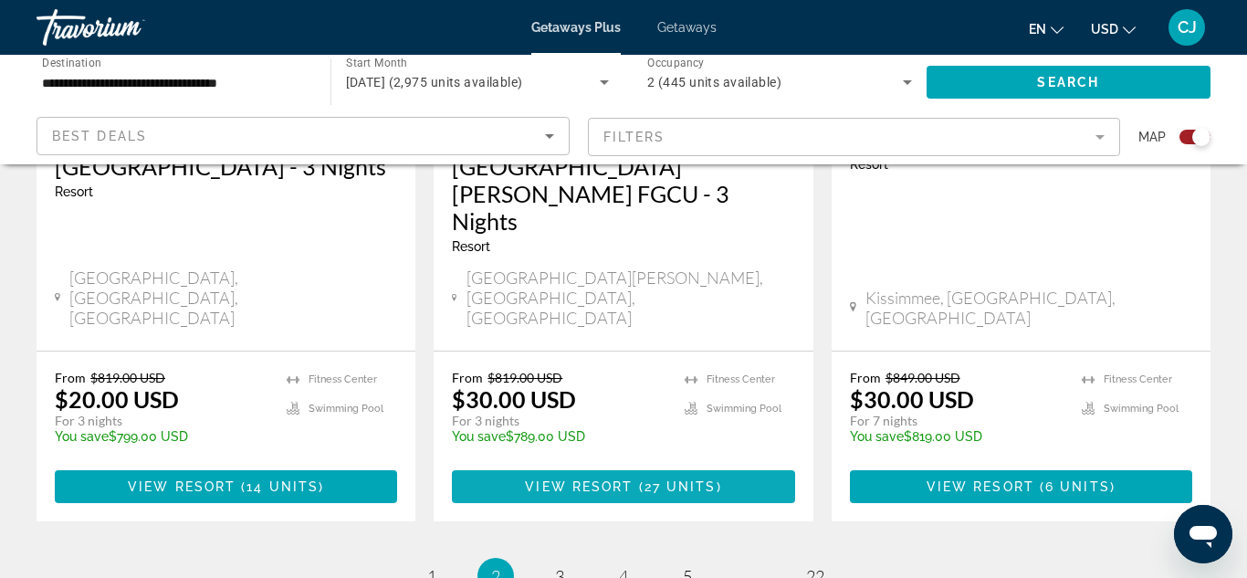
scroll to position [3106, 0]
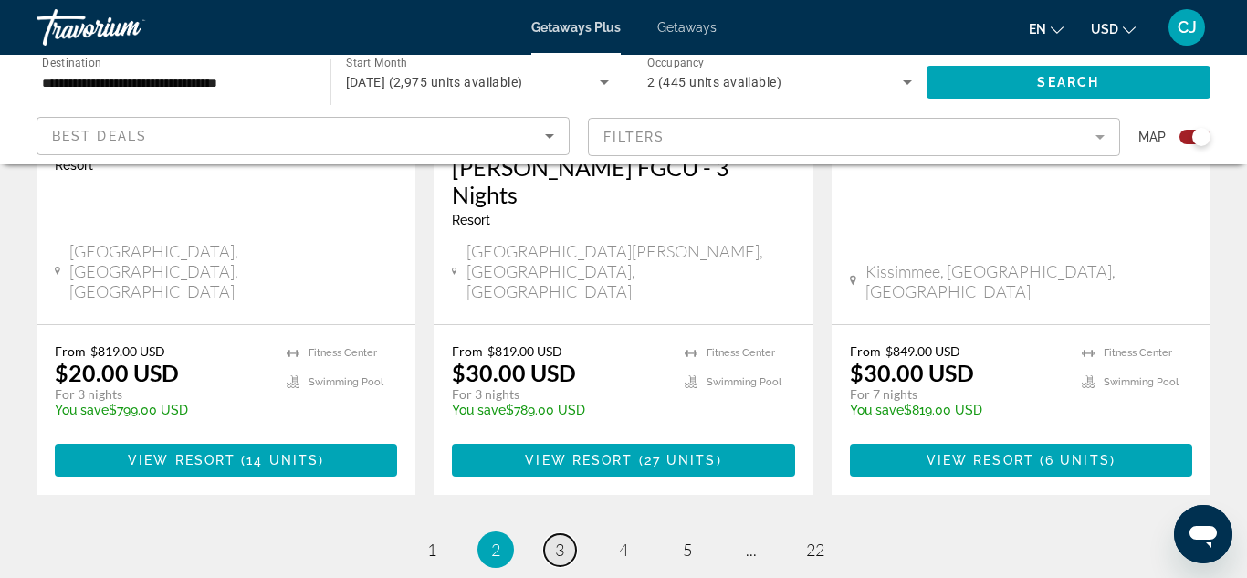
click at [557, 540] on span "3" at bounding box center [559, 550] width 9 height 20
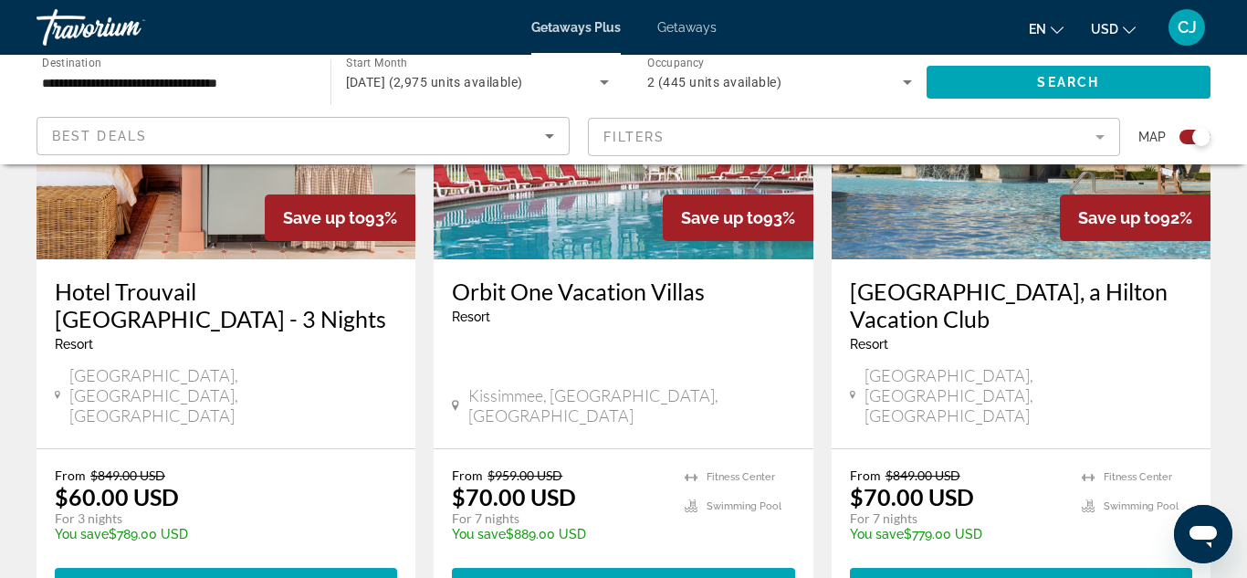
scroll to position [2921, 0]
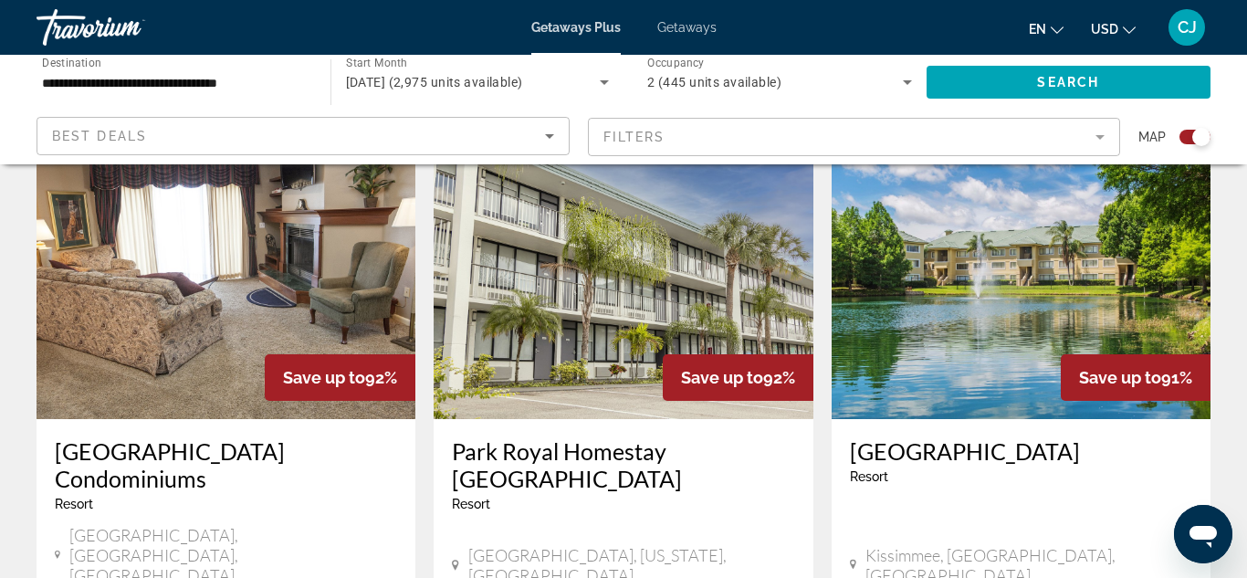
scroll to position [2848, 0]
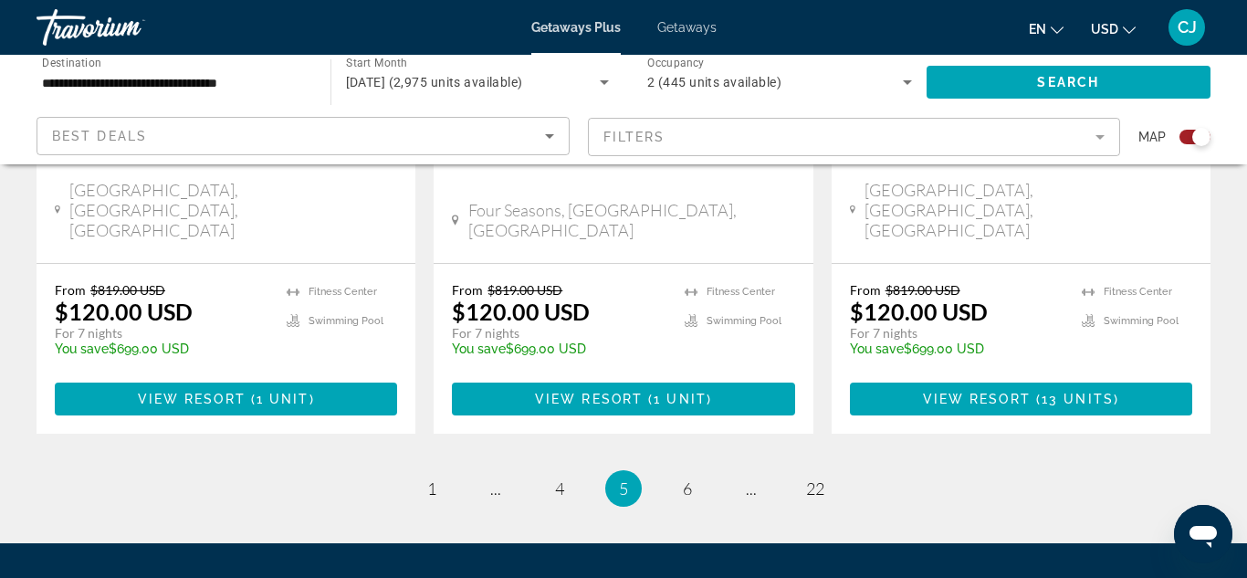
scroll to position [3078, 0]
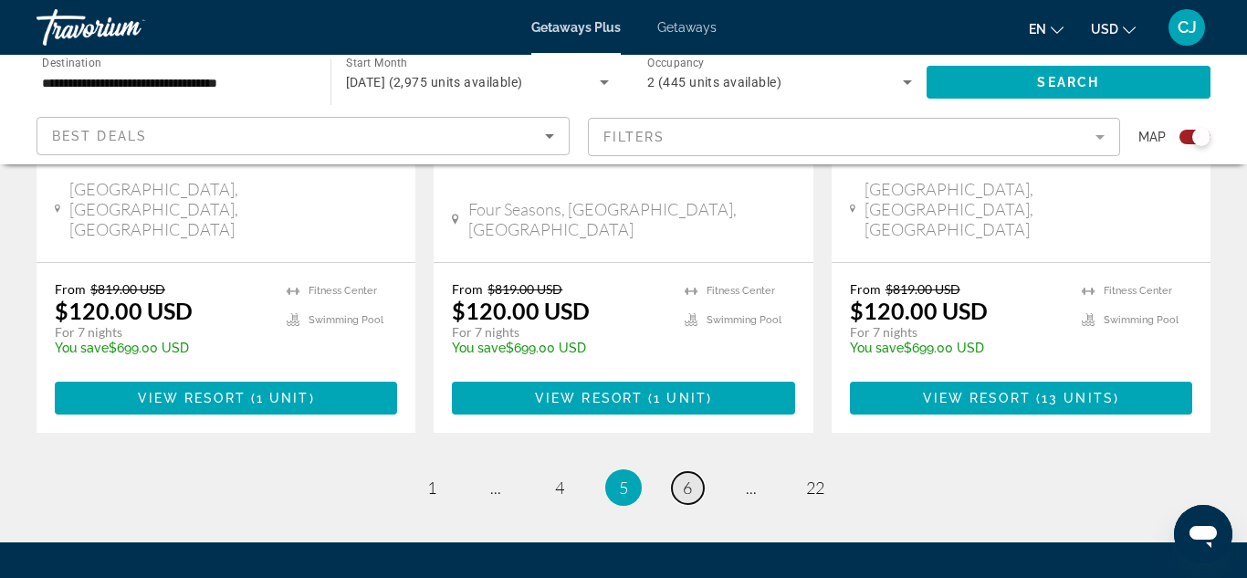
click at [686, 477] on span "6" at bounding box center [687, 487] width 9 height 20
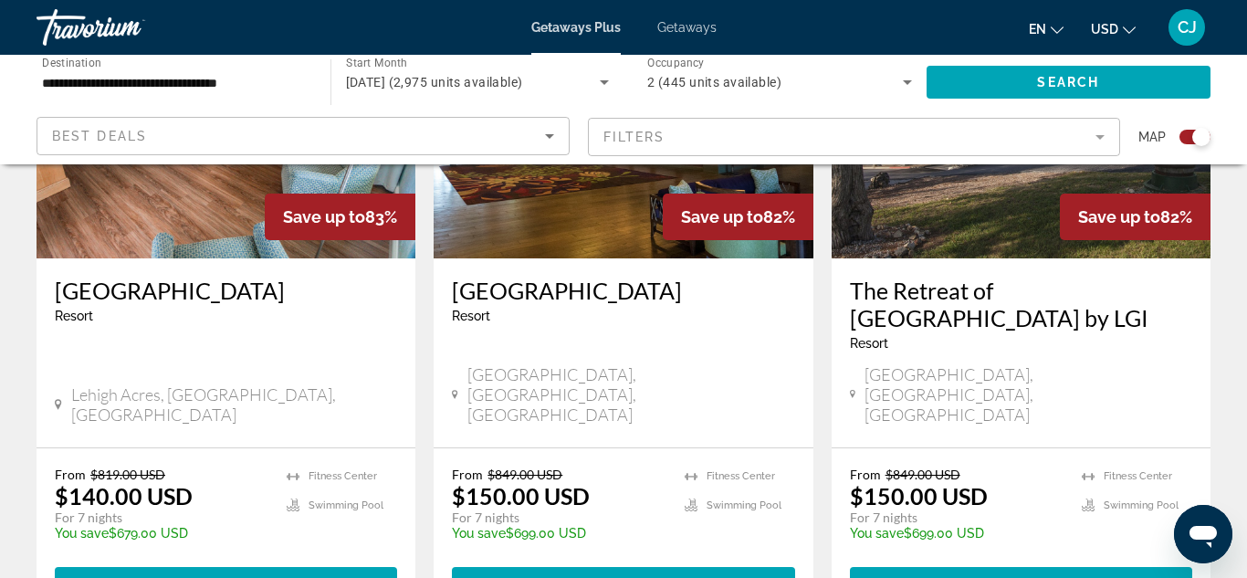
scroll to position [2885, 0]
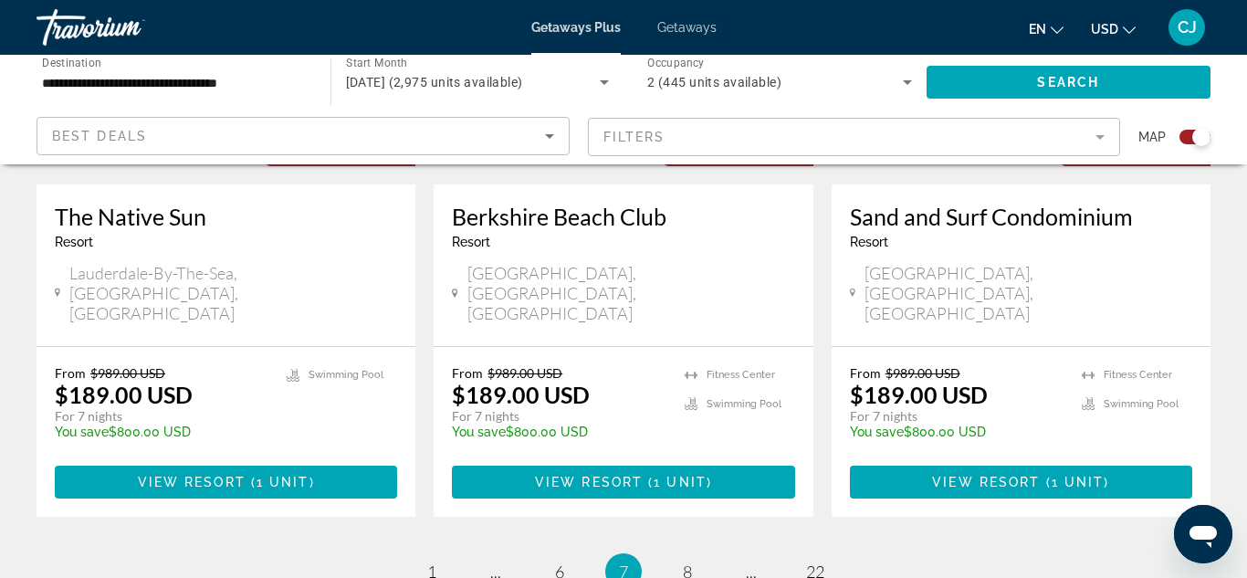
scroll to position [2921, 0]
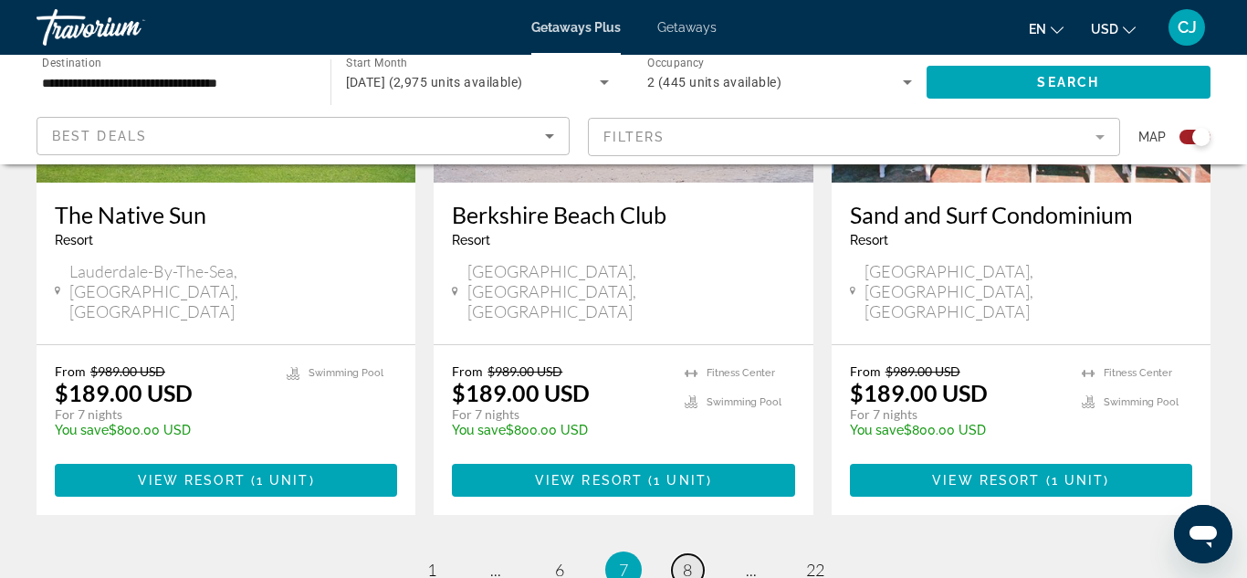
click at [686, 560] on span "8" at bounding box center [687, 570] width 9 height 20
